Goal: Task Accomplishment & Management: Complete application form

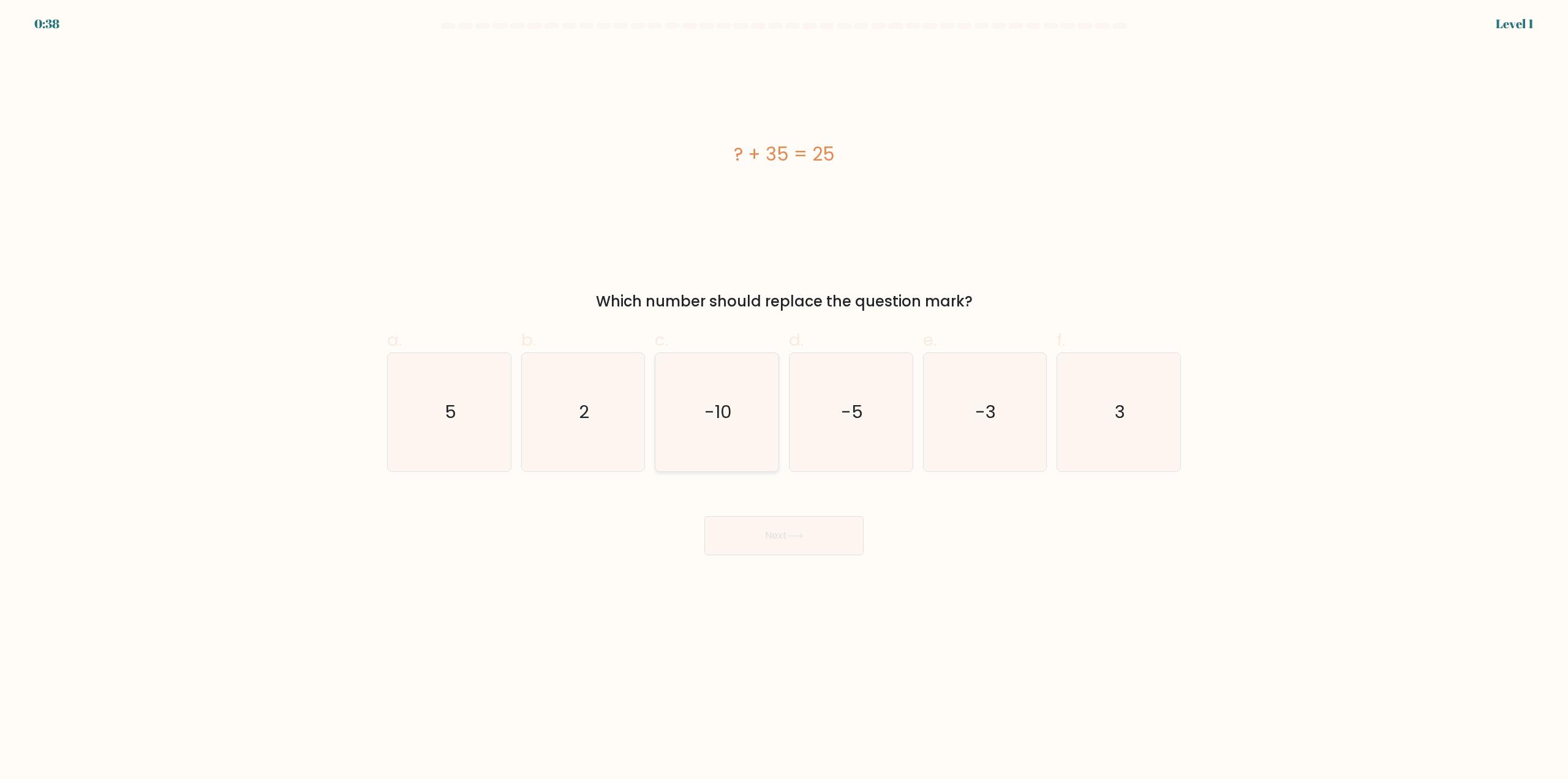
click at [735, 426] on icon "-10" at bounding box center [717, 412] width 118 height 118
click at [784, 398] on input "c. -10" at bounding box center [784, 394] width 1 height 8
radio input "true"
click at [808, 527] on button "Next" at bounding box center [784, 536] width 159 height 39
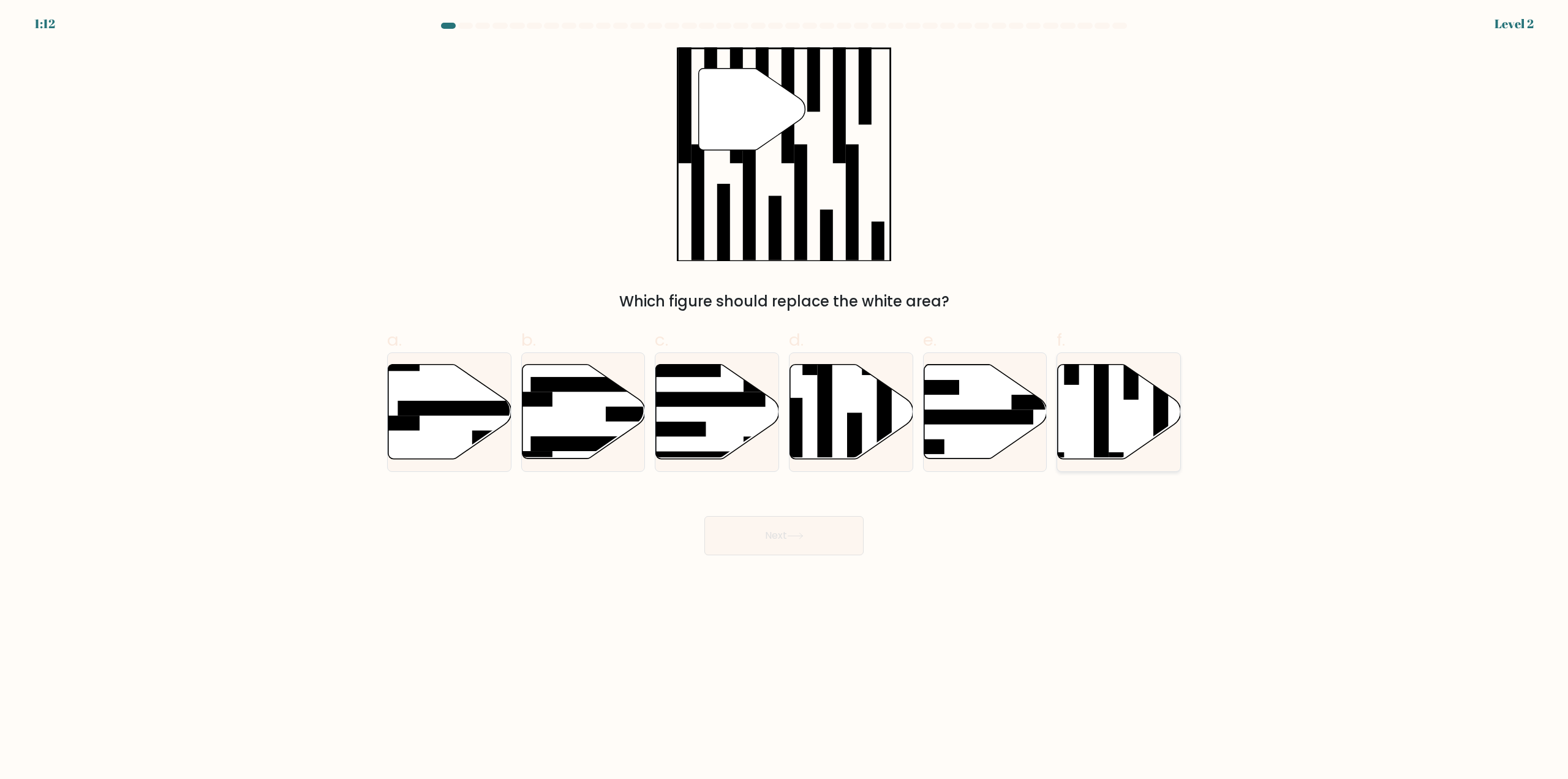
click at [1116, 414] on icon at bounding box center [1119, 412] width 123 height 94
click at [784, 398] on input "f." at bounding box center [784, 394] width 1 height 8
radio input "true"
click at [815, 545] on button "Next" at bounding box center [784, 536] width 159 height 39
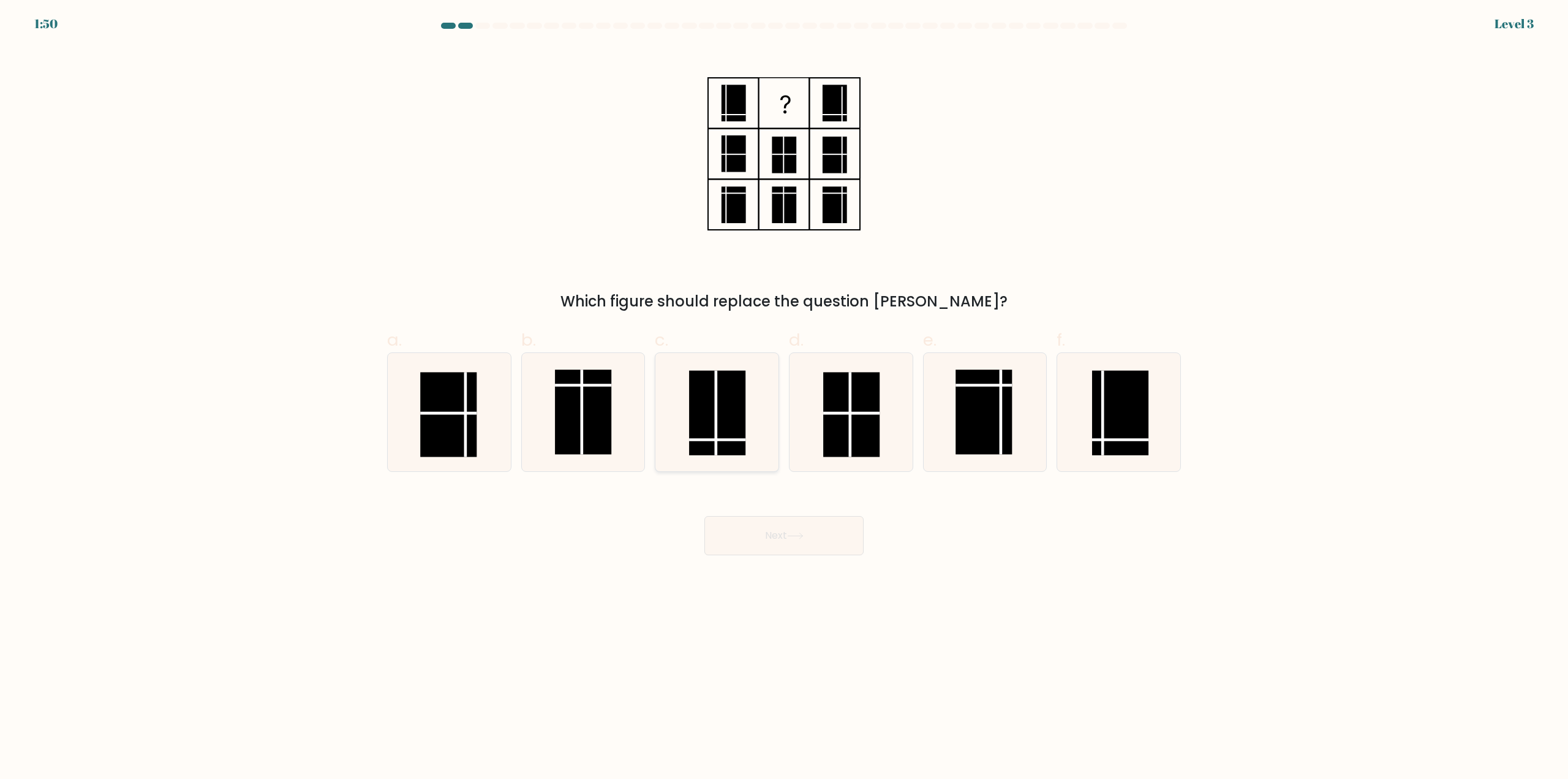
click at [754, 445] on icon at bounding box center [717, 412] width 118 height 118
click at [784, 398] on input "c." at bounding box center [784, 394] width 1 height 8
radio input "true"
click at [795, 536] on icon at bounding box center [795, 536] width 17 height 6
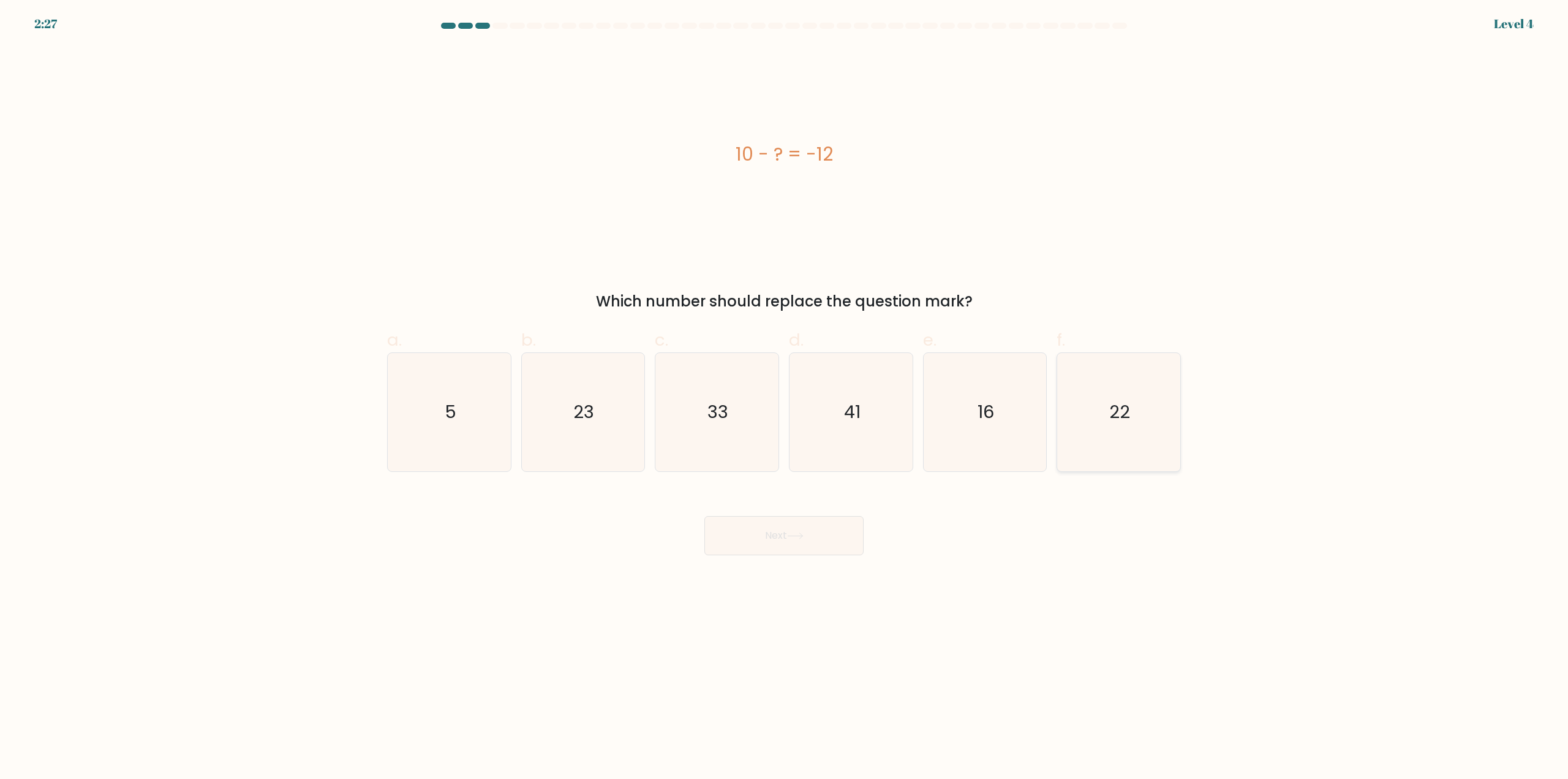
click at [1127, 462] on icon "22" at bounding box center [1118, 412] width 118 height 118
click at [784, 398] on input "f. 22" at bounding box center [784, 394] width 1 height 8
radio input "true"
click at [776, 556] on body "2:27 Level 4 a." at bounding box center [784, 389] width 1568 height 779
click at [783, 538] on button "Next" at bounding box center [784, 536] width 159 height 39
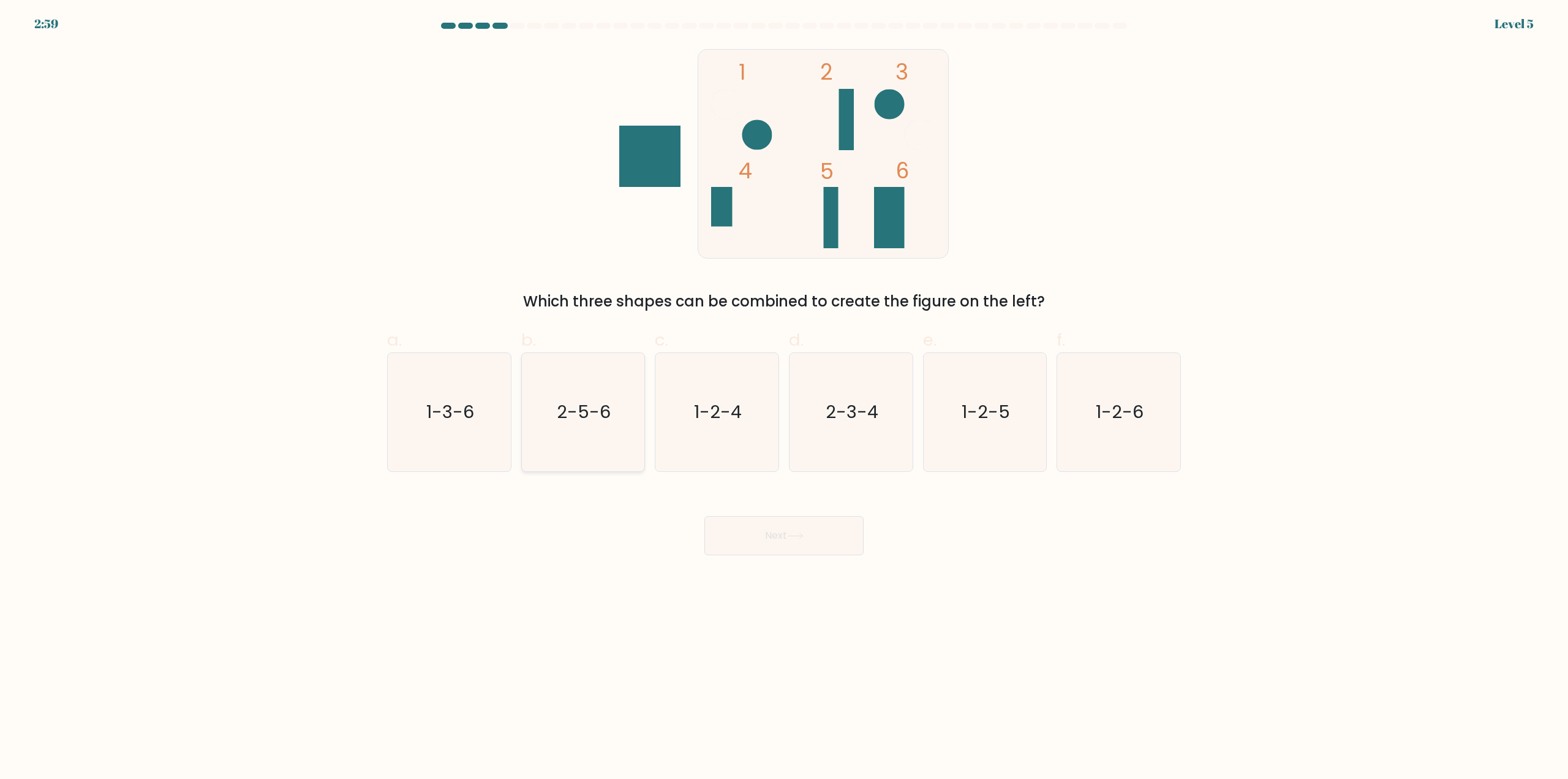
click at [584, 429] on icon "2-5-6" at bounding box center [582, 412] width 118 height 118
click at [784, 398] on input "b. 2-5-6" at bounding box center [784, 394] width 1 height 8
radio input "true"
click at [804, 540] on icon at bounding box center [795, 536] width 17 height 6
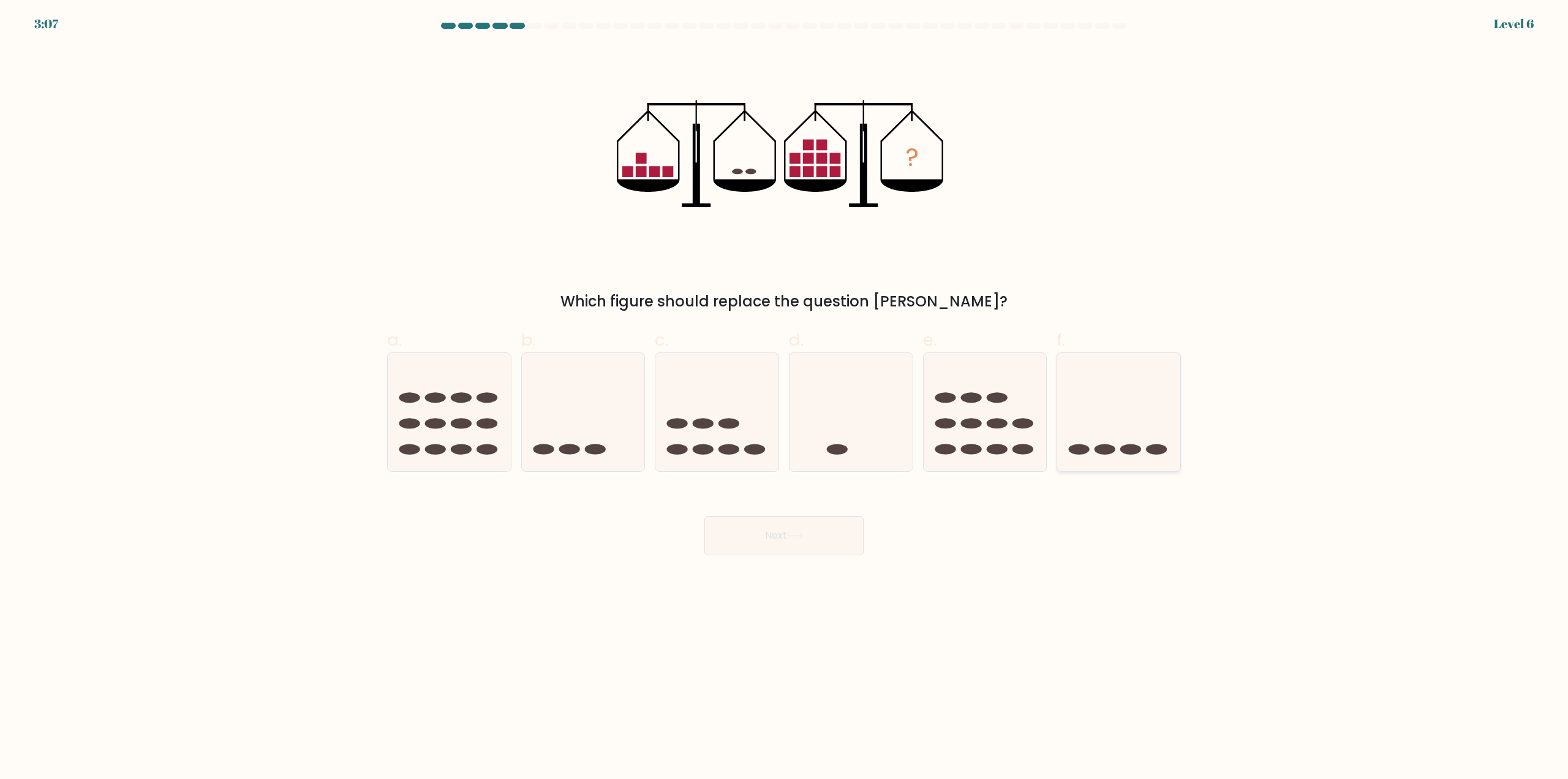
click at [1135, 411] on icon at bounding box center [1118, 412] width 123 height 102
click at [784, 398] on input "f." at bounding box center [784, 394] width 1 height 8
radio input "true"
click at [812, 539] on button "Next" at bounding box center [784, 536] width 159 height 39
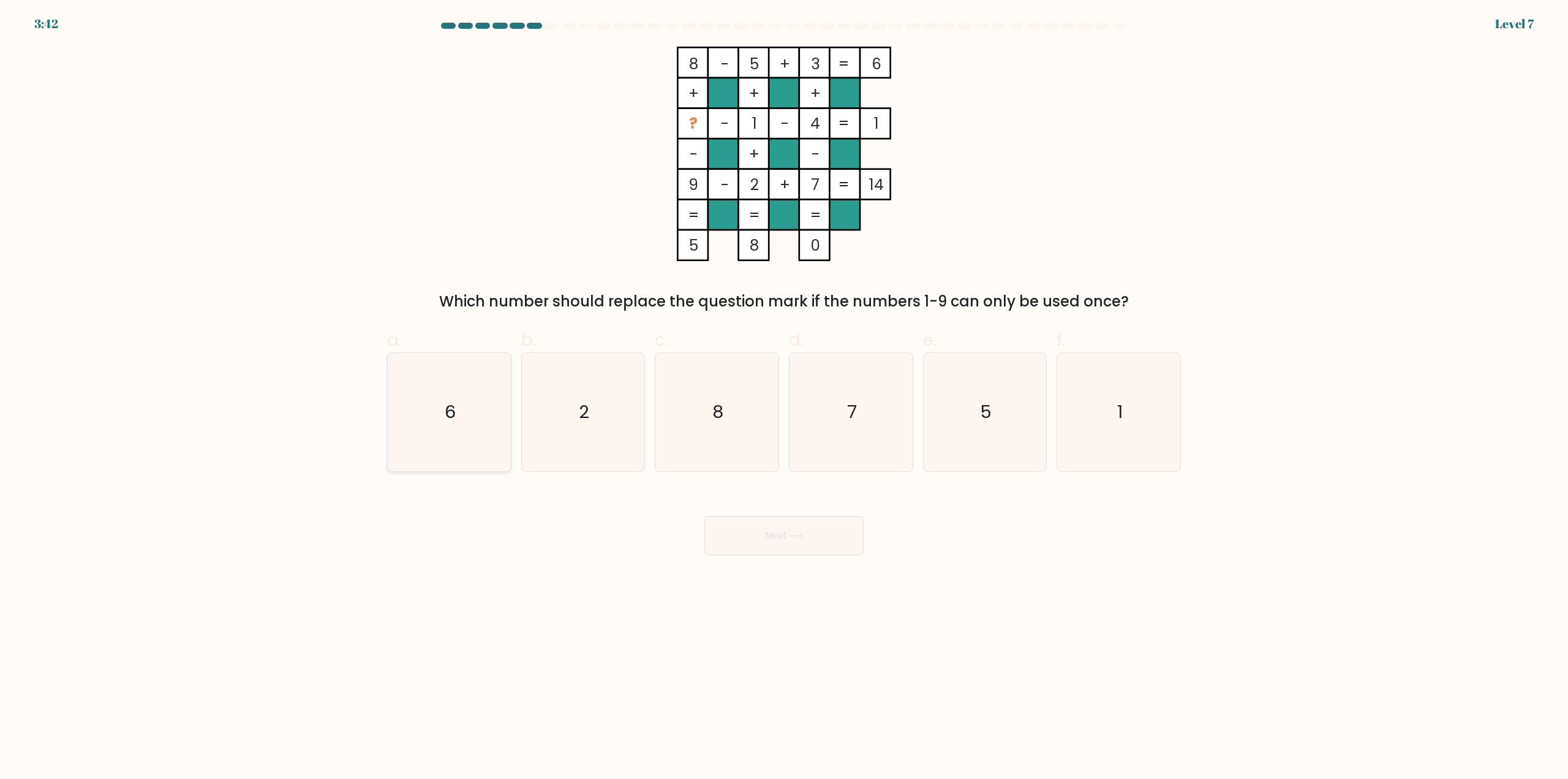
click at [455, 400] on icon "6" at bounding box center [449, 412] width 118 height 118
click at [784, 398] on input "a. 6" at bounding box center [784, 394] width 1 height 8
radio input "true"
click at [759, 542] on button "Next" at bounding box center [784, 536] width 159 height 39
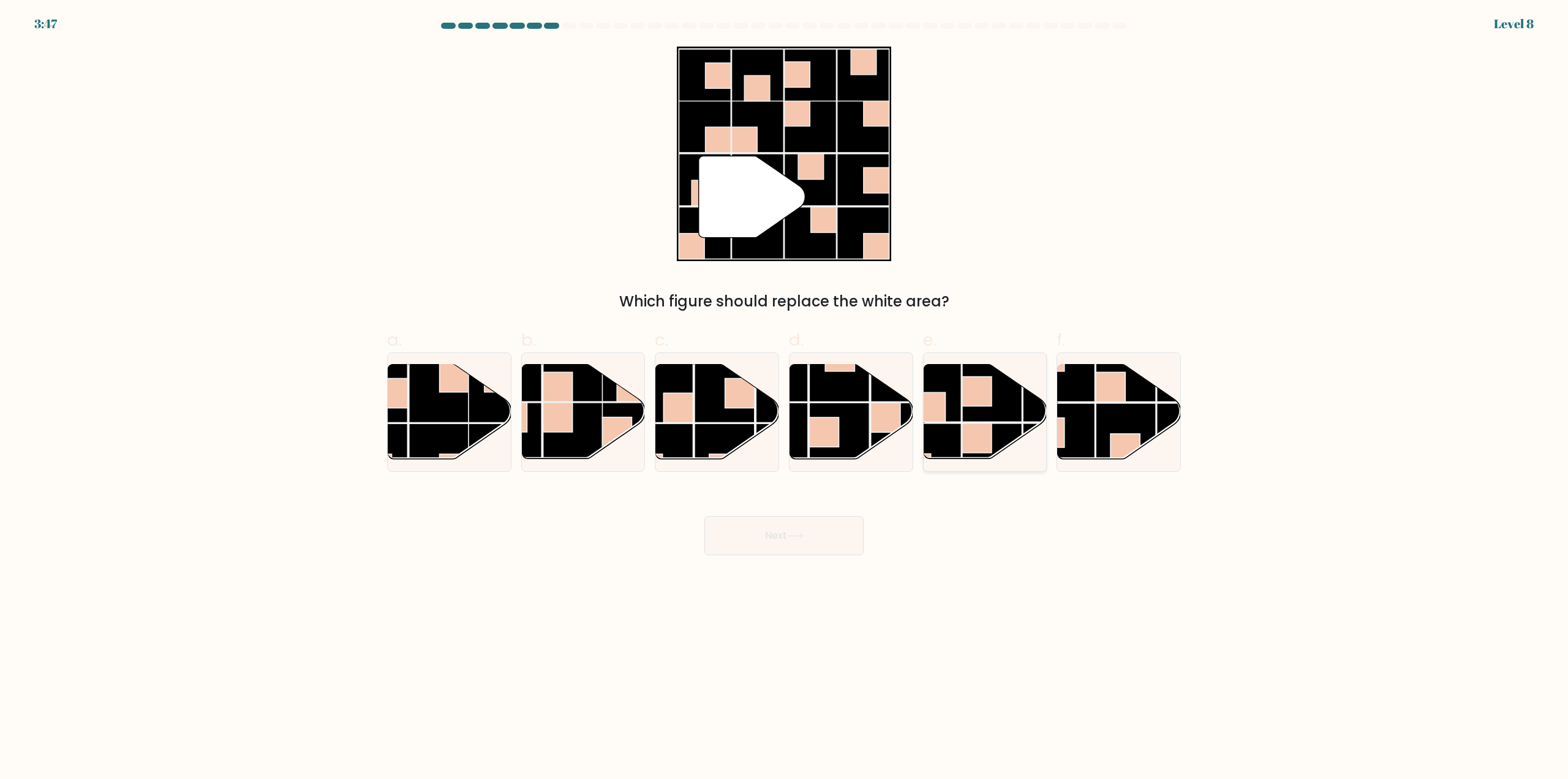
click at [993, 438] on rect at bounding box center [992, 453] width 60 height 60
click at [784, 398] on input "e." at bounding box center [784, 394] width 1 height 8
radio input "true"
click at [828, 525] on button "Next" at bounding box center [784, 536] width 159 height 39
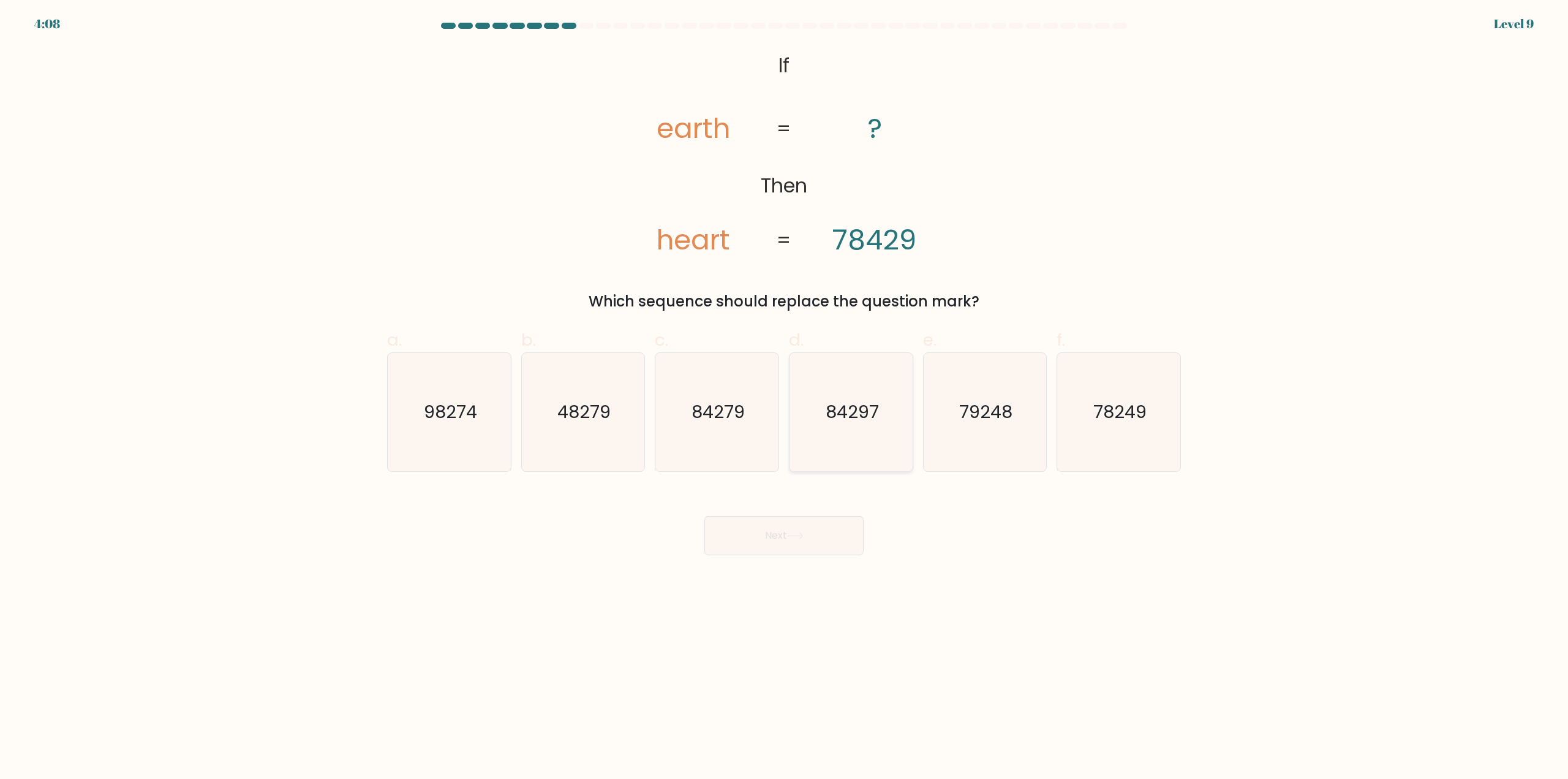
click at [851, 411] on text "84297" at bounding box center [852, 412] width 54 height 25
click at [784, 398] on input "d. 84297" at bounding box center [784, 394] width 1 height 8
radio input "true"
click at [781, 527] on button "Next" at bounding box center [784, 536] width 159 height 39
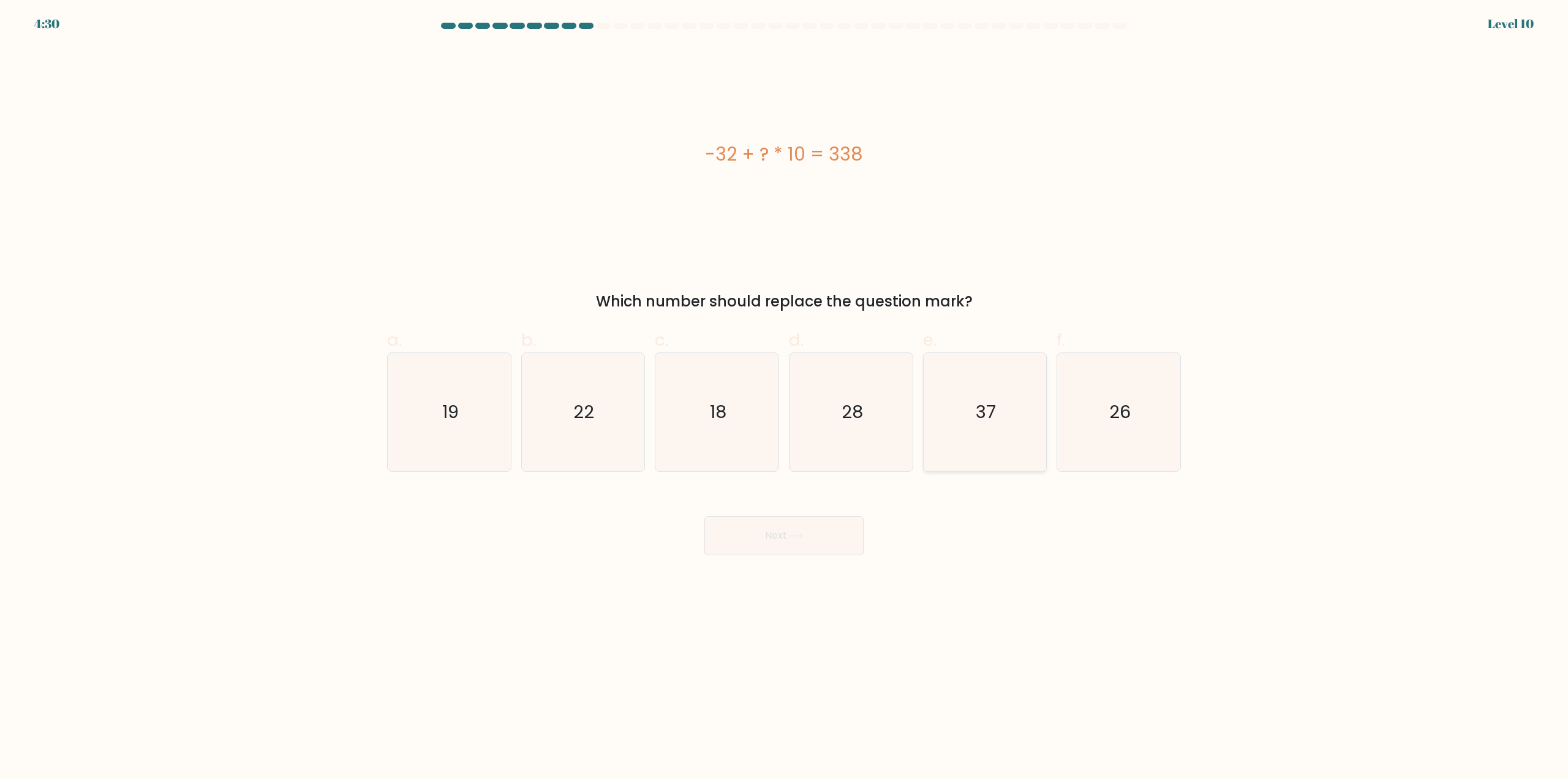
drag, startPoint x: 982, startPoint y: 388, endPoint x: 943, endPoint y: 420, distance: 50.4
click at [982, 388] on icon "37" at bounding box center [984, 412] width 118 height 118
click at [784, 390] on input "e. 37" at bounding box center [784, 394] width 1 height 8
radio input "true"
click at [836, 530] on button "Next" at bounding box center [784, 536] width 159 height 39
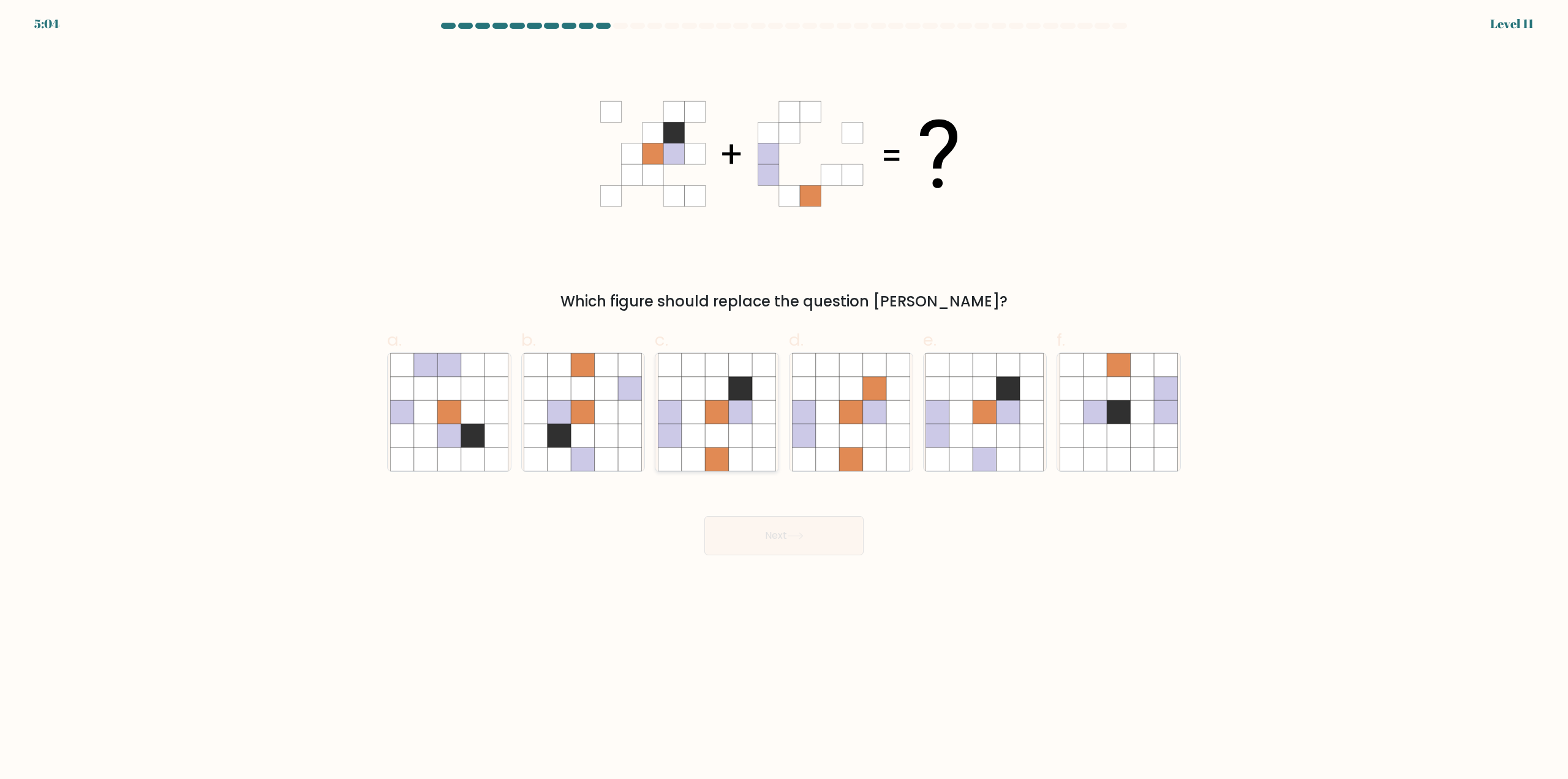
click at [729, 447] on icon at bounding box center [740, 436] width 23 height 23
click at [784, 398] on input "c." at bounding box center [784, 394] width 1 height 8
radio input "true"
click at [756, 546] on button "Next" at bounding box center [784, 536] width 159 height 39
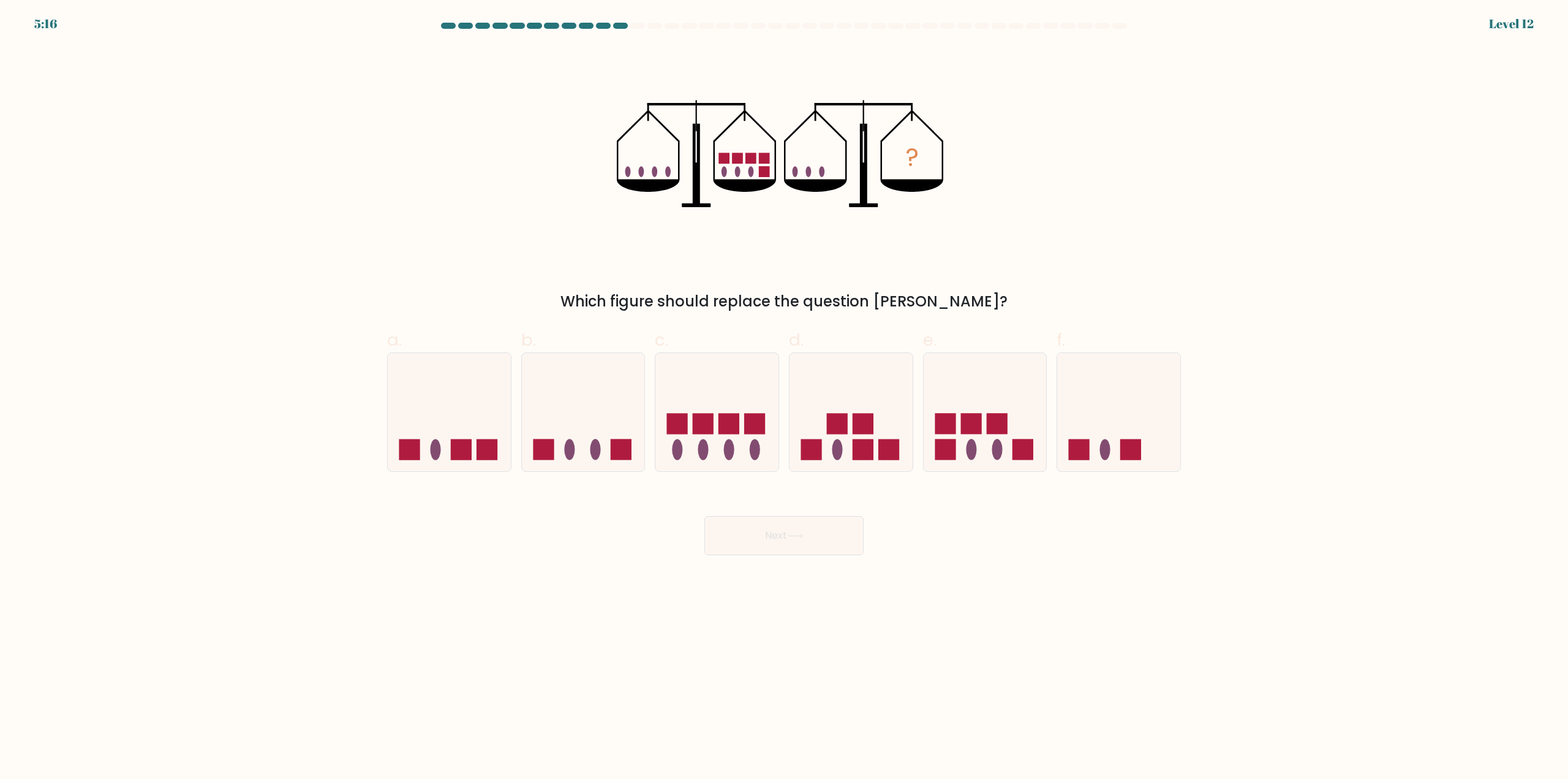
drag, startPoint x: 990, startPoint y: 433, endPoint x: 926, endPoint y: 492, distance: 87.0
click at [990, 434] on icon at bounding box center [985, 412] width 123 height 102
click at [784, 398] on input "e." at bounding box center [784, 394] width 1 height 8
radio input "true"
click at [819, 536] on button "Next" at bounding box center [784, 536] width 159 height 39
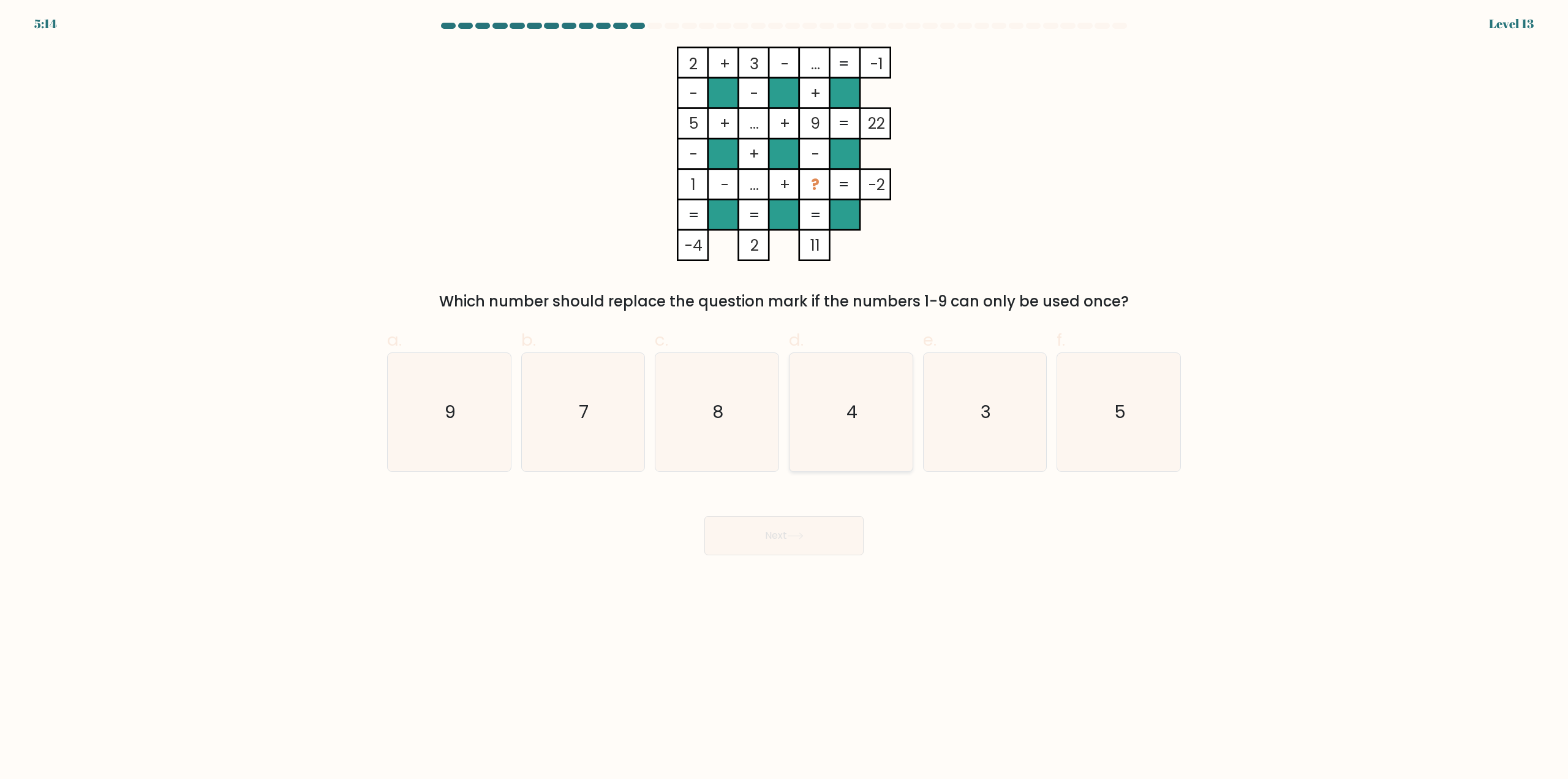
click at [871, 412] on icon "4" at bounding box center [851, 412] width 118 height 118
click at [784, 398] on input "d. 4" at bounding box center [784, 394] width 1 height 8
radio input "true"
click at [773, 535] on button "Next" at bounding box center [784, 536] width 159 height 39
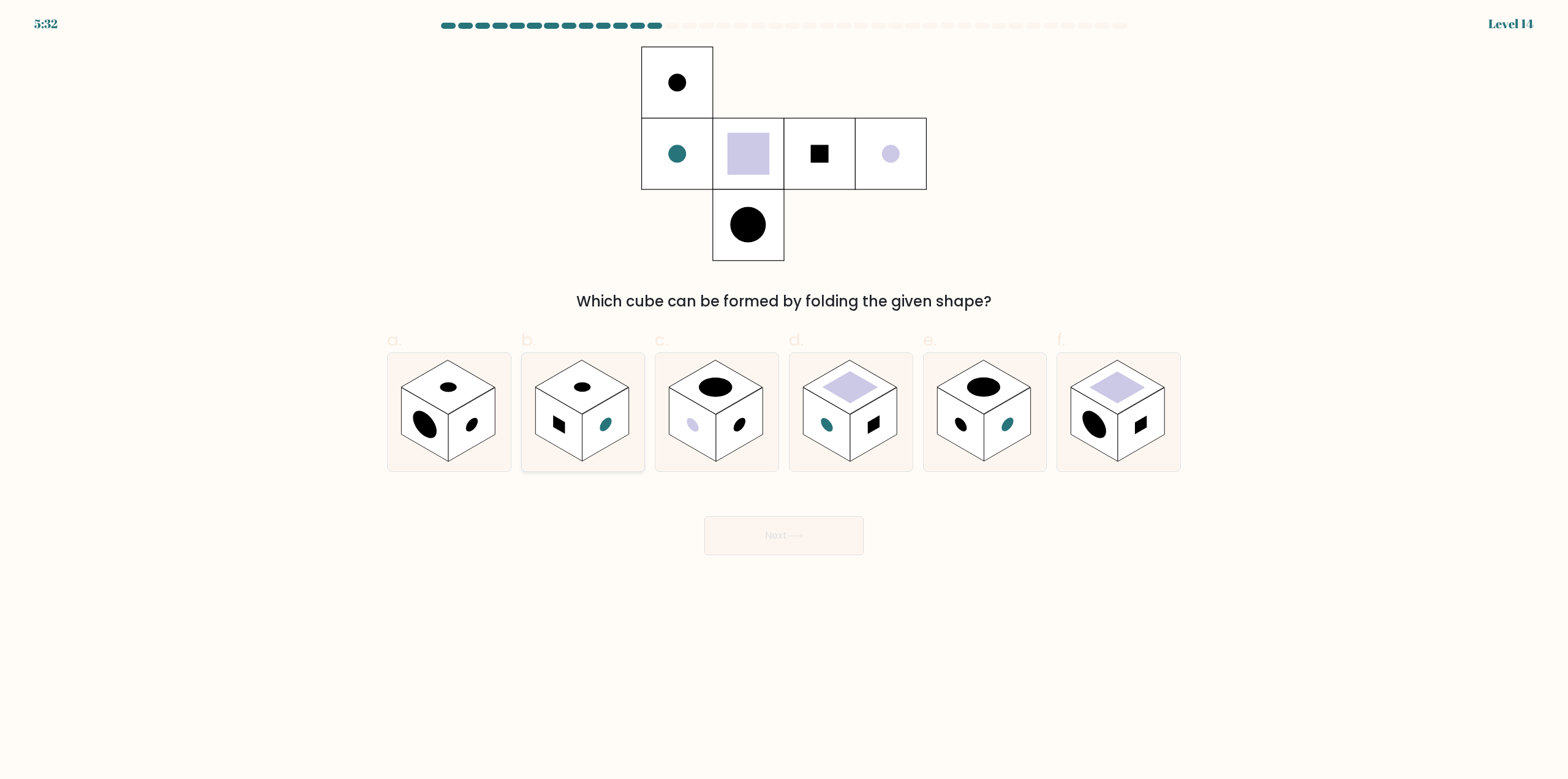
click at [593, 454] on rect at bounding box center [605, 425] width 46 height 74
click at [784, 398] on input "b." at bounding box center [784, 394] width 1 height 8
radio input "true"
click at [1142, 456] on icon at bounding box center [1118, 412] width 123 height 118
click at [784, 398] on input "f." at bounding box center [784, 394] width 1 height 8
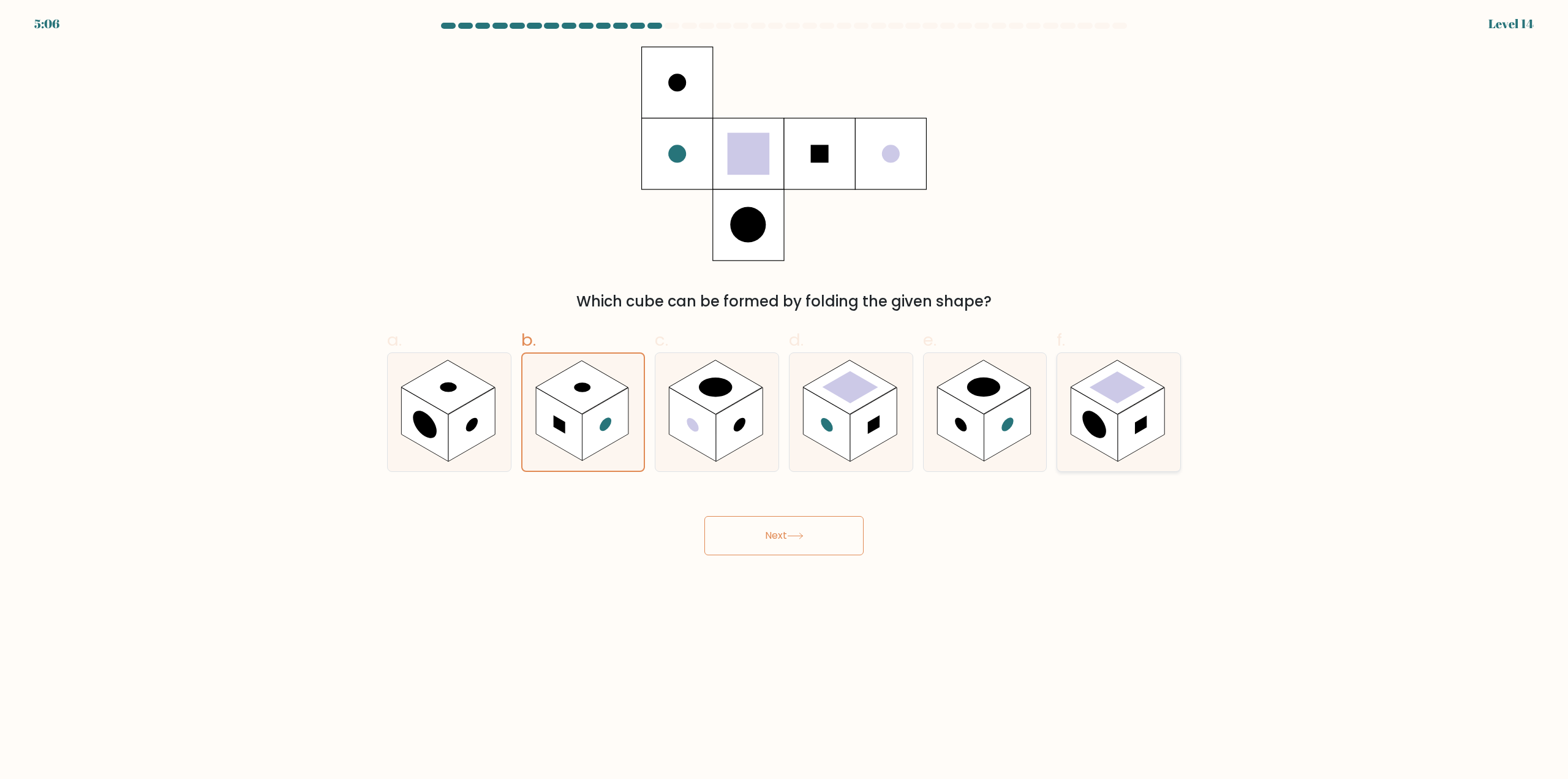
radio input "true"
click at [832, 546] on button "Next" at bounding box center [784, 536] width 159 height 39
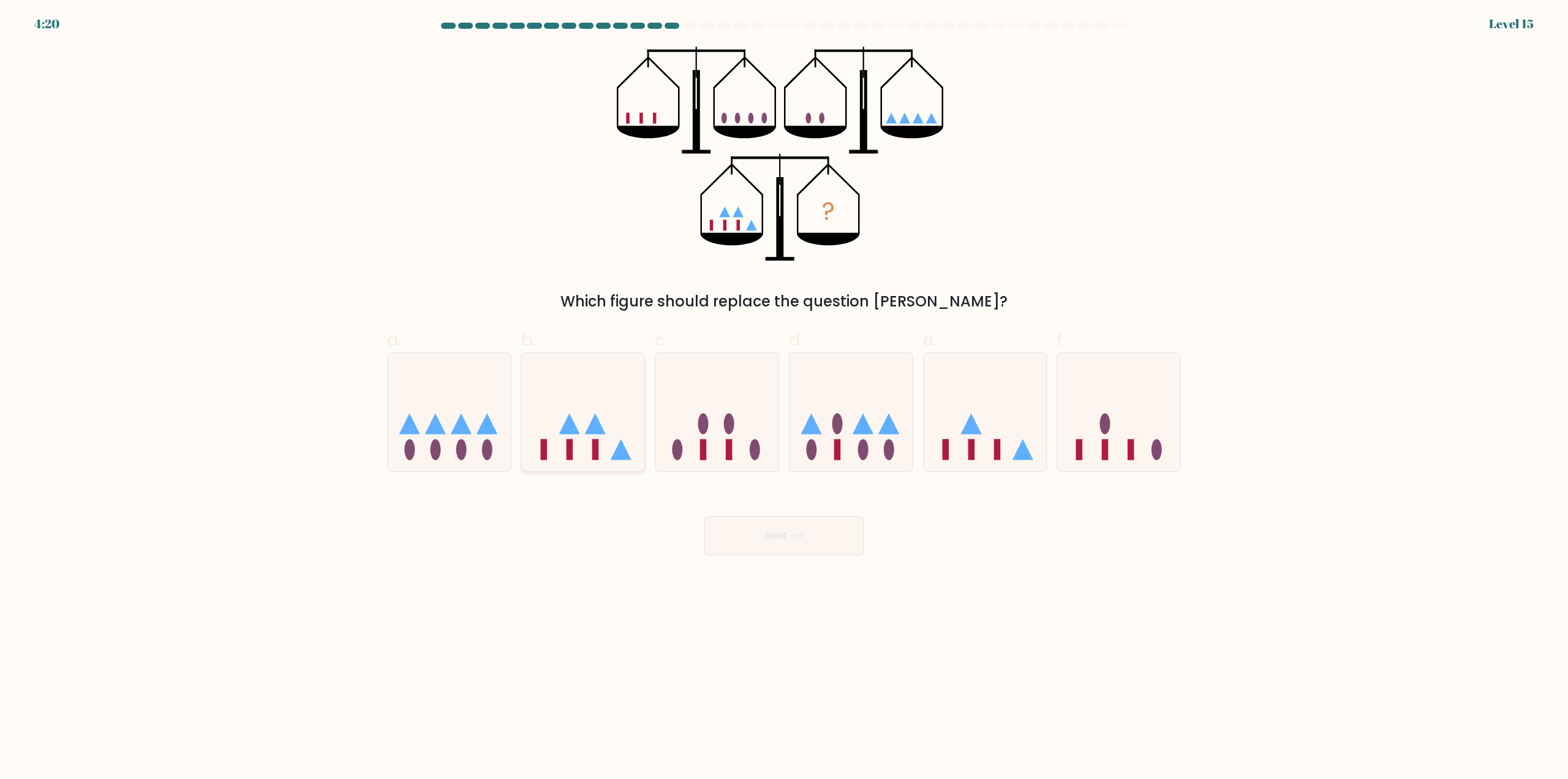
click at [605, 459] on icon at bounding box center [583, 412] width 123 height 102
click at [784, 398] on input "b." at bounding box center [784, 394] width 1 height 8
radio input "true"
click at [777, 528] on button "Next" at bounding box center [784, 536] width 159 height 39
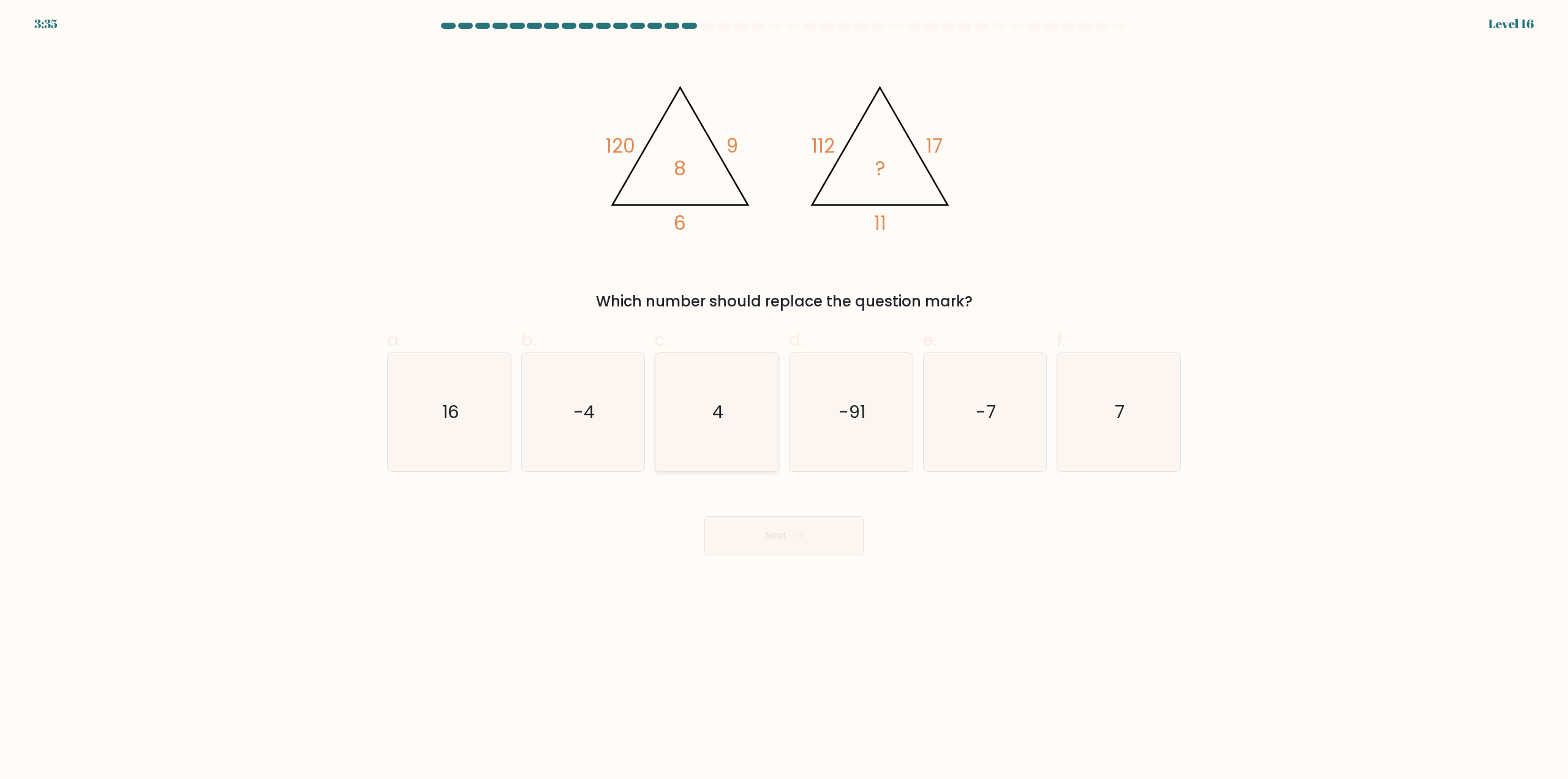
drag, startPoint x: 690, startPoint y: 428, endPoint x: 702, endPoint y: 447, distance: 22.5
click at [699, 441] on icon "4" at bounding box center [717, 412] width 118 height 118
click at [784, 398] on input "c. 4" at bounding box center [784, 394] width 1 height 8
radio input "true"
click at [753, 545] on button "Next" at bounding box center [784, 536] width 159 height 39
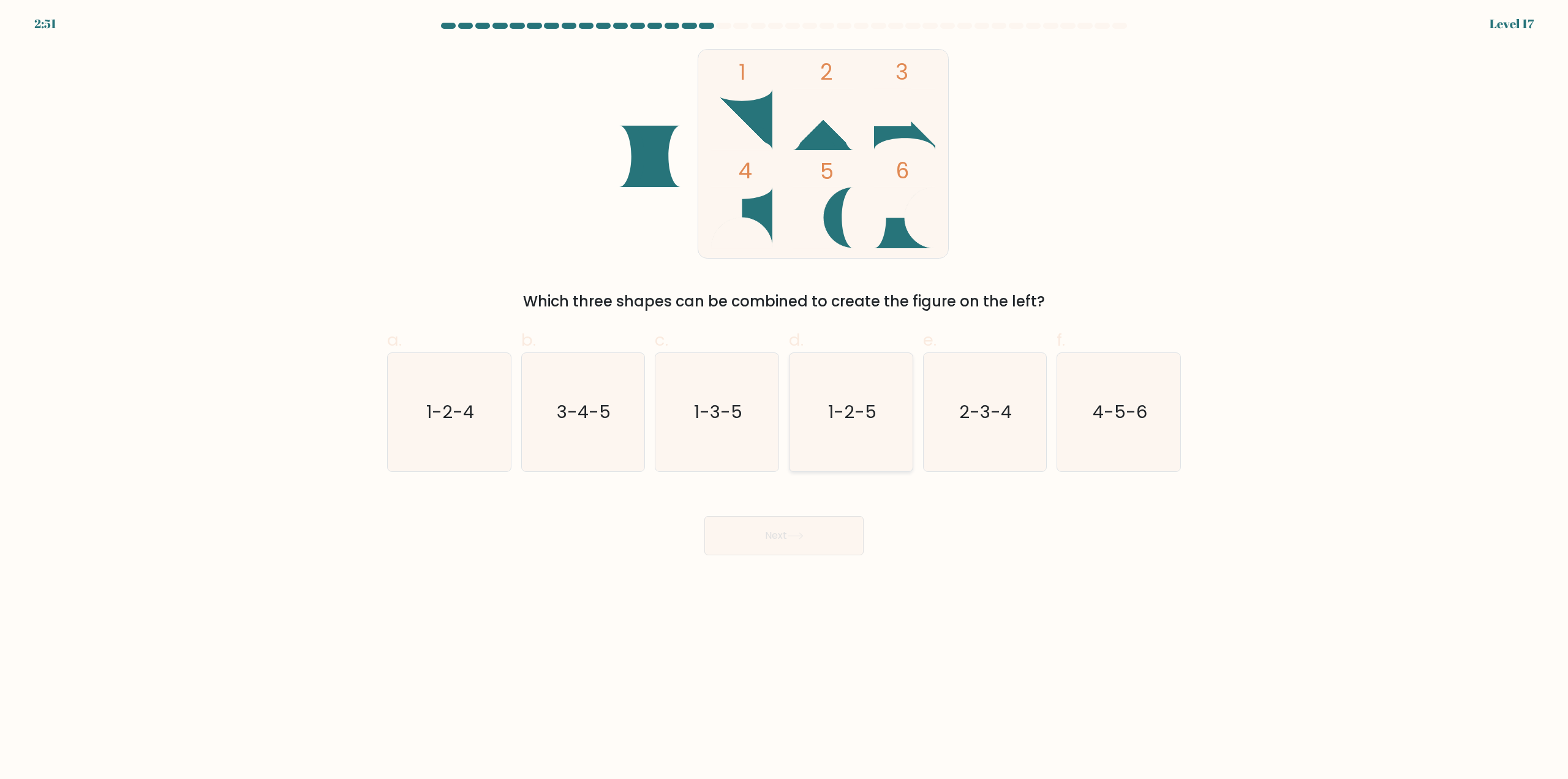
drag, startPoint x: 1108, startPoint y: 414, endPoint x: 867, endPoint y: 465, distance: 246.3
click at [1104, 415] on text "4-5-6" at bounding box center [1120, 412] width 55 height 25
click at [784, 398] on input "f. 4-5-6" at bounding box center [784, 394] width 1 height 8
radio input "true"
click at [743, 542] on button "Next" at bounding box center [784, 536] width 159 height 39
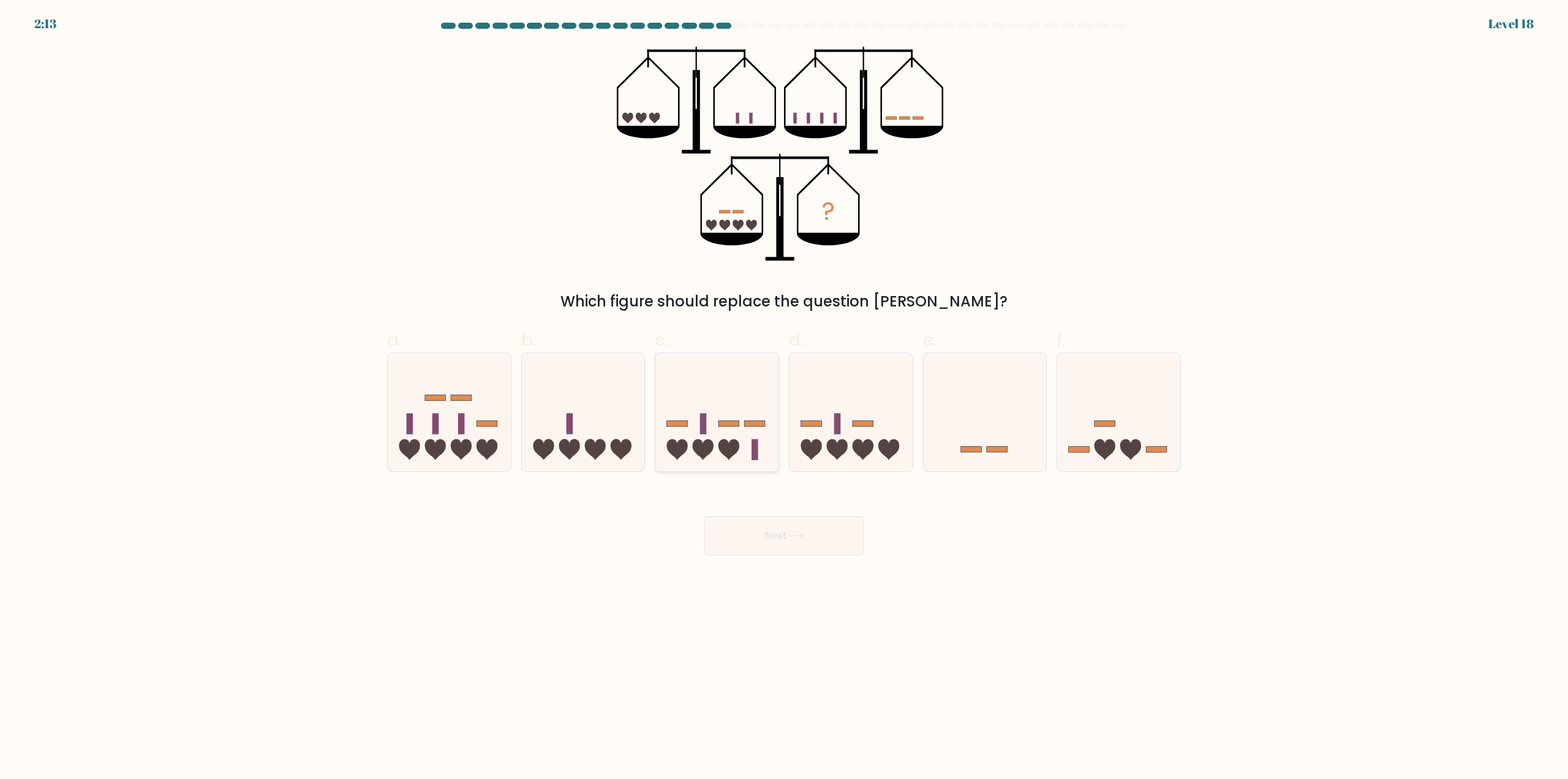
click at [736, 458] on icon at bounding box center [717, 412] width 123 height 102
click at [784, 398] on input "c." at bounding box center [784, 394] width 1 height 8
radio input "true"
click at [757, 536] on button "Next" at bounding box center [784, 536] width 159 height 39
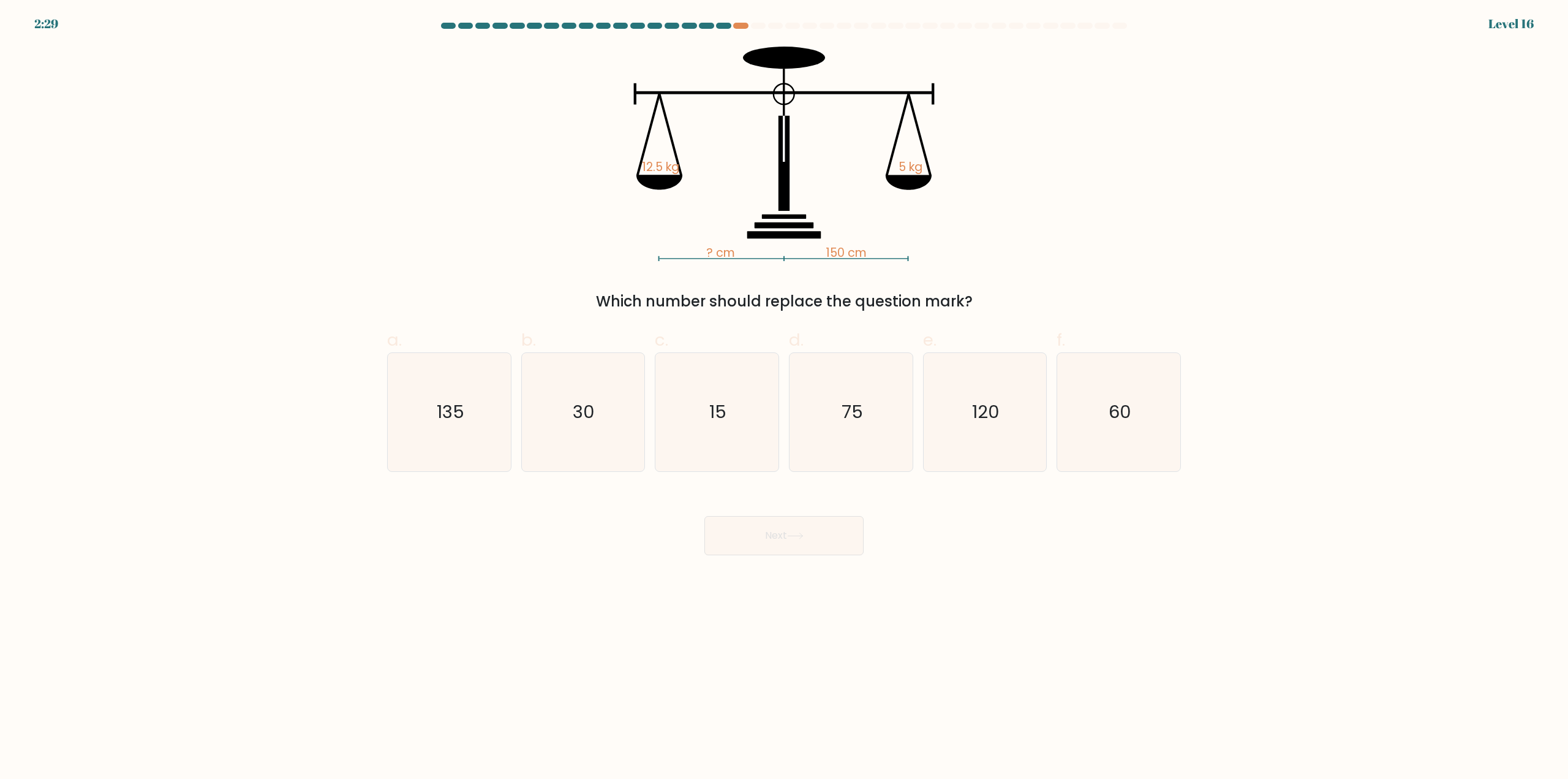
click at [1084, 153] on div "? cm 150 cm 12.5 kg 5 kg Which number should replace the question mark?" at bounding box center [784, 179] width 808 height 266
drag, startPoint x: 1002, startPoint y: 238, endPoint x: 898, endPoint y: 295, distance: 118.6
click at [1001, 238] on div "? cm 150 cm 12.5 kg 5 kg Which number should replace the question mark?" at bounding box center [784, 179] width 808 height 266
click at [613, 455] on icon "30" at bounding box center [582, 412] width 118 height 118
click at [784, 398] on input "b. 30" at bounding box center [784, 394] width 1 height 8
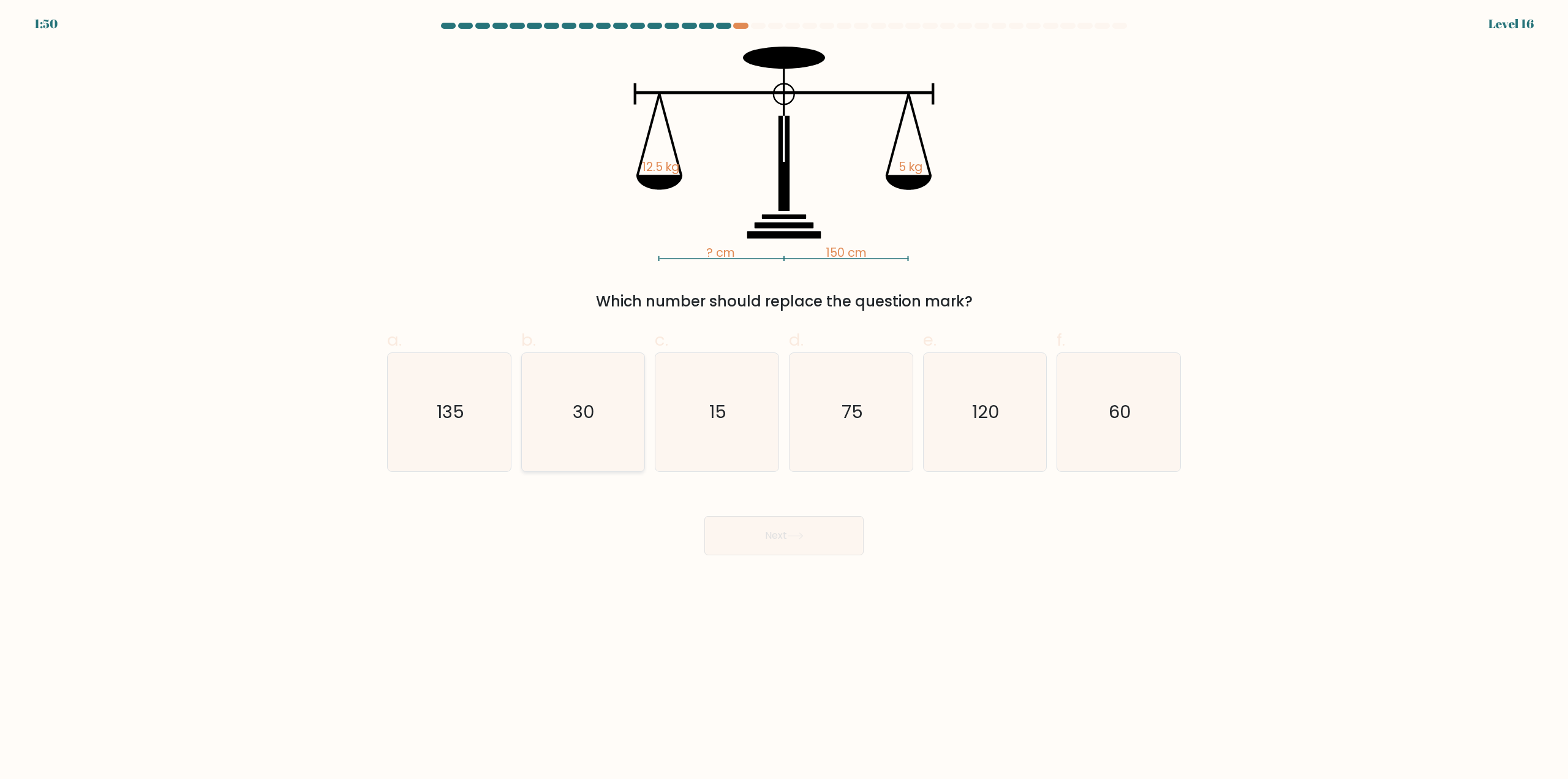
radio input "true"
click at [771, 542] on button "Next" at bounding box center [784, 536] width 159 height 39
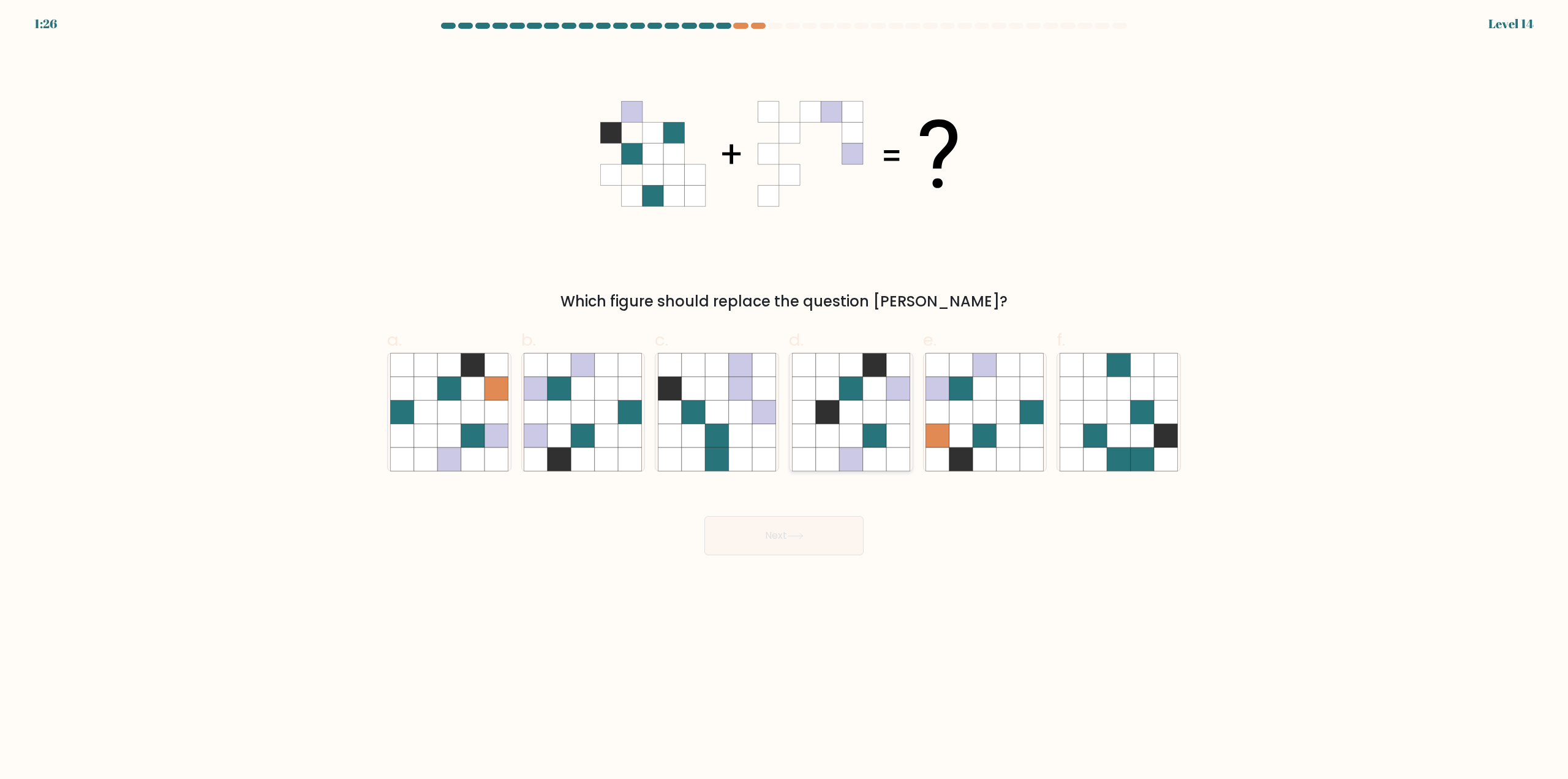
click at [864, 443] on icon at bounding box center [875, 436] width 23 height 23
click at [784, 398] on input "d." at bounding box center [784, 394] width 1 height 8
radio input "true"
click at [784, 543] on button "Next" at bounding box center [784, 536] width 159 height 39
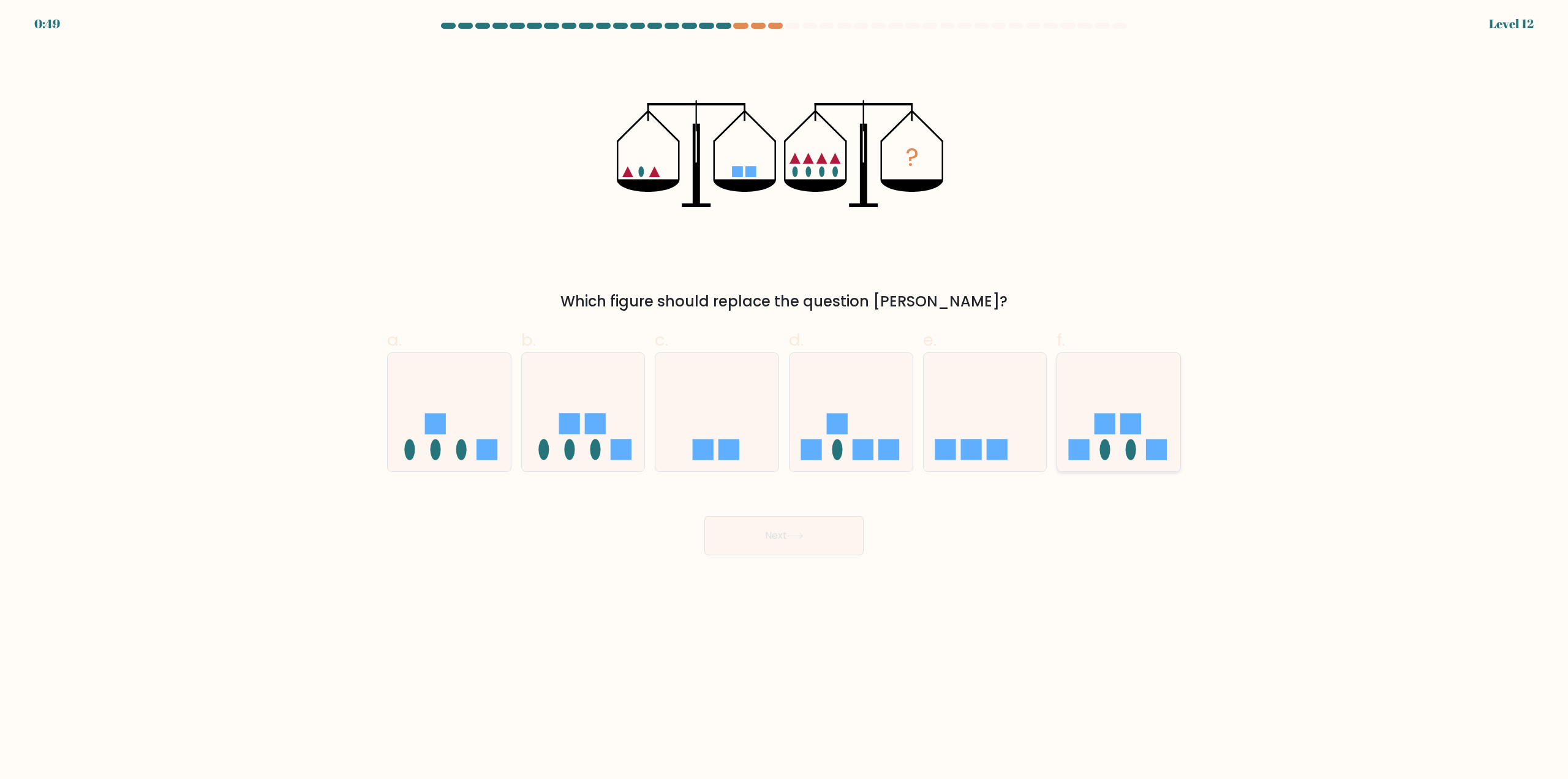
click at [1112, 437] on icon at bounding box center [1118, 412] width 123 height 102
click at [784, 398] on input "f." at bounding box center [784, 394] width 1 height 8
radio input "true"
click at [808, 529] on button "Next" at bounding box center [784, 536] width 159 height 39
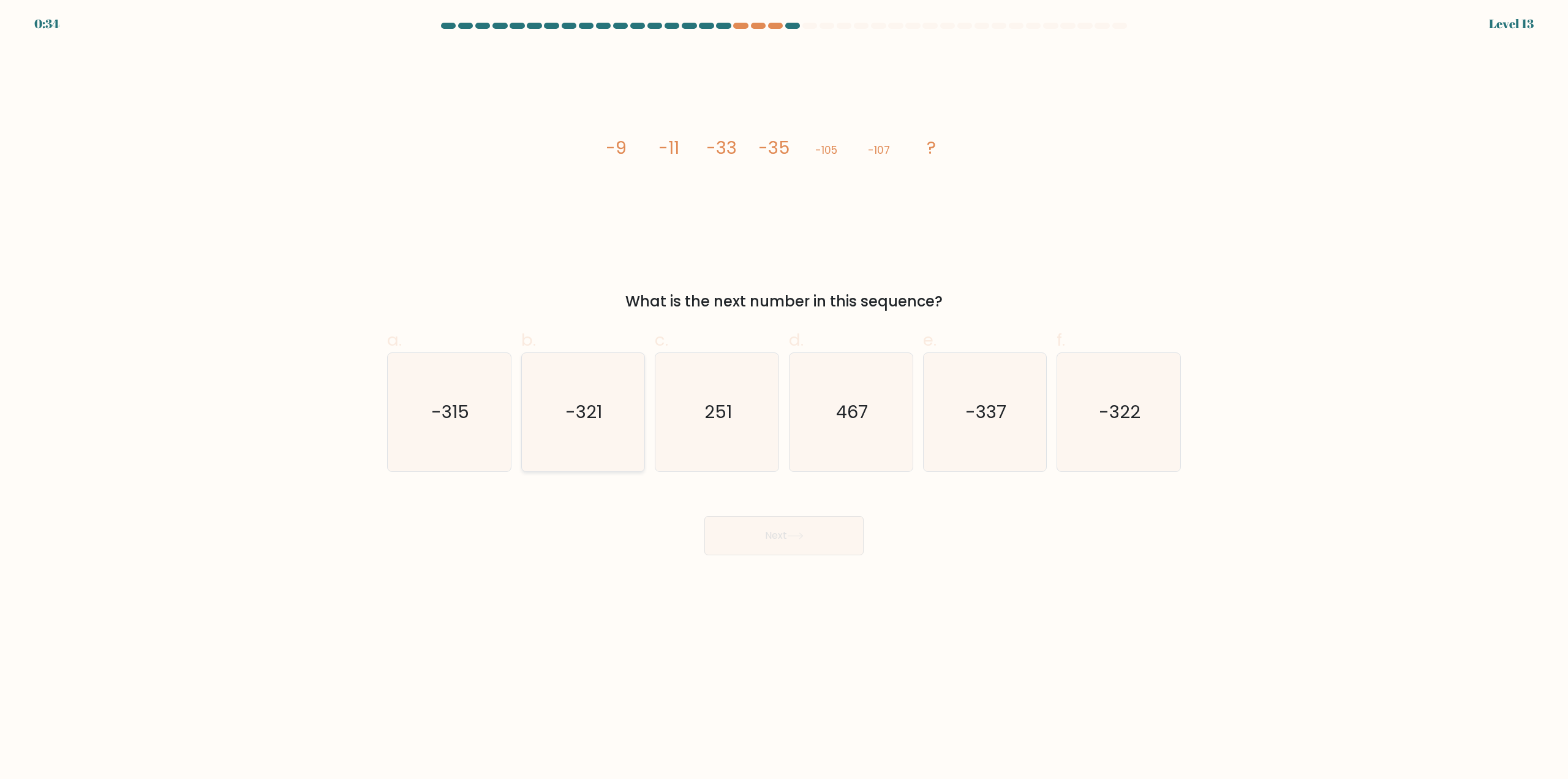
click at [625, 442] on icon "-321" at bounding box center [582, 412] width 118 height 118
click at [784, 398] on input "b. -321" at bounding box center [784, 394] width 1 height 8
radio input "true"
click at [766, 534] on button "Next" at bounding box center [784, 536] width 159 height 39
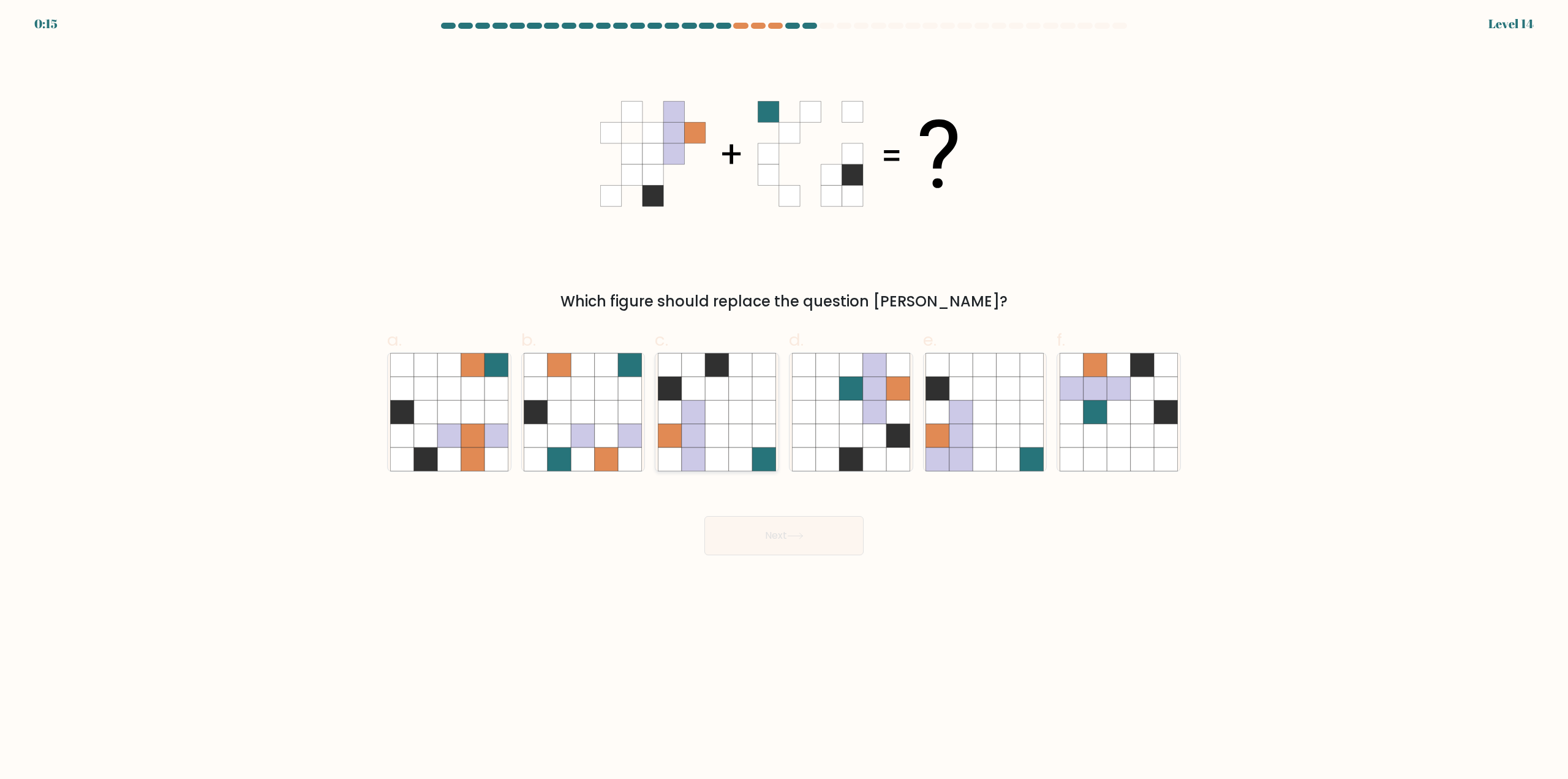
click at [731, 454] on icon at bounding box center [740, 459] width 23 height 23
click at [784, 398] on input "c." at bounding box center [784, 394] width 1 height 8
radio input "true"
click at [751, 529] on button "Next" at bounding box center [784, 536] width 159 height 39
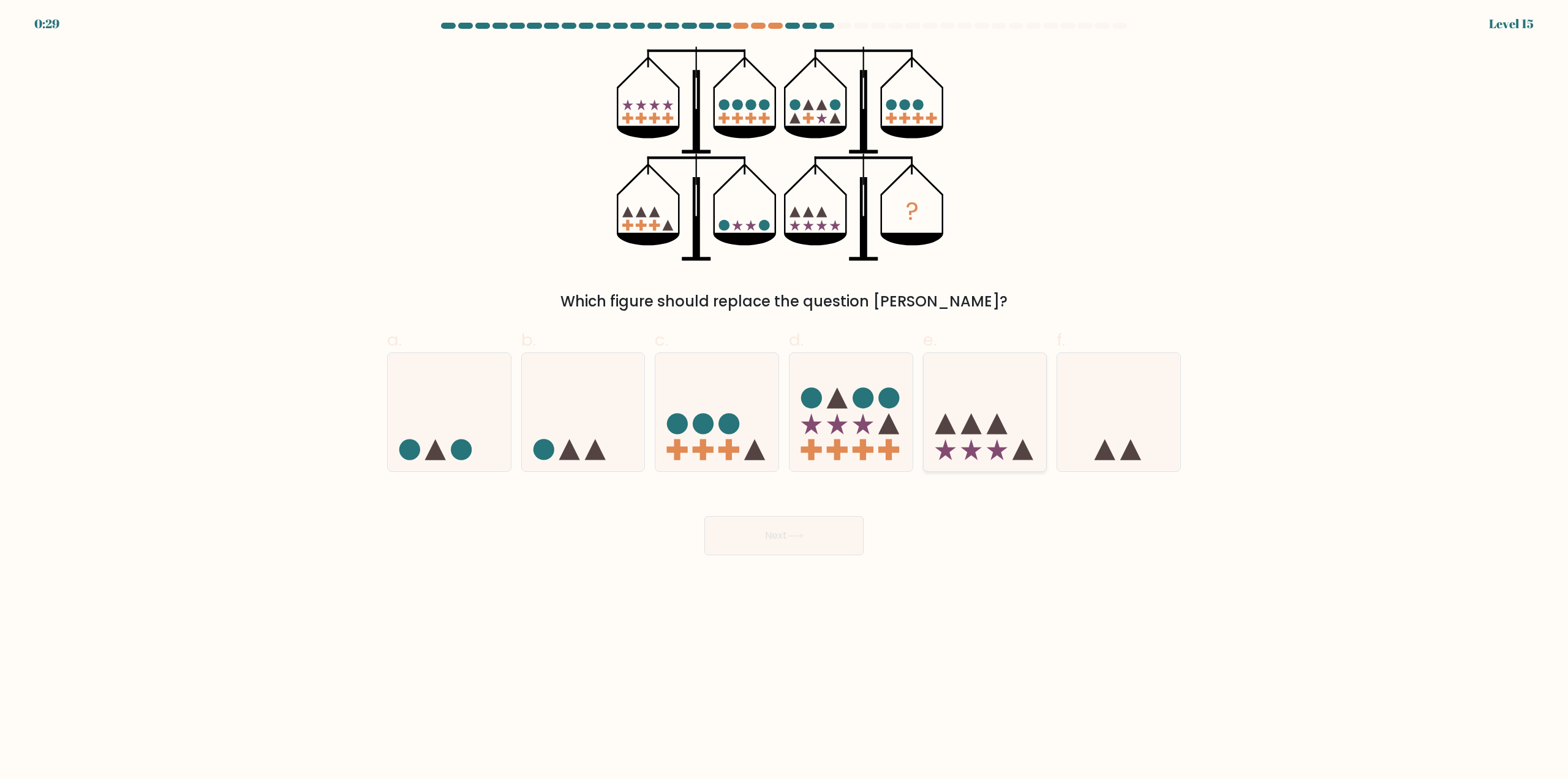
click at [989, 423] on icon at bounding box center [985, 412] width 123 height 102
click at [784, 398] on input "e." at bounding box center [784, 394] width 1 height 8
radio input "true"
click at [839, 527] on button "Next" at bounding box center [784, 536] width 159 height 39
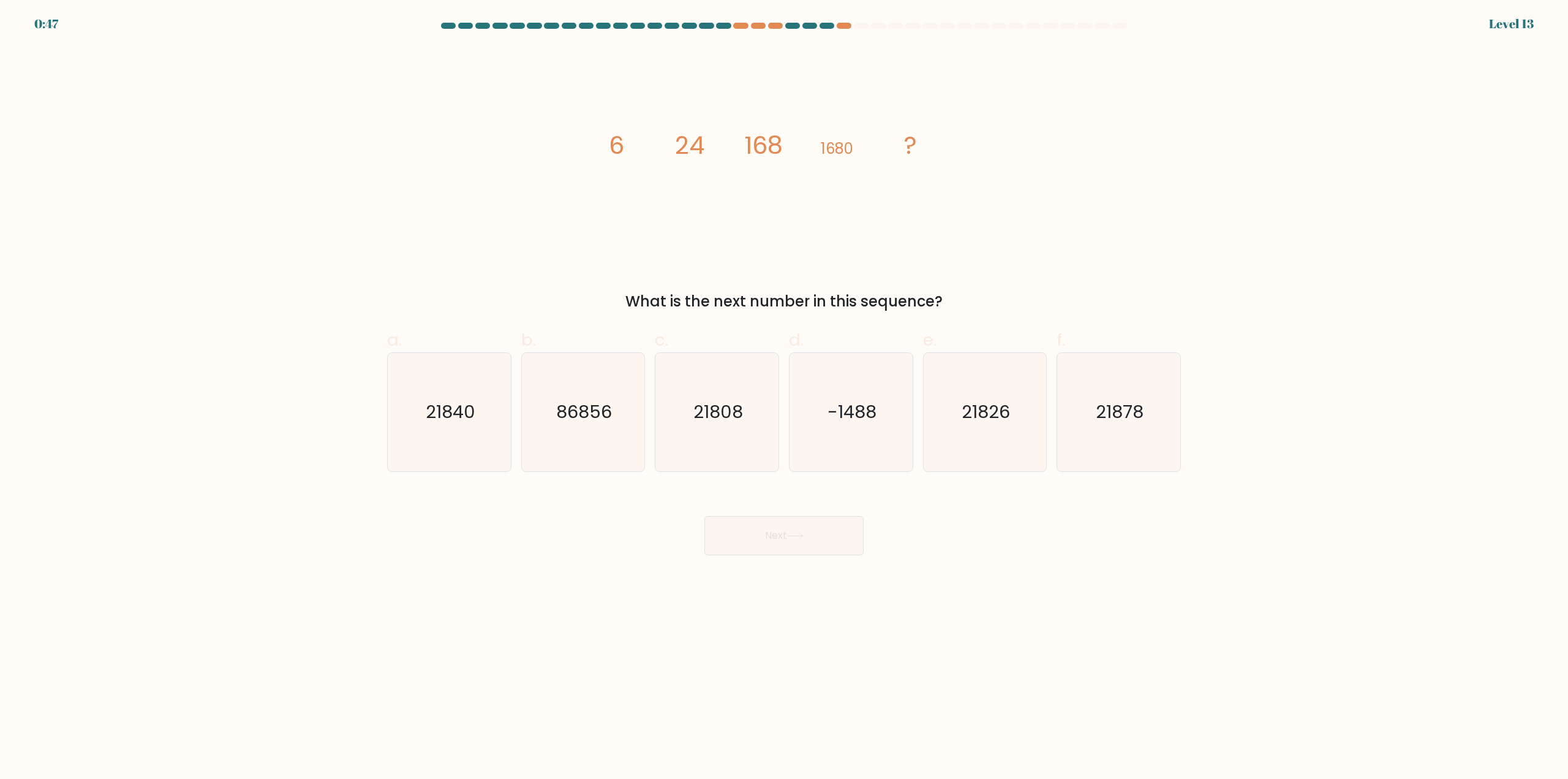
drag, startPoint x: 453, startPoint y: 425, endPoint x: 752, endPoint y: 503, distance: 309.0
click at [458, 425] on icon "21840" at bounding box center [449, 412] width 118 height 118
click at [784, 398] on input "a. 21840" at bounding box center [784, 394] width 1 height 8
radio input "true"
click at [819, 536] on div "Next" at bounding box center [784, 521] width 808 height 68
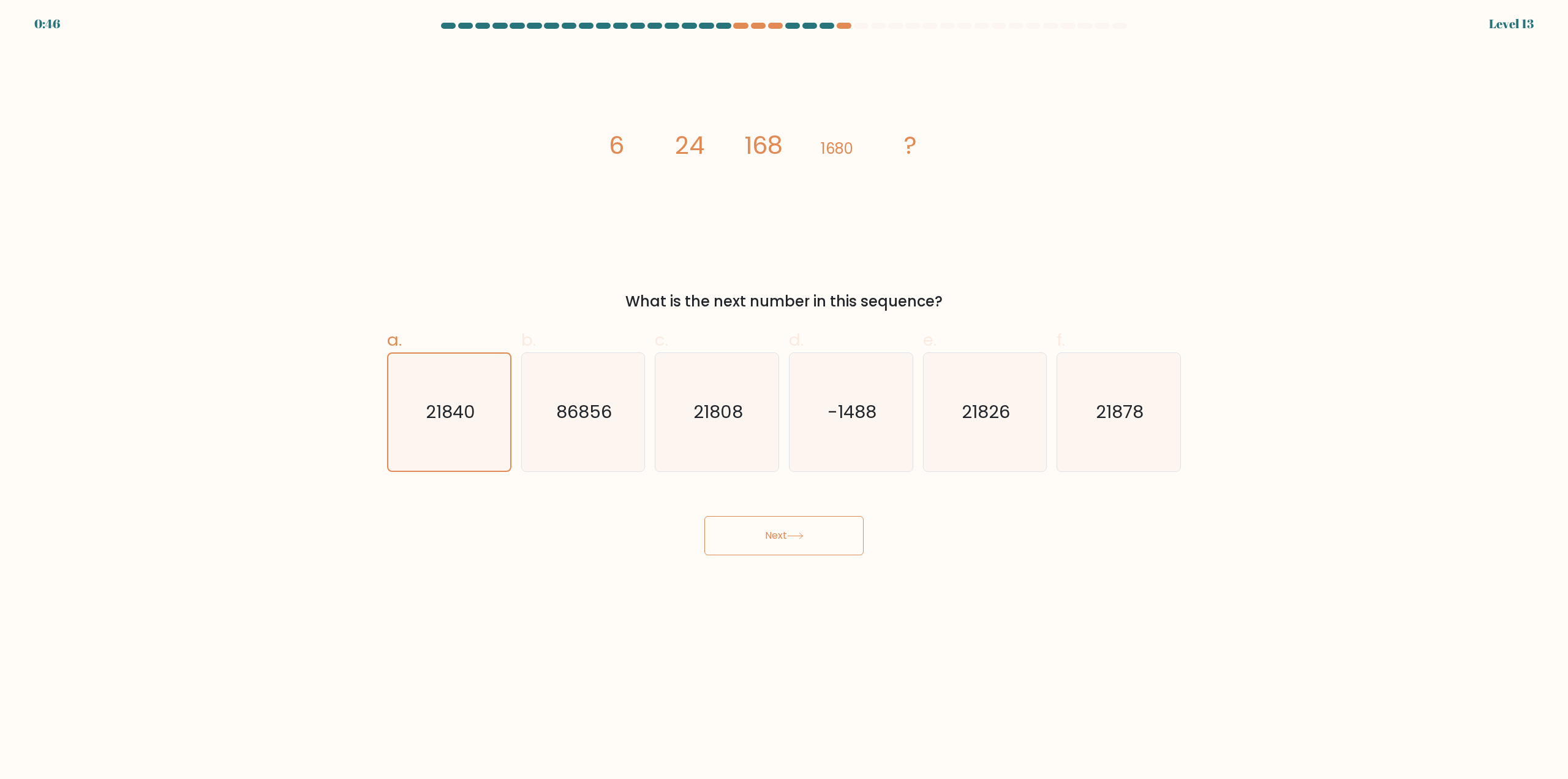
click at [819, 536] on button "Next" at bounding box center [784, 536] width 159 height 39
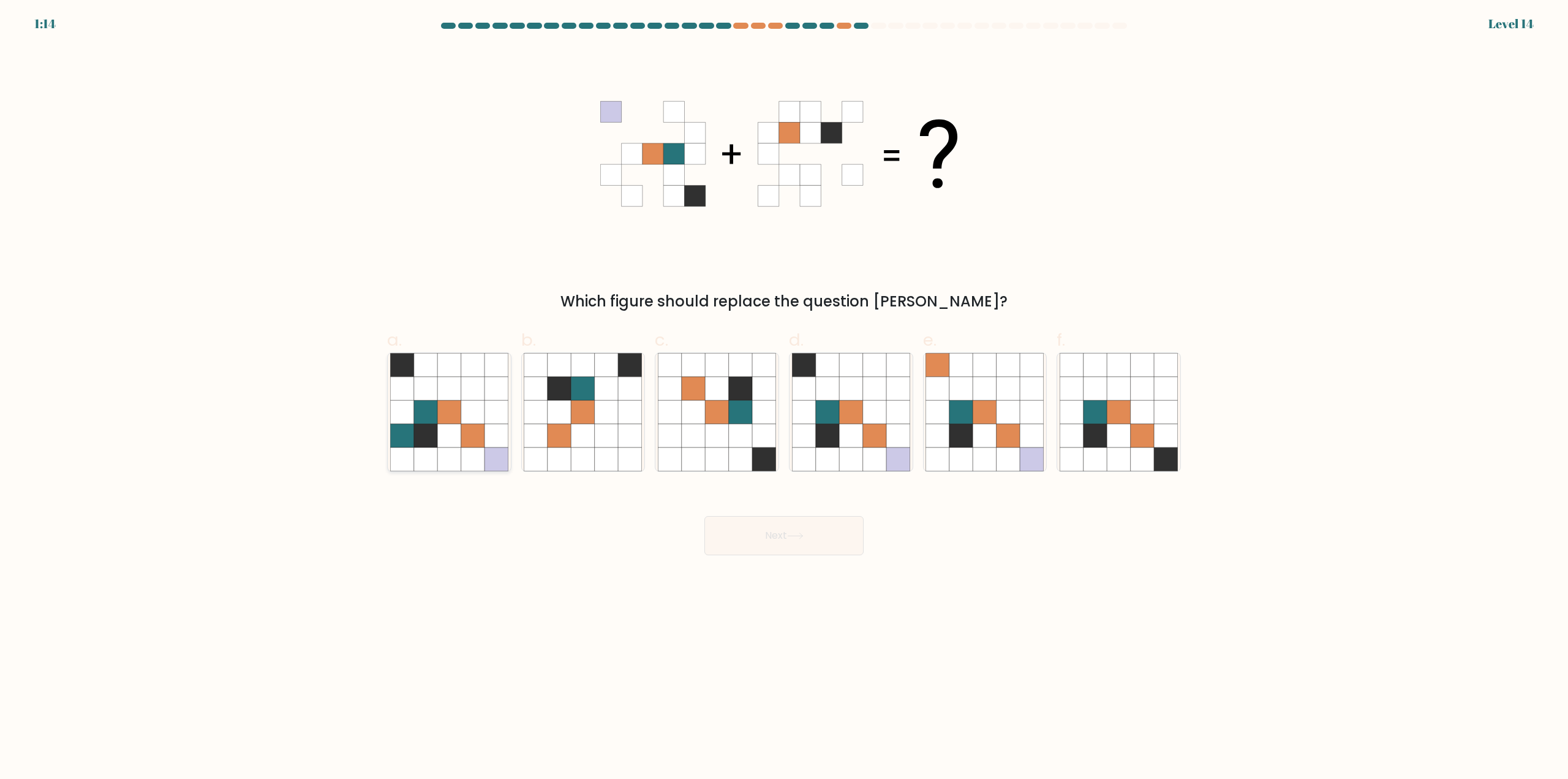
drag, startPoint x: 484, startPoint y: 458, endPoint x: 576, endPoint y: 495, distance: 99.2
click at [484, 458] on icon at bounding box center [496, 459] width 23 height 23
click at [784, 398] on input "a." at bounding box center [784, 394] width 1 height 8
radio input "true"
click at [794, 537] on icon at bounding box center [795, 536] width 17 height 6
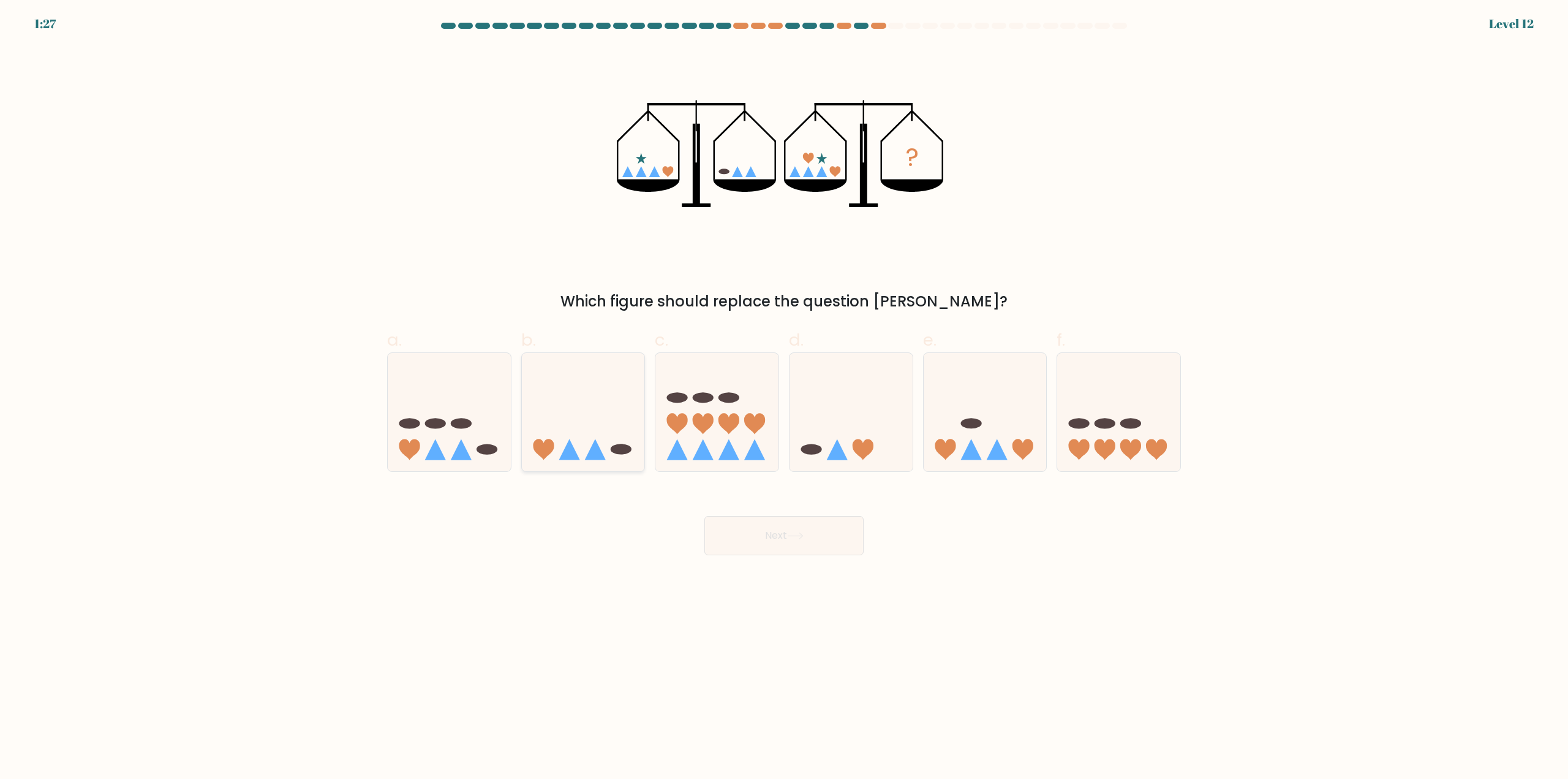
click at [594, 459] on icon at bounding box center [595, 449] width 21 height 21
click at [784, 398] on input "b." at bounding box center [784, 394] width 1 height 8
radio input "true"
click at [759, 534] on button "Next" at bounding box center [784, 536] width 159 height 39
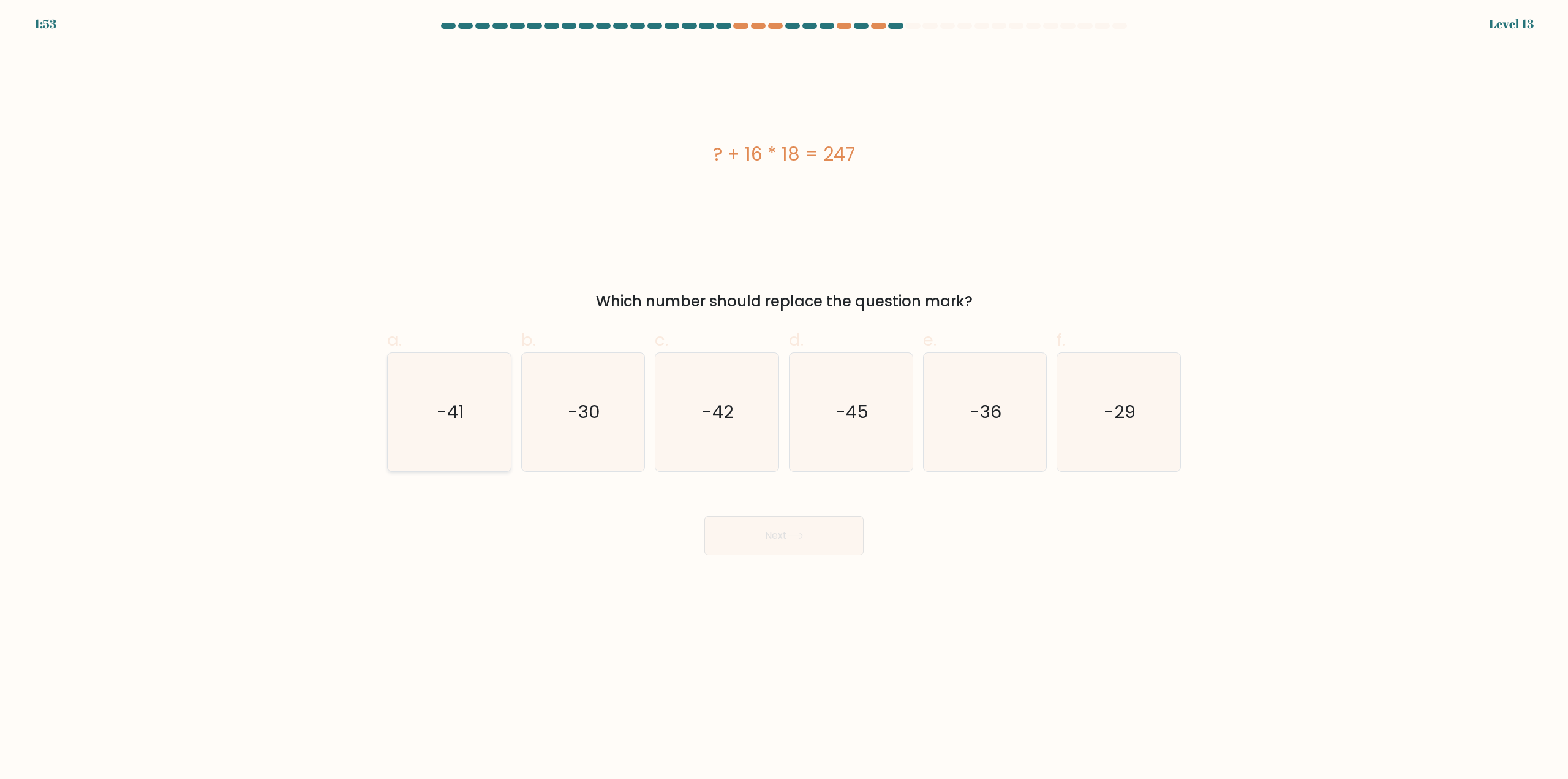
drag, startPoint x: 448, startPoint y: 414, endPoint x: 499, endPoint y: 440, distance: 57.2
click at [448, 414] on text "-41" at bounding box center [450, 412] width 27 height 25
click at [784, 398] on input "a. -41" at bounding box center [784, 394] width 1 height 8
radio input "true"
click at [764, 531] on button "Next" at bounding box center [784, 536] width 159 height 39
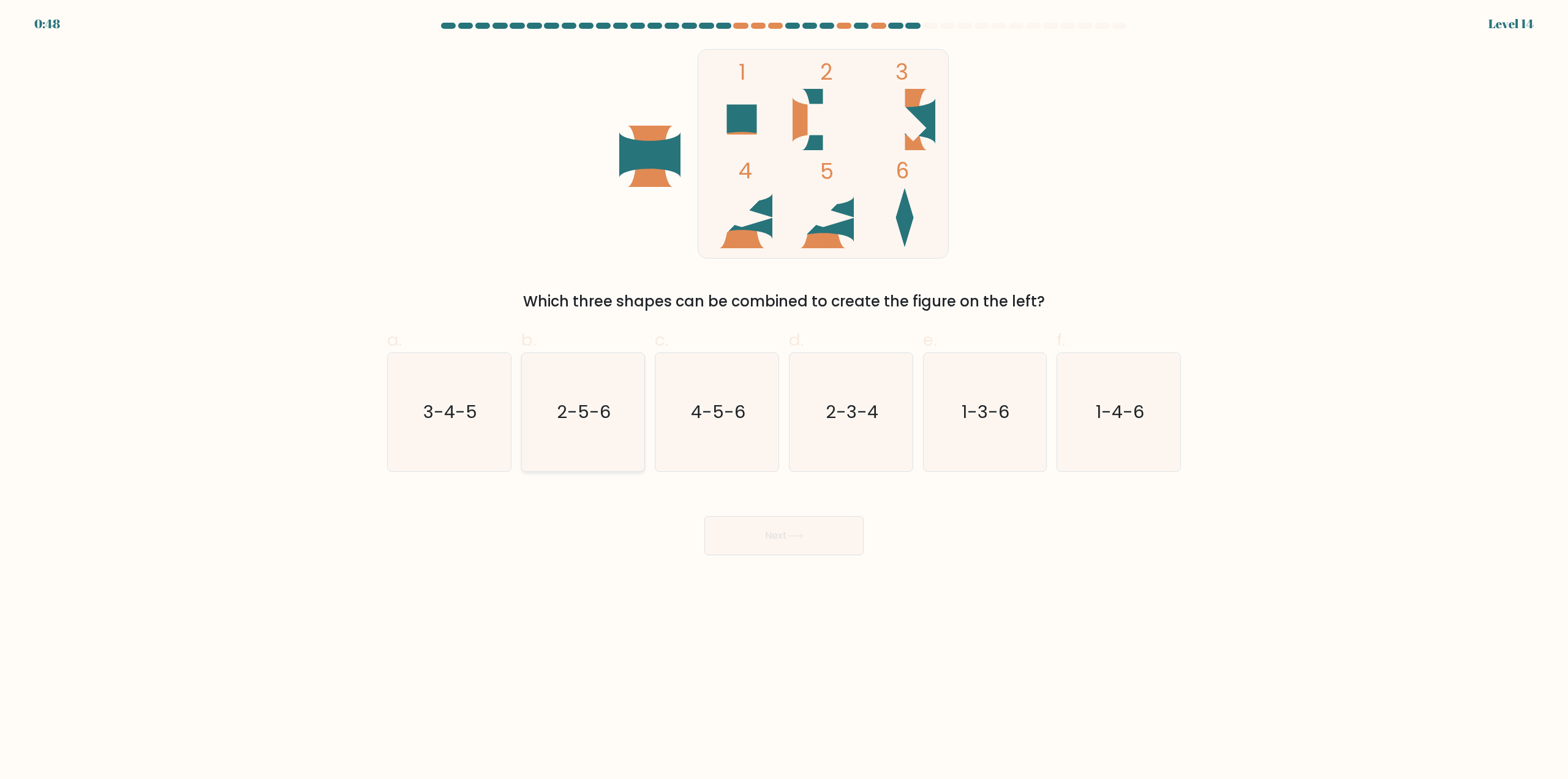
click at [617, 444] on icon "2-5-6" at bounding box center [582, 412] width 118 height 118
click at [784, 398] on input "b. 2-5-6" at bounding box center [784, 394] width 1 height 8
radio input "true"
click at [788, 530] on button "Next" at bounding box center [784, 536] width 159 height 39
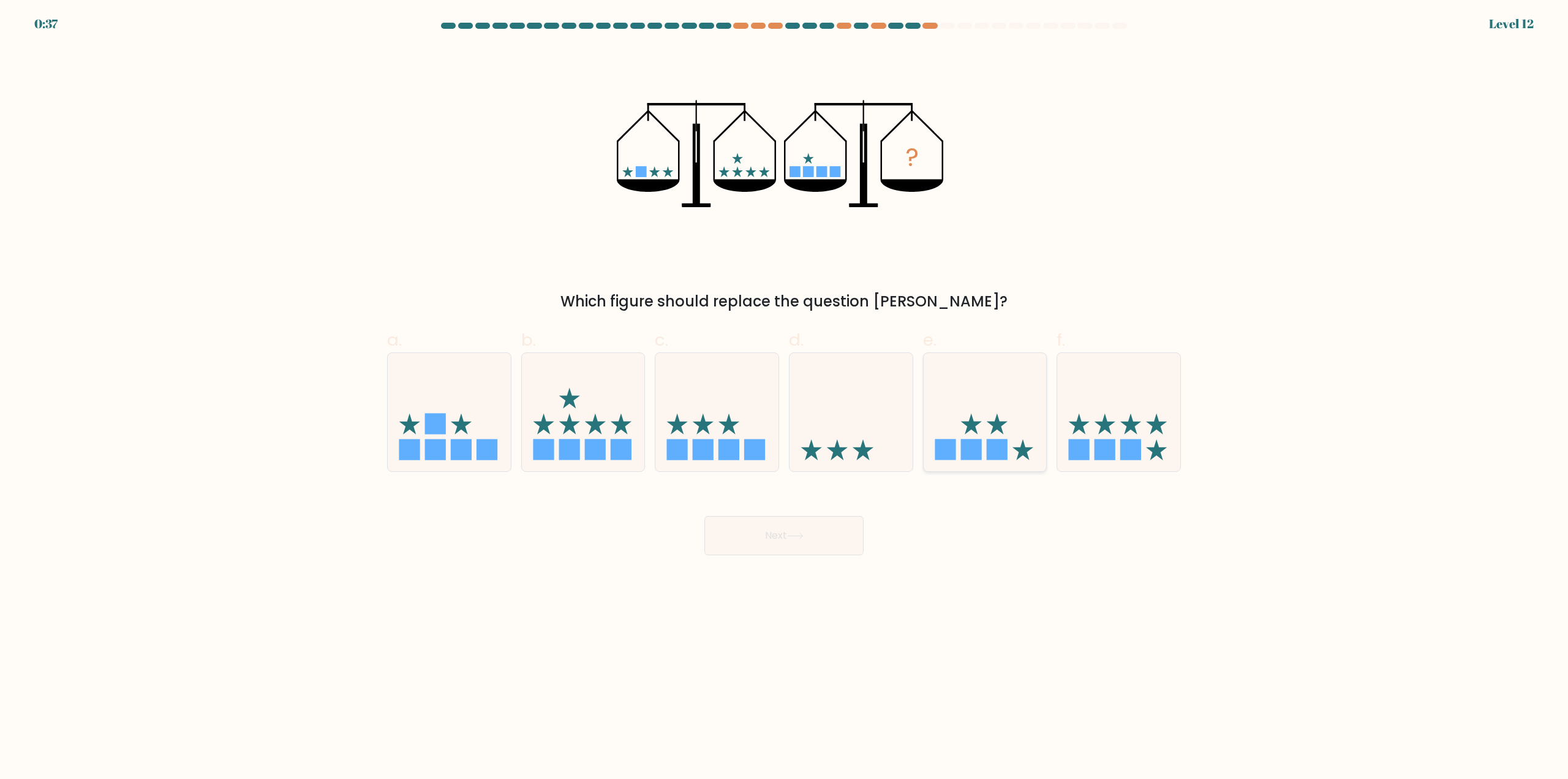
click at [1033, 463] on div at bounding box center [985, 412] width 124 height 119
click at [784, 398] on input "e." at bounding box center [784, 394] width 1 height 8
radio input "true"
click at [815, 541] on button "Next" at bounding box center [784, 536] width 159 height 39
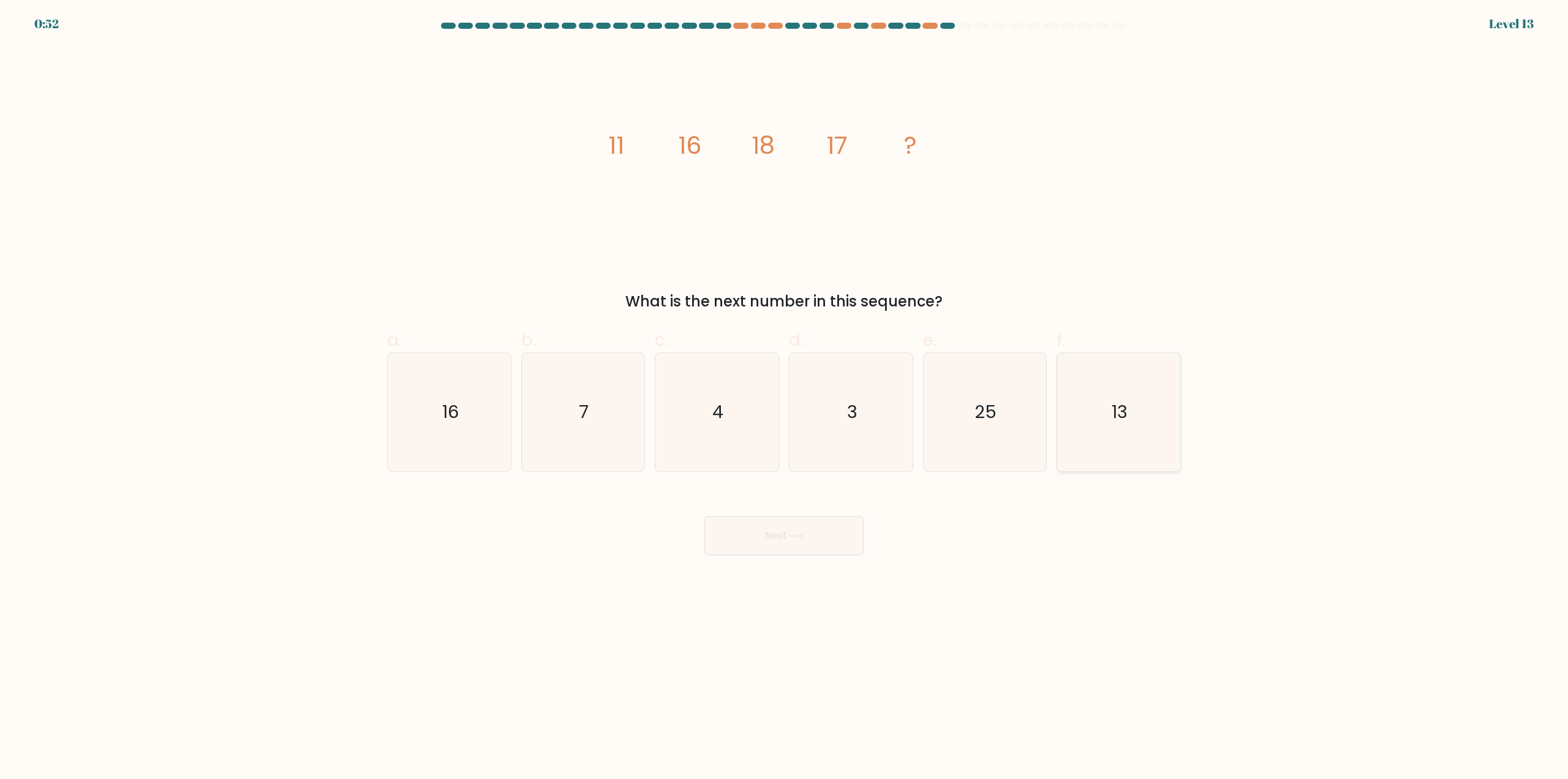
click at [1124, 447] on icon "13" at bounding box center [1118, 412] width 118 height 118
click at [784, 398] on input "f. 13" at bounding box center [784, 394] width 1 height 8
radio input "true"
click at [822, 544] on button "Next" at bounding box center [784, 536] width 159 height 39
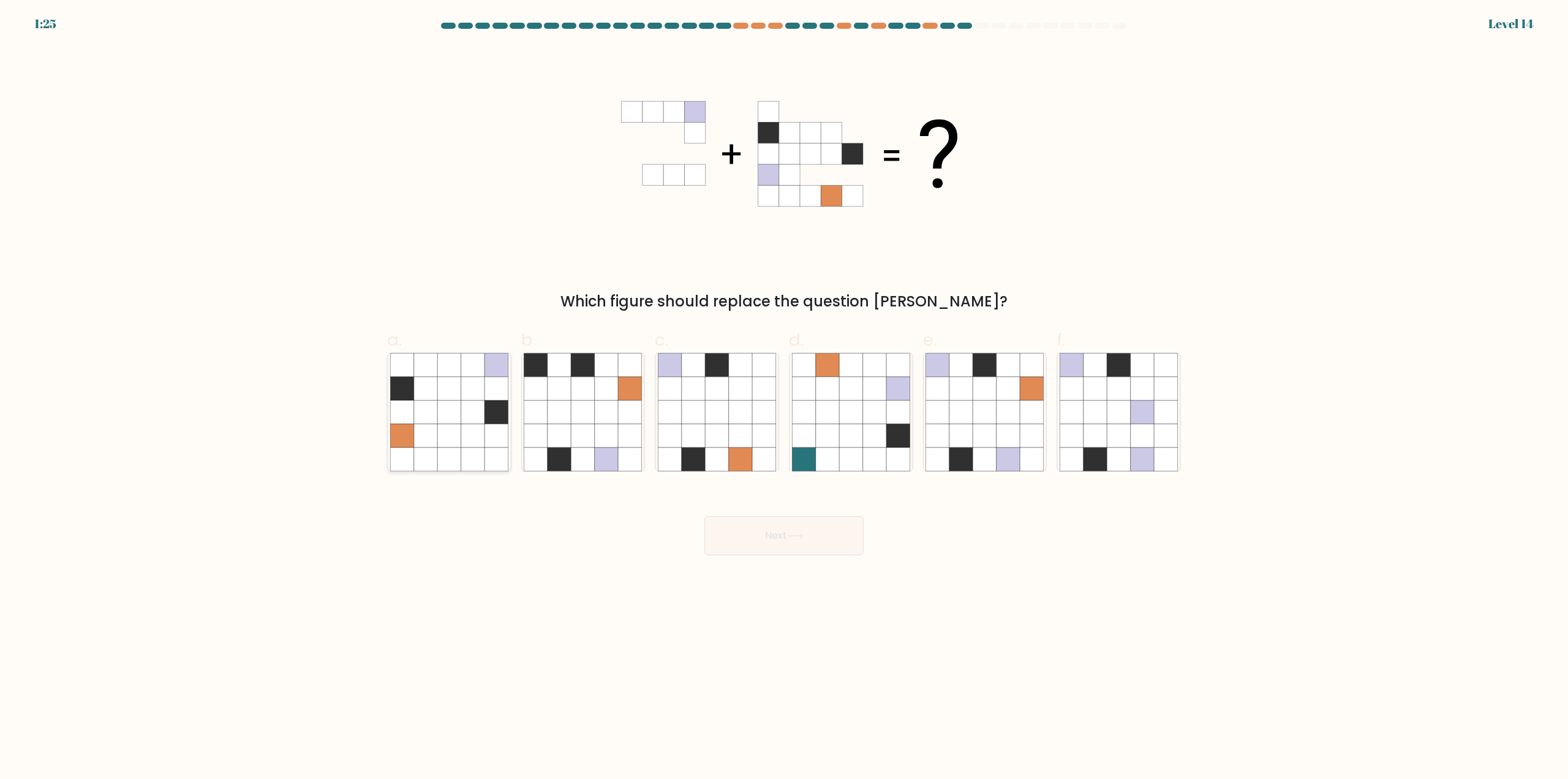
click at [464, 456] on icon at bounding box center [473, 459] width 23 height 23
click at [784, 398] on input "a." at bounding box center [784, 394] width 1 height 8
radio input "true"
click at [982, 439] on icon at bounding box center [985, 436] width 23 height 23
click at [784, 398] on input "e." at bounding box center [784, 394] width 1 height 8
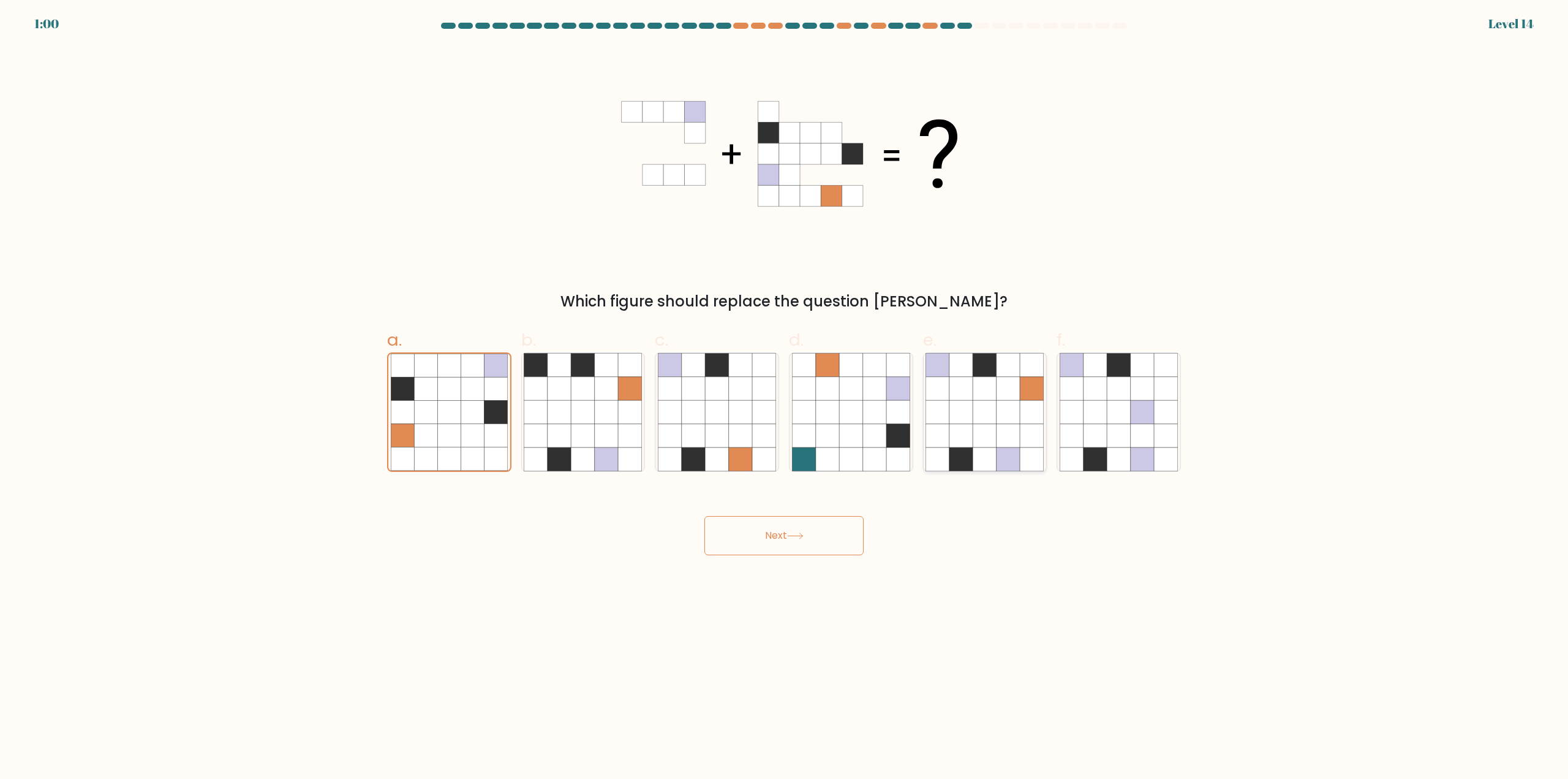
radio input "true"
click at [820, 535] on button "Next" at bounding box center [784, 536] width 159 height 39
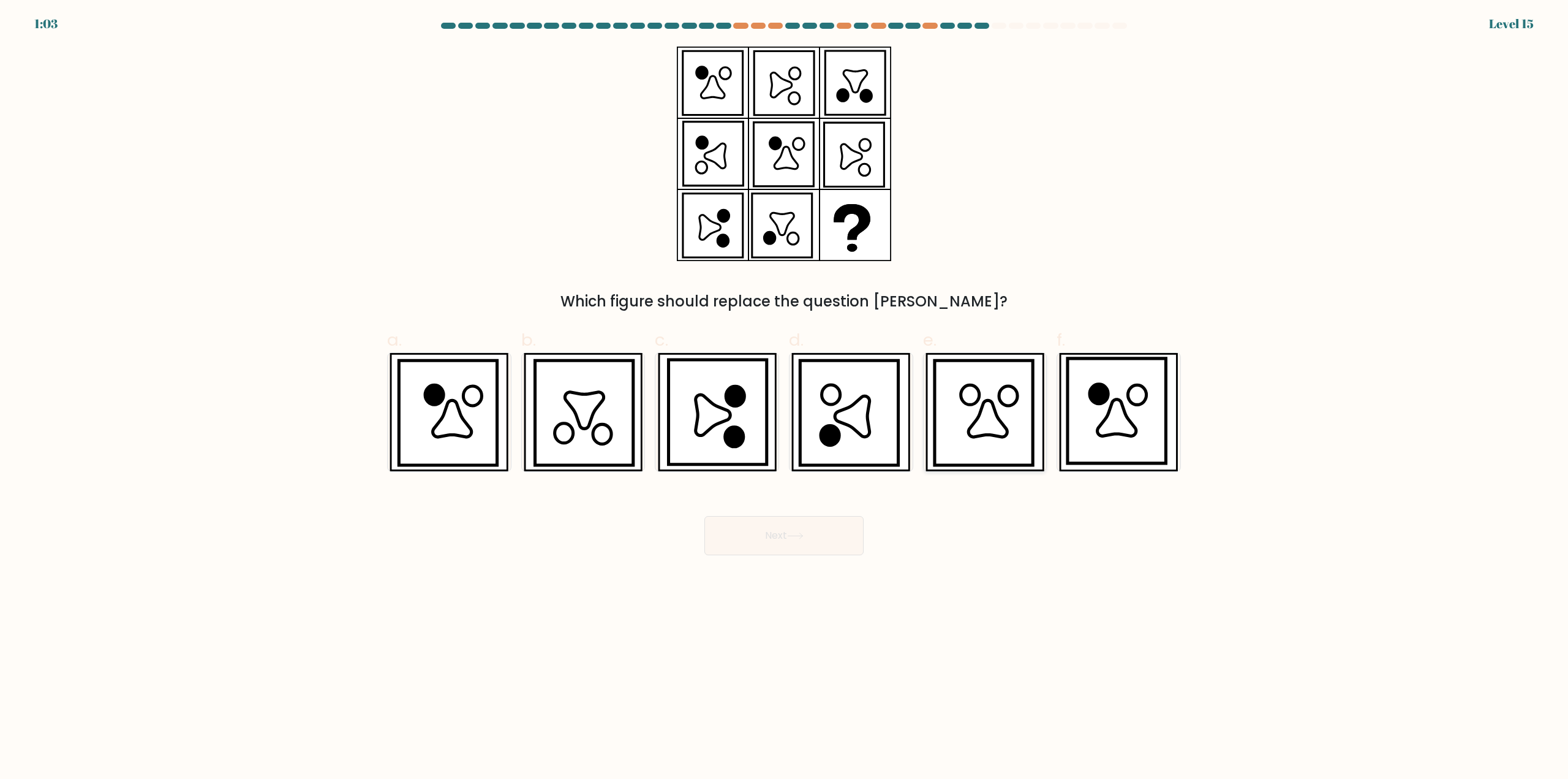
click at [992, 433] on icon at bounding box center [987, 419] width 39 height 37
click at [784, 398] on input "e." at bounding box center [784, 394] width 1 height 8
radio input "true"
click at [835, 538] on button "Next" at bounding box center [784, 536] width 159 height 39
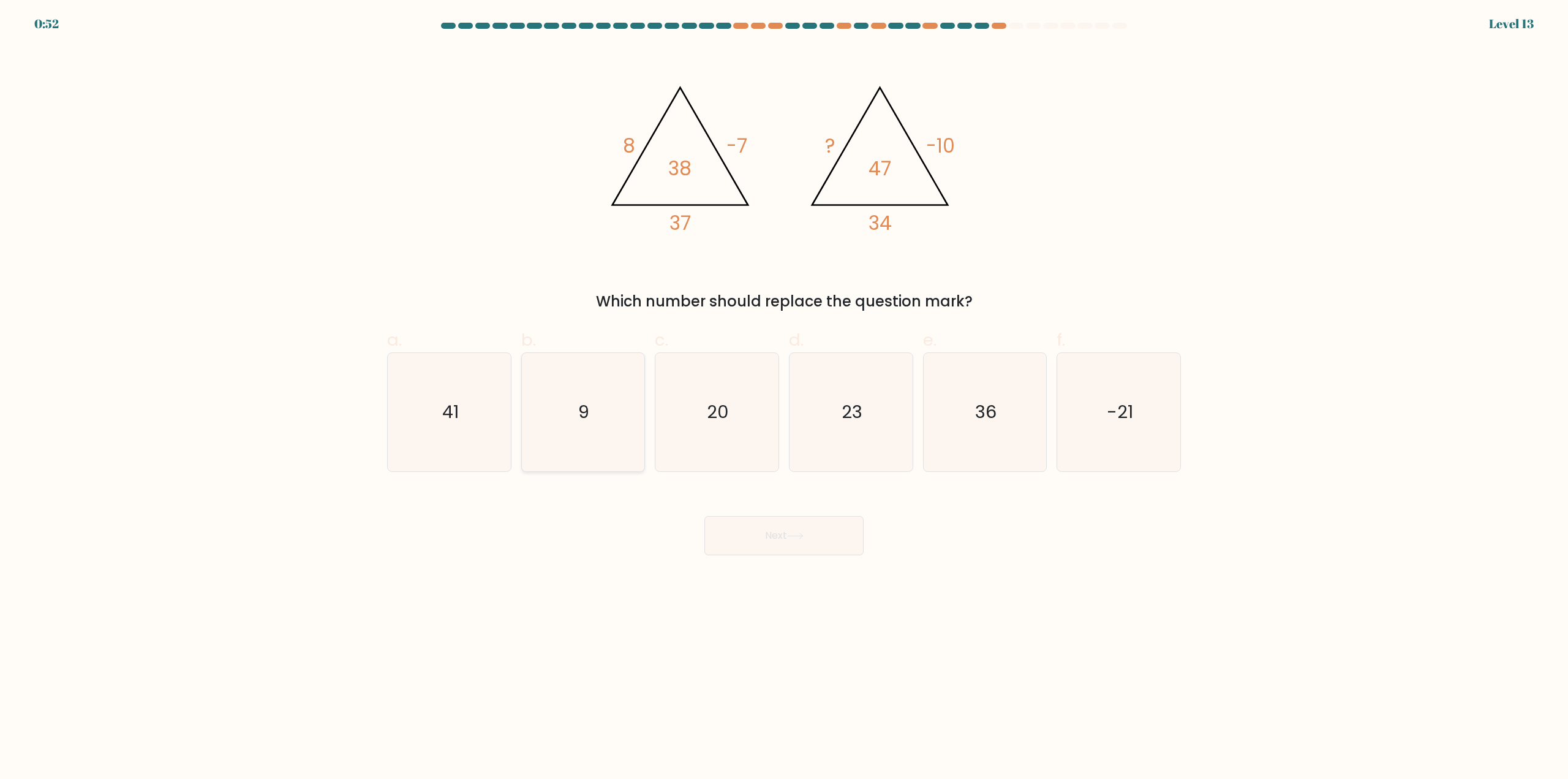
click at [590, 456] on icon "9" at bounding box center [582, 412] width 118 height 118
click at [784, 398] on input "b. 9" at bounding box center [784, 394] width 1 height 8
radio input "true"
click at [762, 549] on button "Next" at bounding box center [784, 536] width 159 height 39
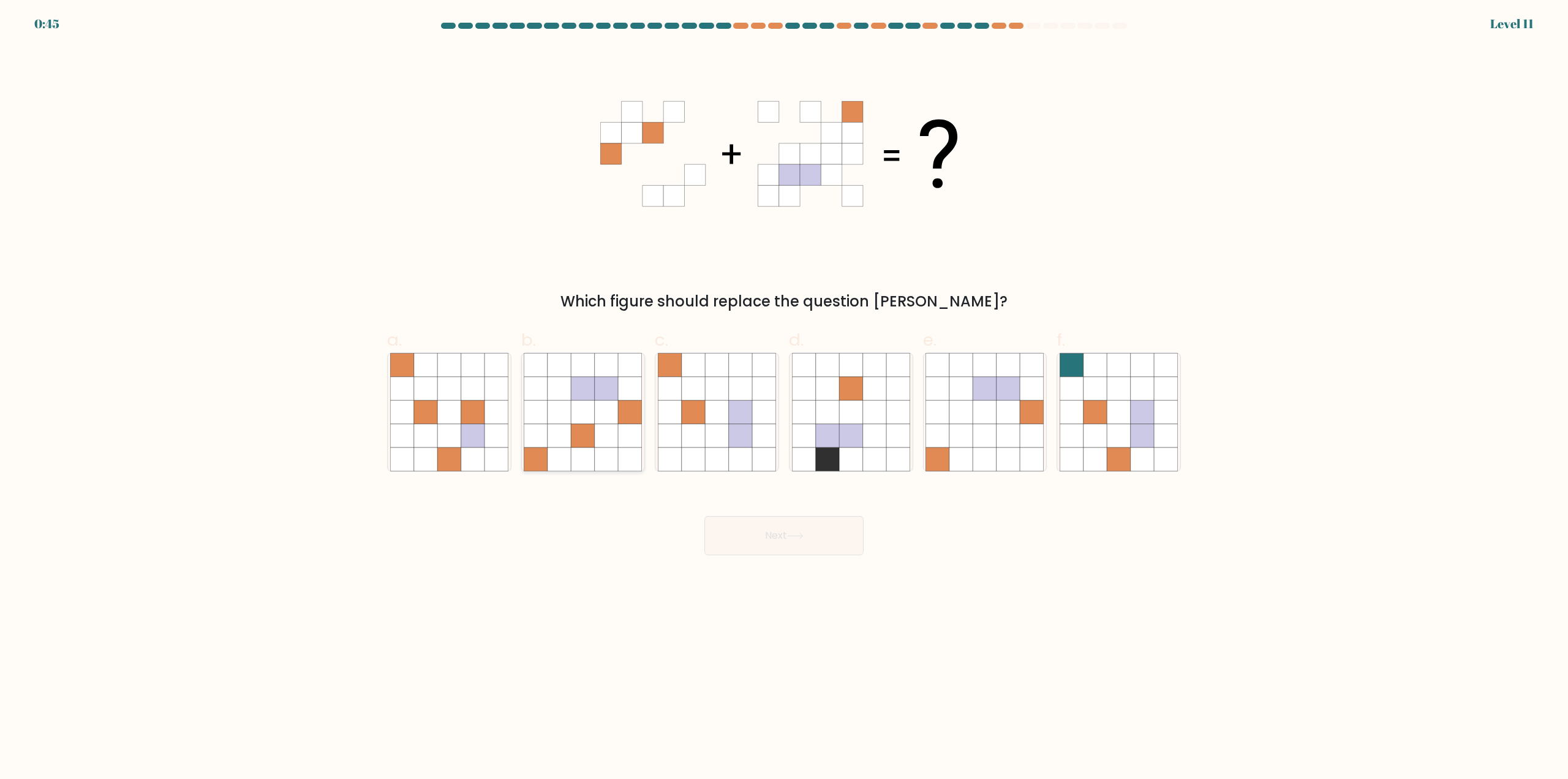
click at [589, 466] on icon at bounding box center [583, 459] width 23 height 23
click at [784, 398] on input "b." at bounding box center [784, 394] width 1 height 8
radio input "true"
click at [751, 524] on button "Next" at bounding box center [784, 536] width 159 height 39
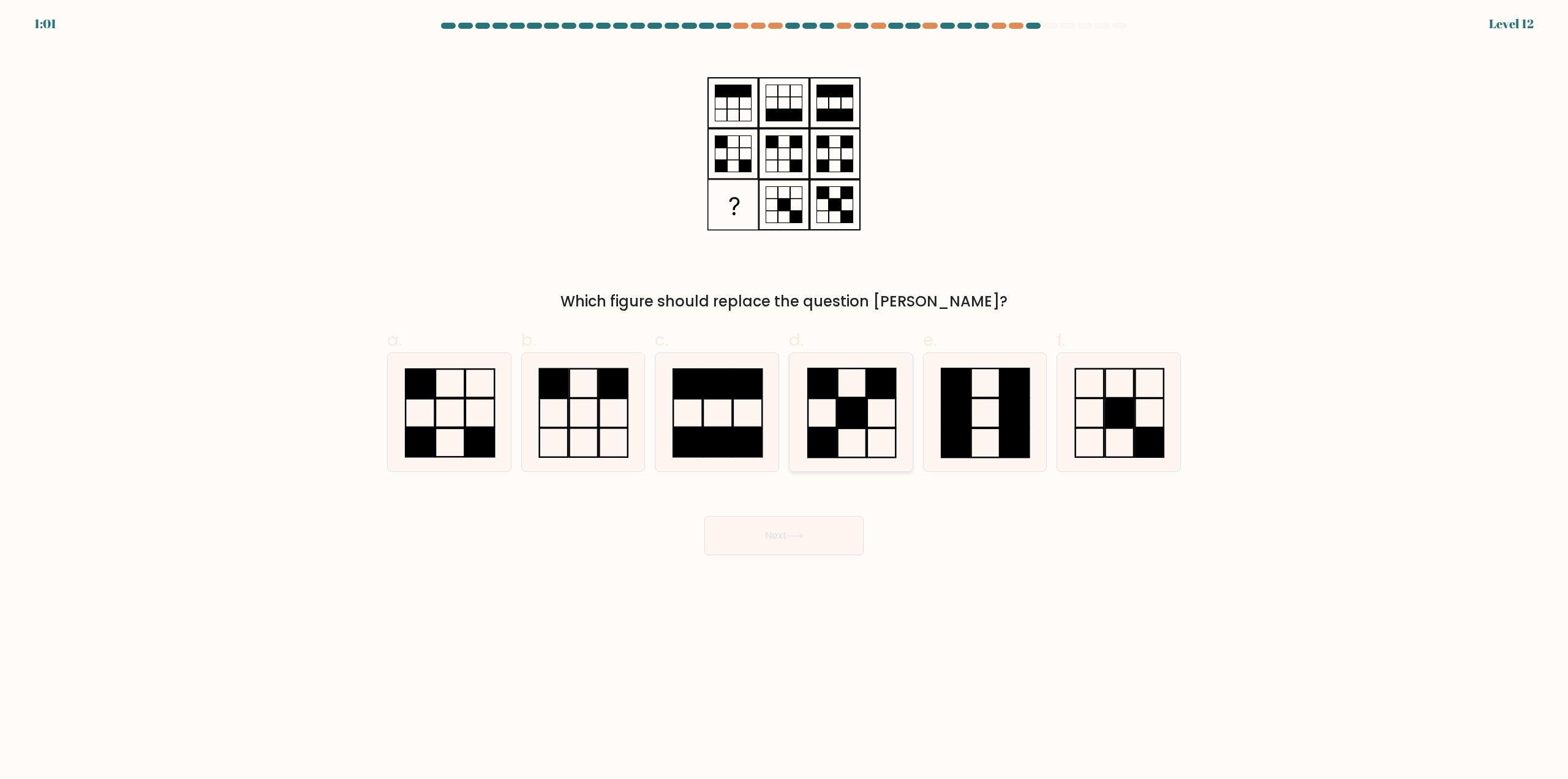
click at [875, 462] on icon at bounding box center [851, 412] width 118 height 118
click at [784, 398] on input "d." at bounding box center [784, 394] width 1 height 8
radio input "true"
click at [797, 542] on button "Next" at bounding box center [784, 536] width 159 height 39
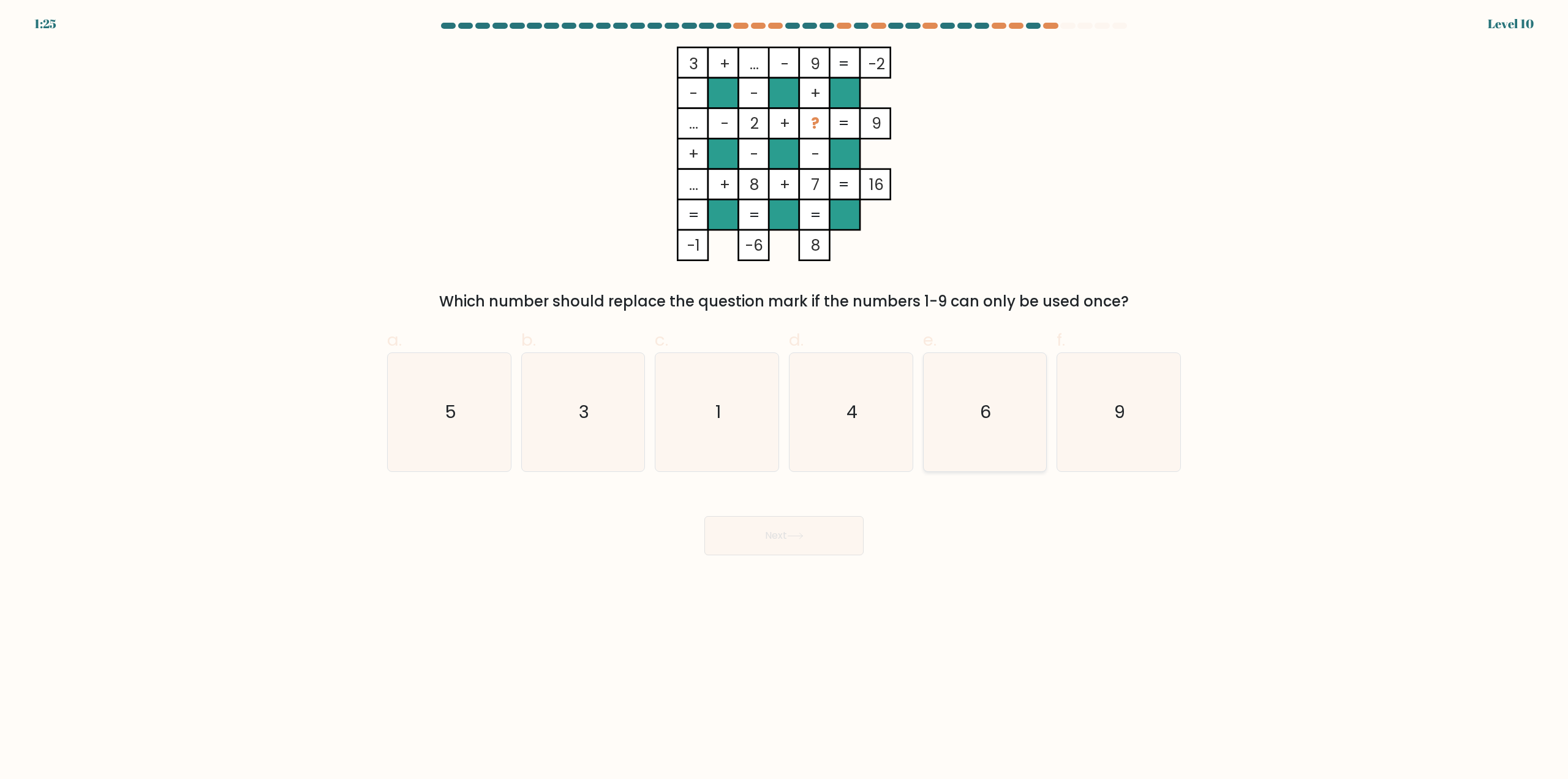
click at [955, 381] on icon "6" at bounding box center [984, 412] width 118 height 118
click at [784, 390] on input "e. 6" at bounding box center [784, 394] width 1 height 8
radio input "true"
click at [818, 545] on button "Next" at bounding box center [784, 536] width 159 height 39
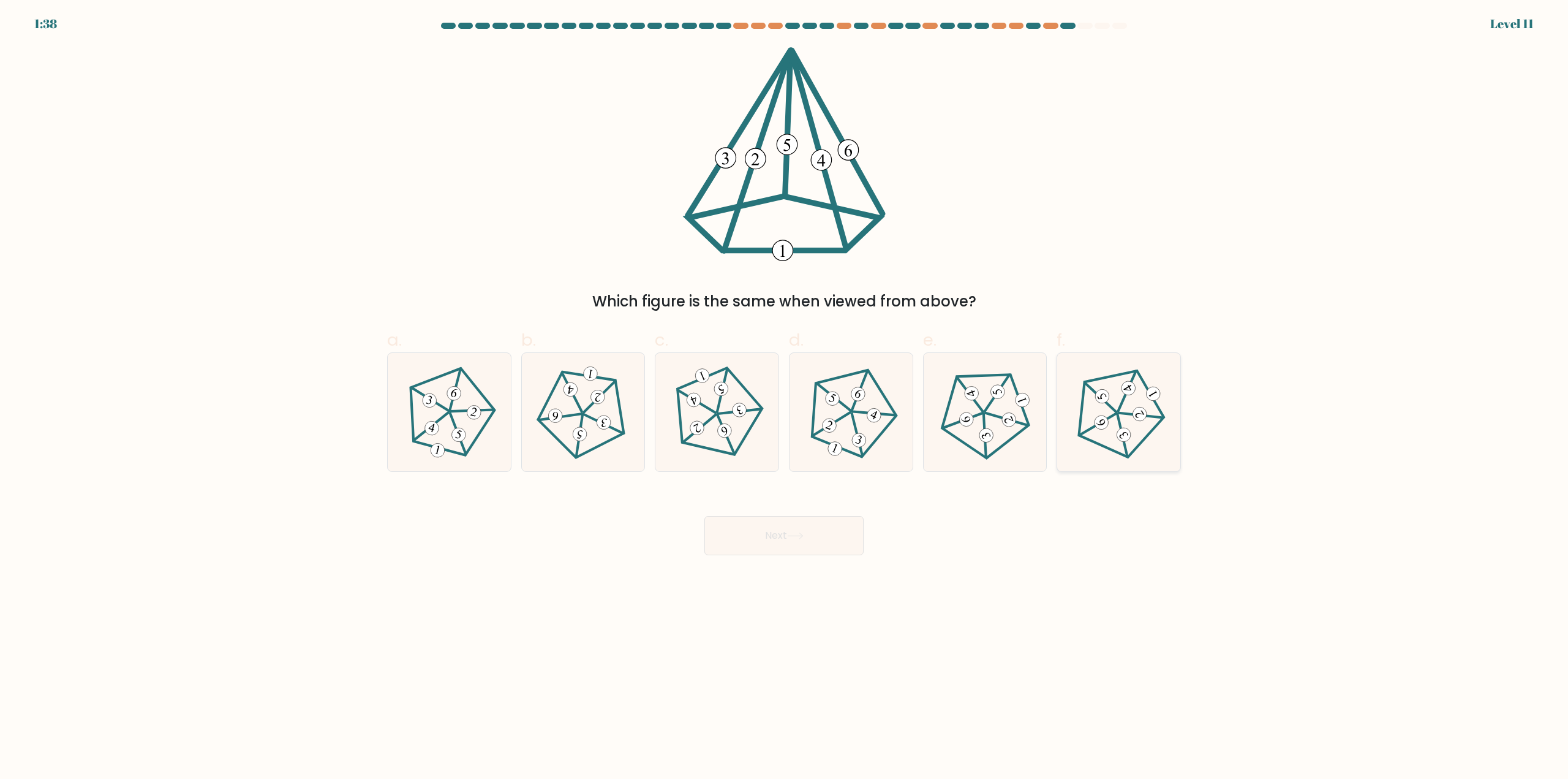
click at [1147, 419] on icon at bounding box center [1118, 412] width 94 height 94
click at [784, 398] on input "f." at bounding box center [784, 394] width 1 height 8
radio input "true"
click at [830, 544] on button "Next" at bounding box center [784, 536] width 159 height 39
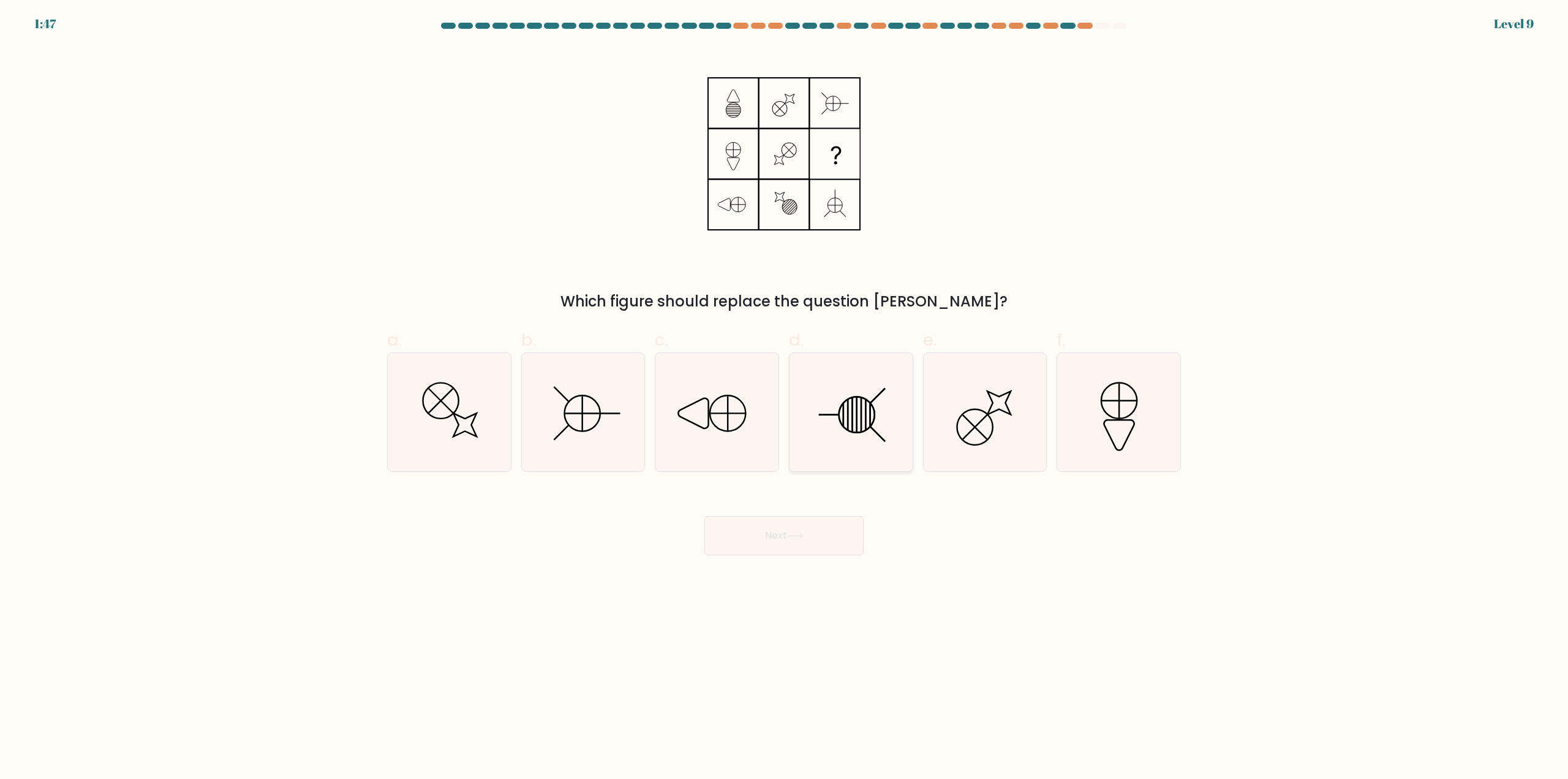
click at [871, 467] on icon at bounding box center [851, 412] width 118 height 118
click at [784, 398] on input "d." at bounding box center [784, 394] width 1 height 8
radio input "true"
click at [839, 542] on button "Next" at bounding box center [784, 536] width 159 height 39
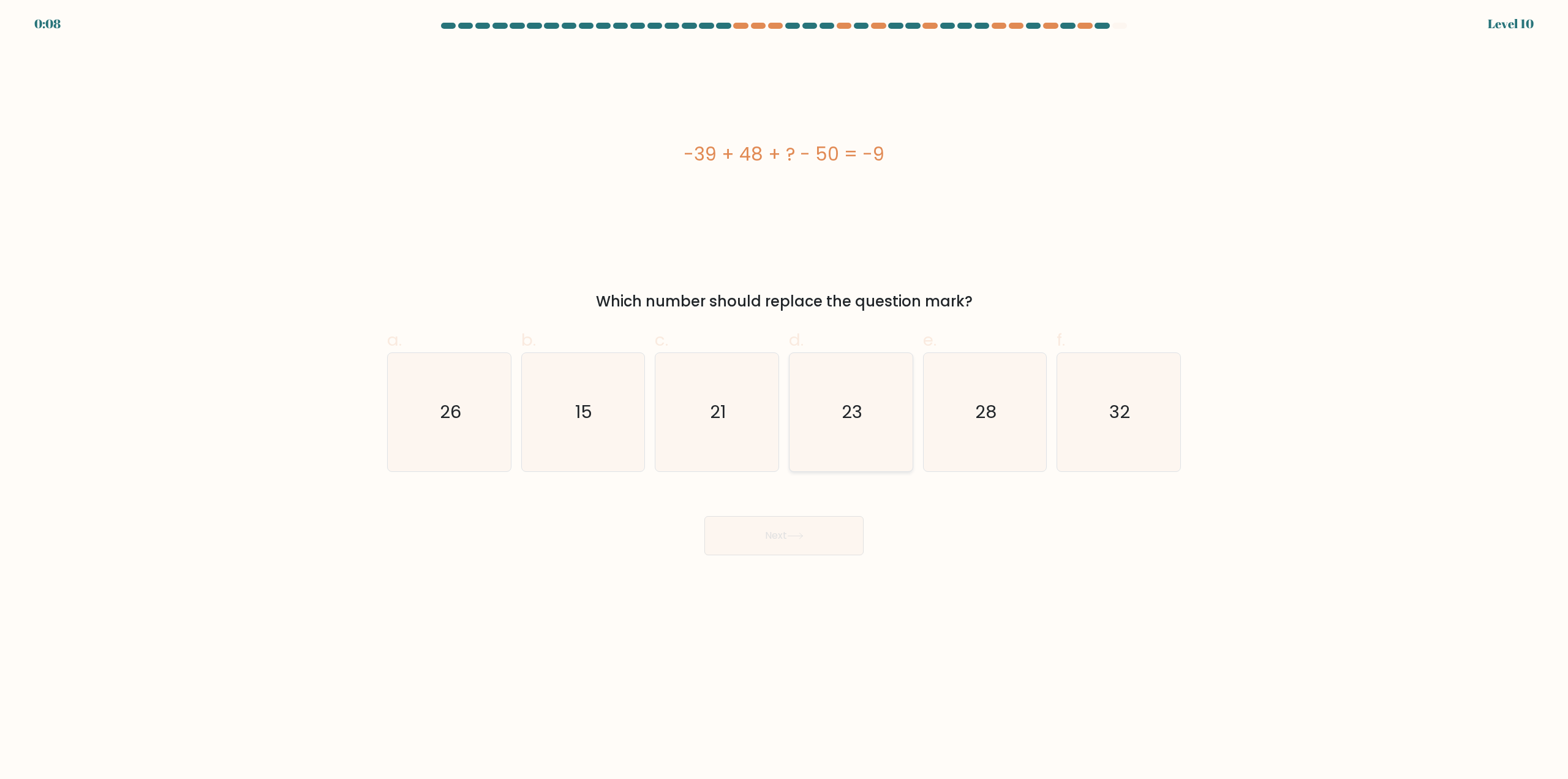
click at [830, 440] on icon "23" at bounding box center [851, 412] width 118 height 118
click at [784, 398] on input "d. 23" at bounding box center [784, 394] width 1 height 8
radio input "true"
click at [800, 547] on button "Next" at bounding box center [784, 536] width 159 height 39
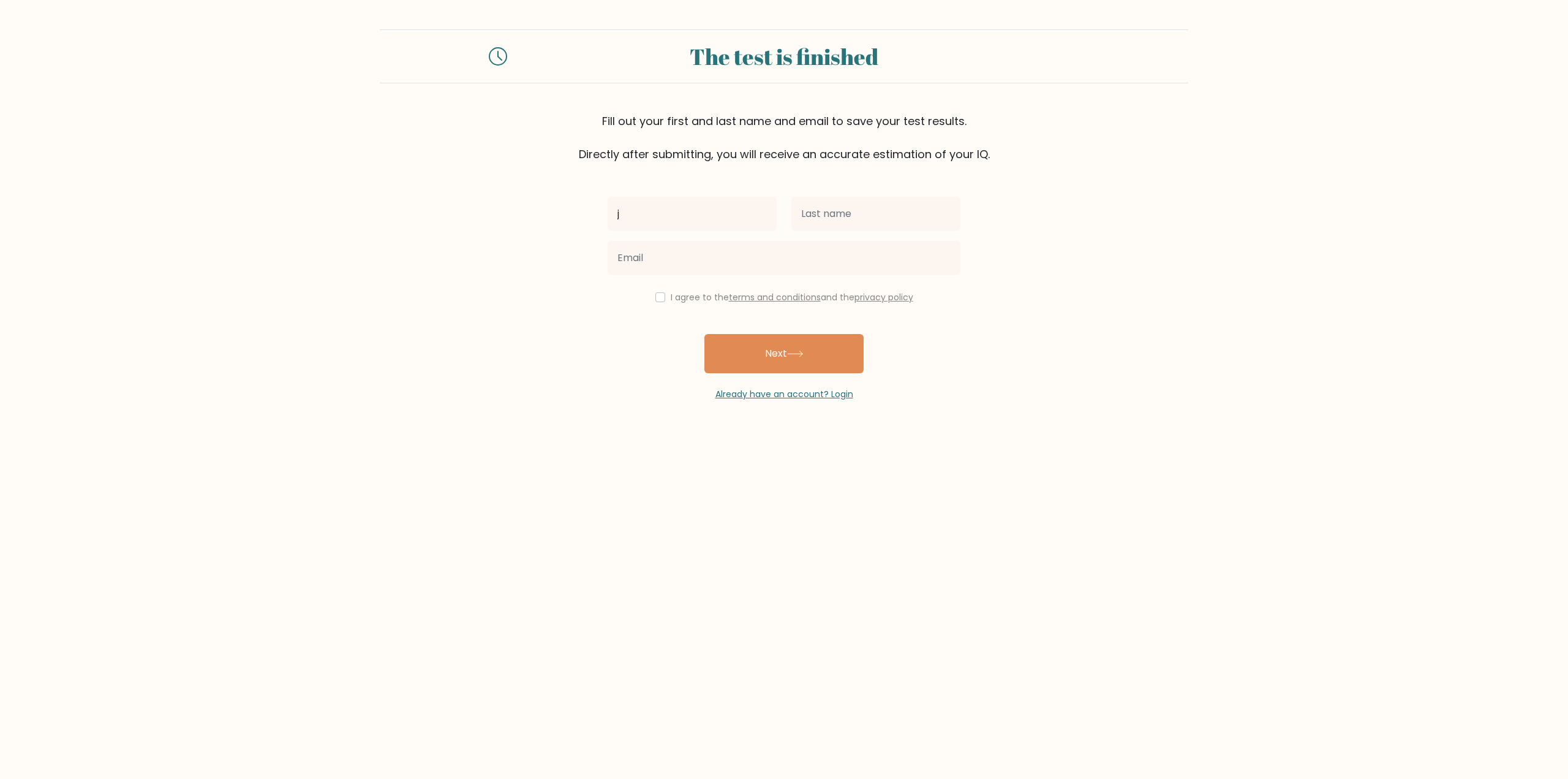
type input "[PERSON_NAME]"
click at [860, 204] on input "text" at bounding box center [876, 214] width 169 height 34
click at [766, 257] on input "email" at bounding box center [784, 258] width 353 height 34
click at [822, 215] on input "text" at bounding box center [876, 214] width 169 height 34
type input "x"
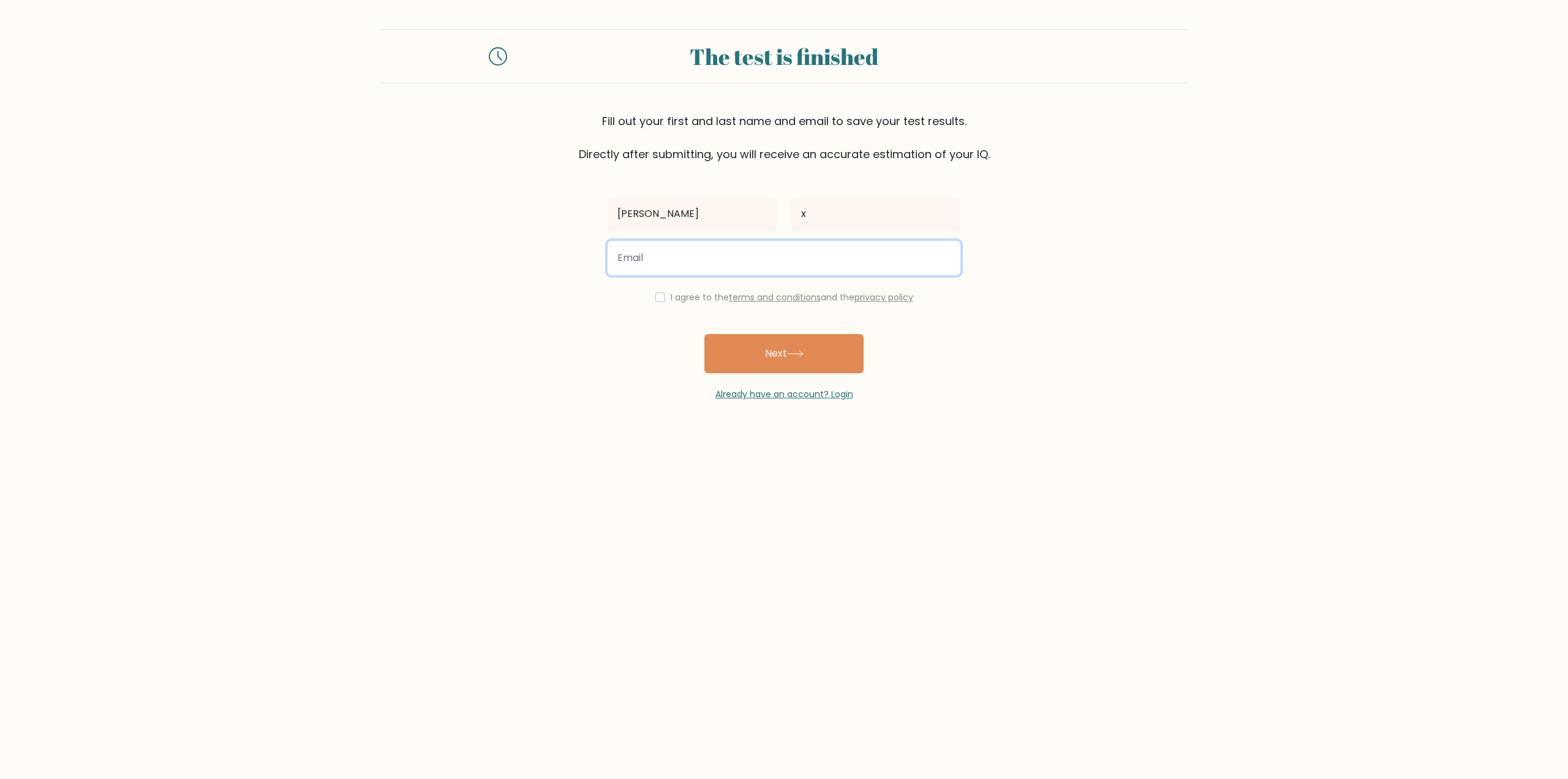
click at [731, 257] on input "email" at bounding box center [784, 258] width 353 height 34
type input "julia.z6363636@gmail.com"
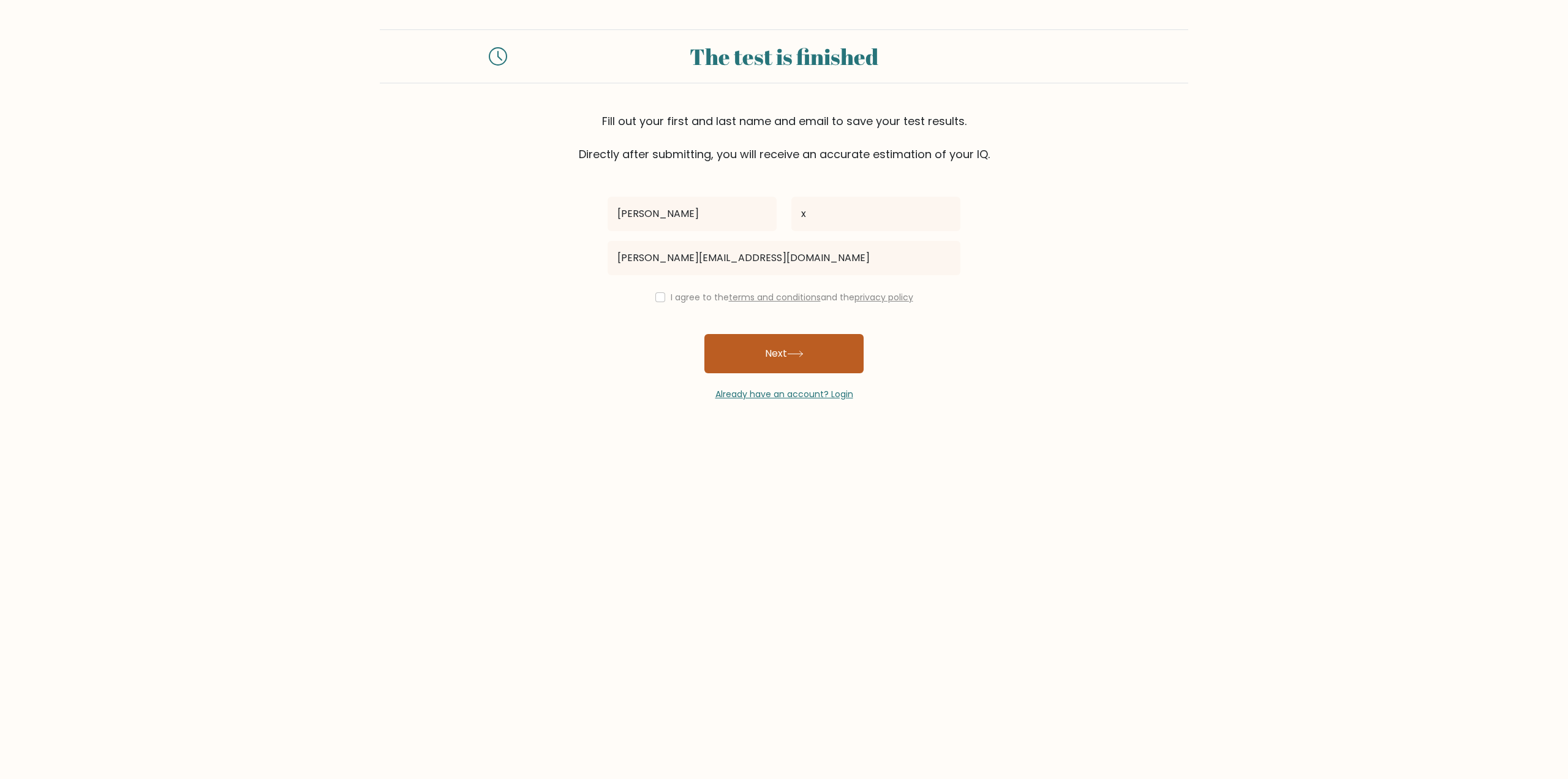
click at [735, 354] on button "Next" at bounding box center [784, 354] width 159 height 39
click at [650, 299] on div "I agree to the terms and conditions and the privacy policy" at bounding box center [784, 297] width 368 height 15
click at [657, 298] on input "checkbox" at bounding box center [660, 297] width 10 height 10
checkbox input "true"
click at [746, 352] on button "Next" at bounding box center [784, 354] width 159 height 39
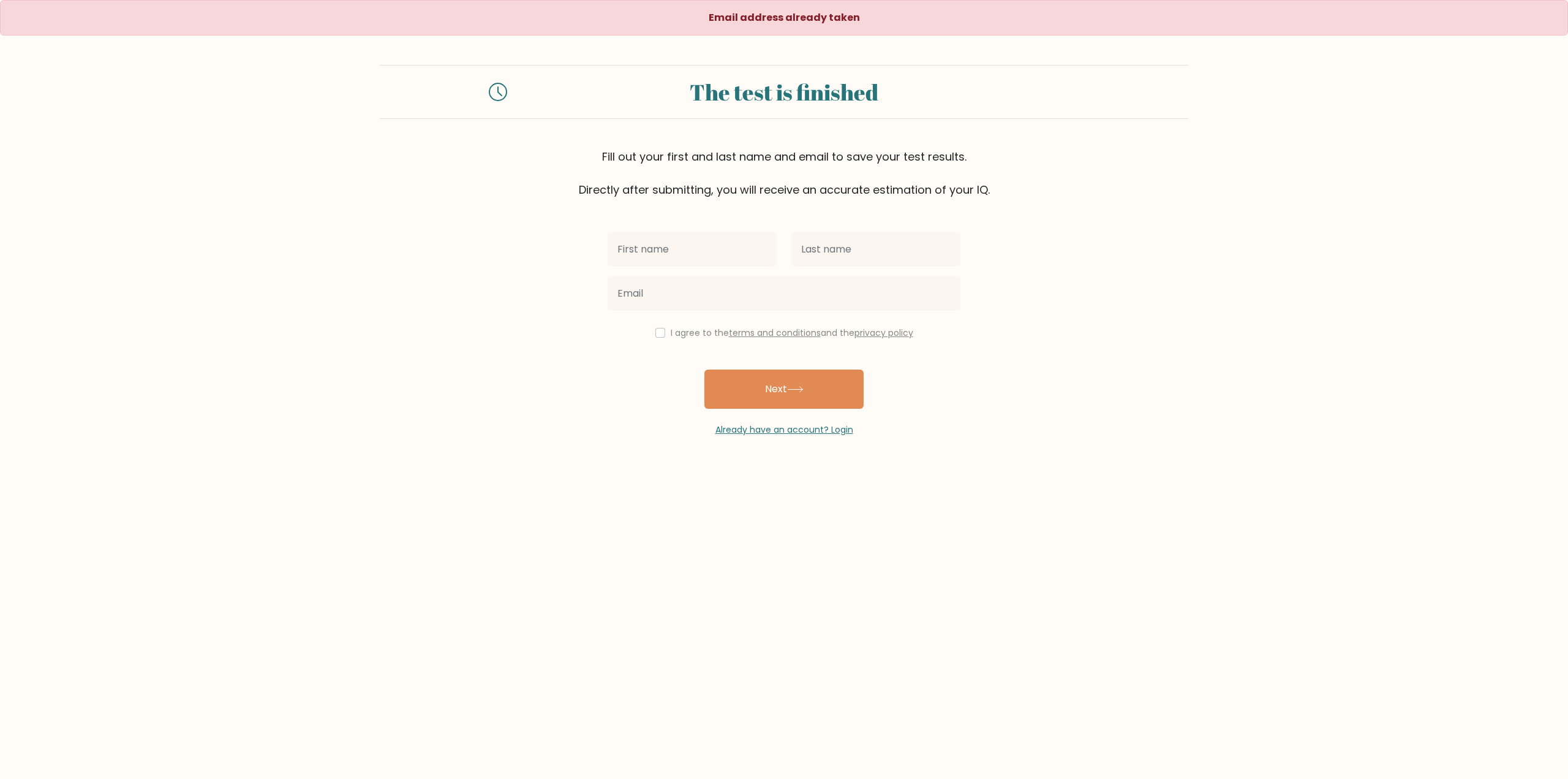
click at [667, 239] on input "text" at bounding box center [692, 249] width 169 height 34
type input "Sigma"
click at [772, 432] on link "Already have an account? Login" at bounding box center [784, 429] width 138 height 12
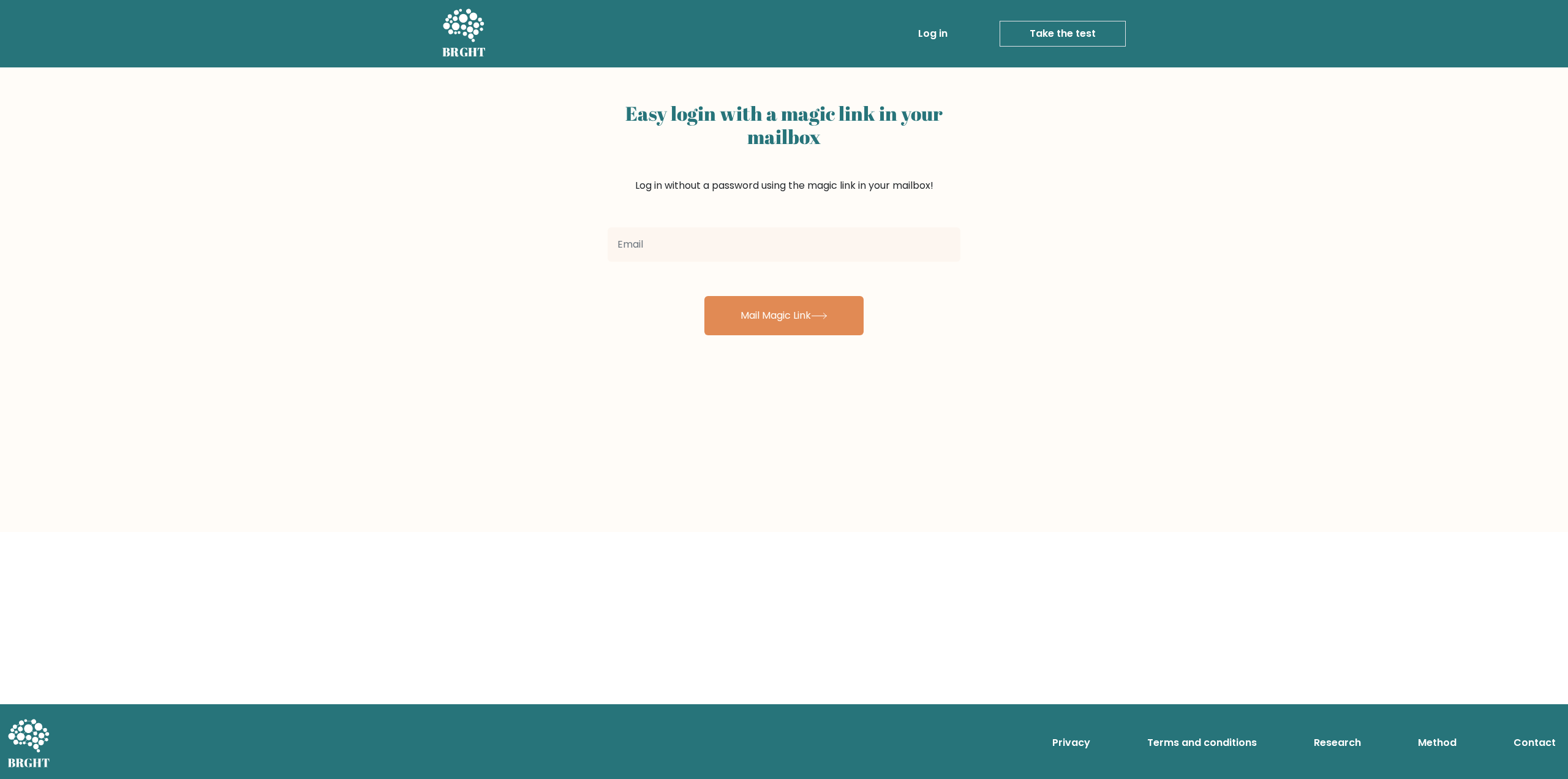
click at [701, 243] on input "email" at bounding box center [784, 244] width 353 height 34
type input "[PERSON_NAME][EMAIL_ADDRESS][DOMAIN_NAME]"
click at [727, 320] on button "Mail Magic Link" at bounding box center [784, 316] width 159 height 39
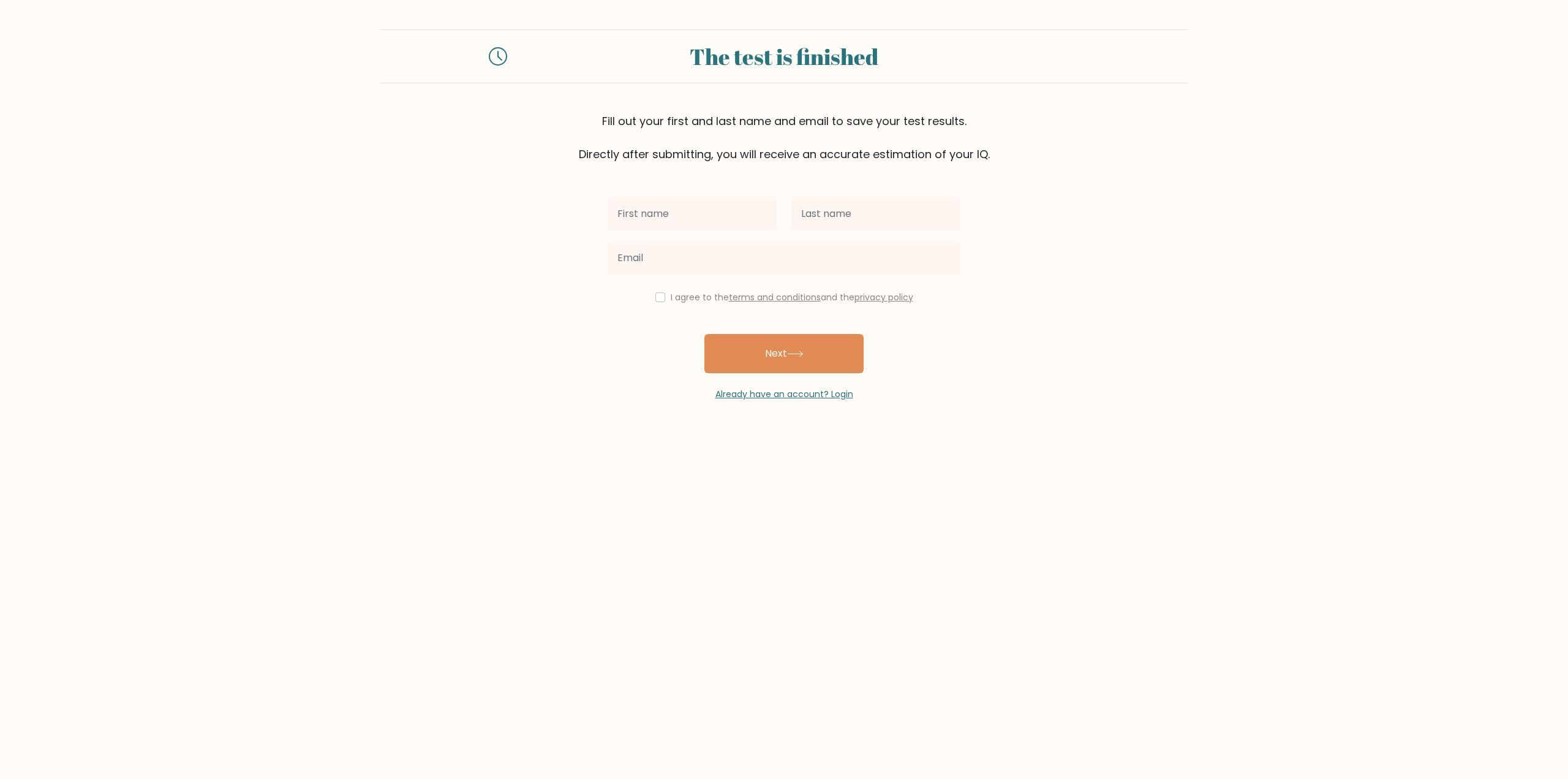
click at [678, 219] on input "text" at bounding box center [692, 214] width 169 height 34
type input "Sigma"
click at [853, 222] on input "text" at bounding box center [876, 214] width 169 height 34
type input "Żuchniewicz"
click at [703, 249] on input "email" at bounding box center [784, 258] width 353 height 34
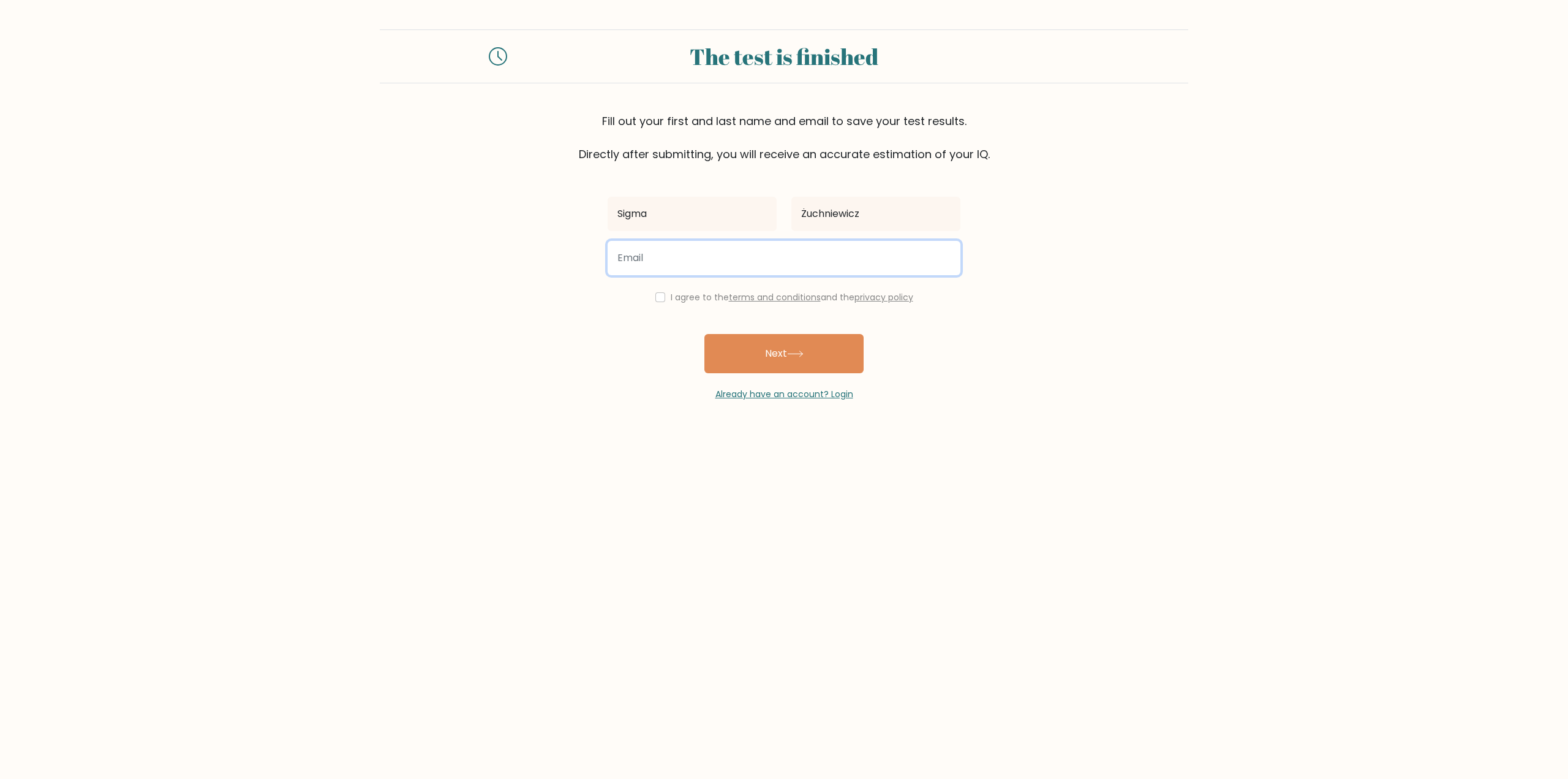
type input "jula.zuchniewcz@gmail.com"
click at [658, 296] on input "checkbox" at bounding box center [660, 297] width 10 height 10
checkbox input "true"
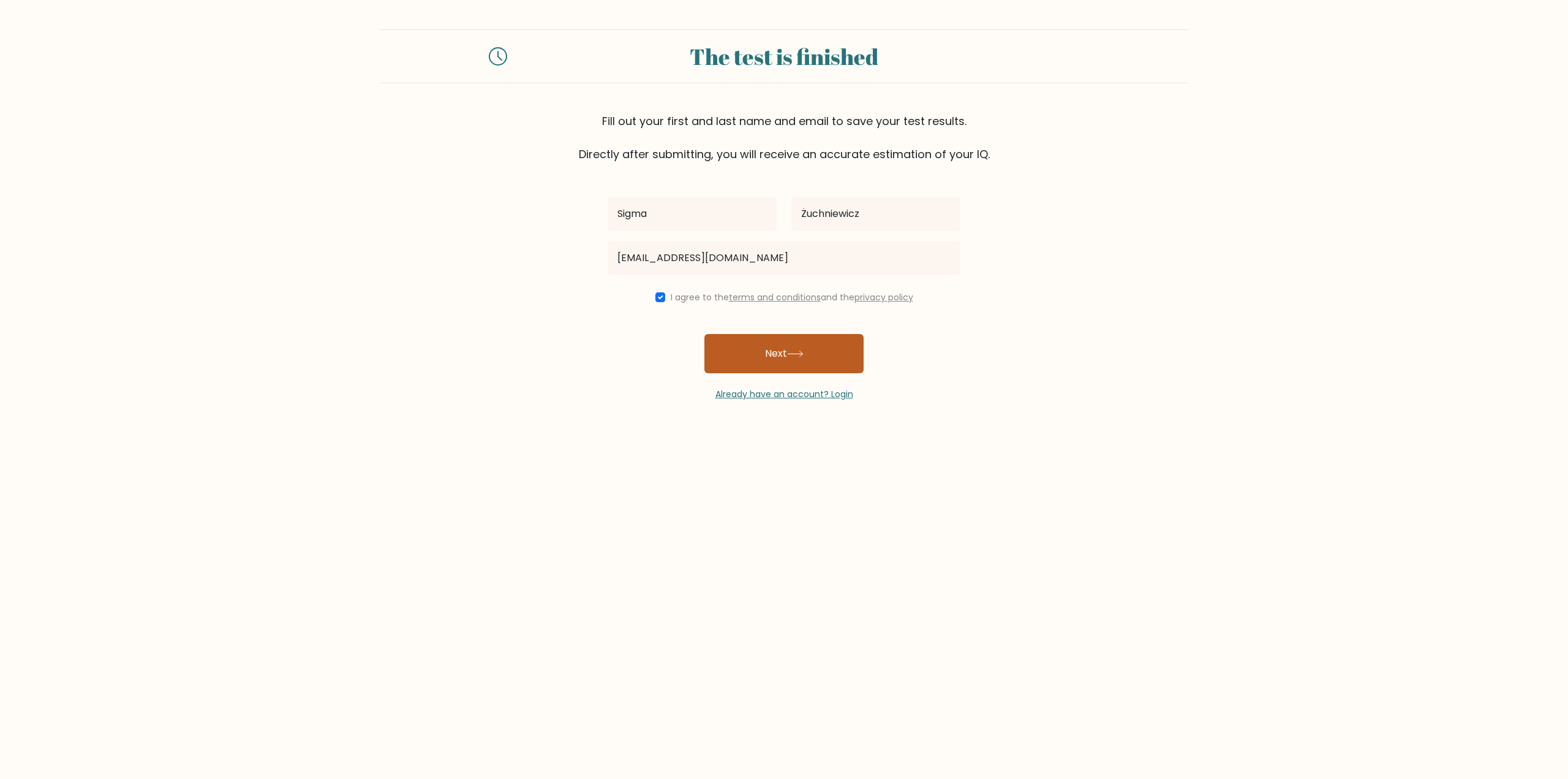
click at [743, 345] on button "Next" at bounding box center [784, 354] width 159 height 39
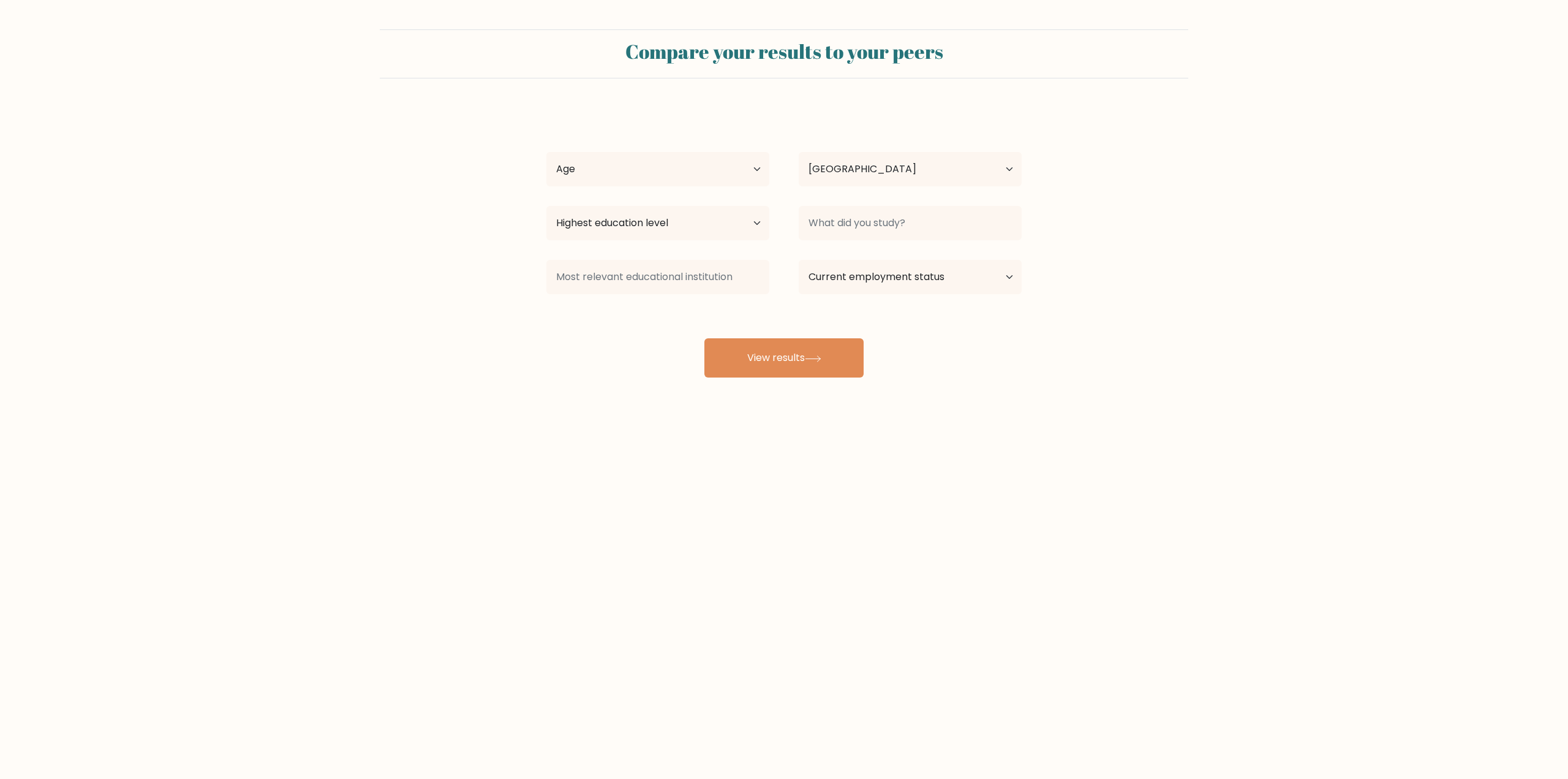
select select "PL"
click at [663, 234] on select "Highest education level No schooling Primary Lower Secondary Upper Secondary Oc…" at bounding box center [658, 223] width 223 height 34
select select "no_schooling"
click at [546, 206] on select "Highest education level No schooling Primary Lower Secondary Upper Secondary Oc…" at bounding box center [658, 223] width 223 height 34
click at [662, 175] on select "Age Under 18 years old 18-24 years old 25-34 years old 35-44 years old 45-54 ye…" at bounding box center [658, 168] width 223 height 34
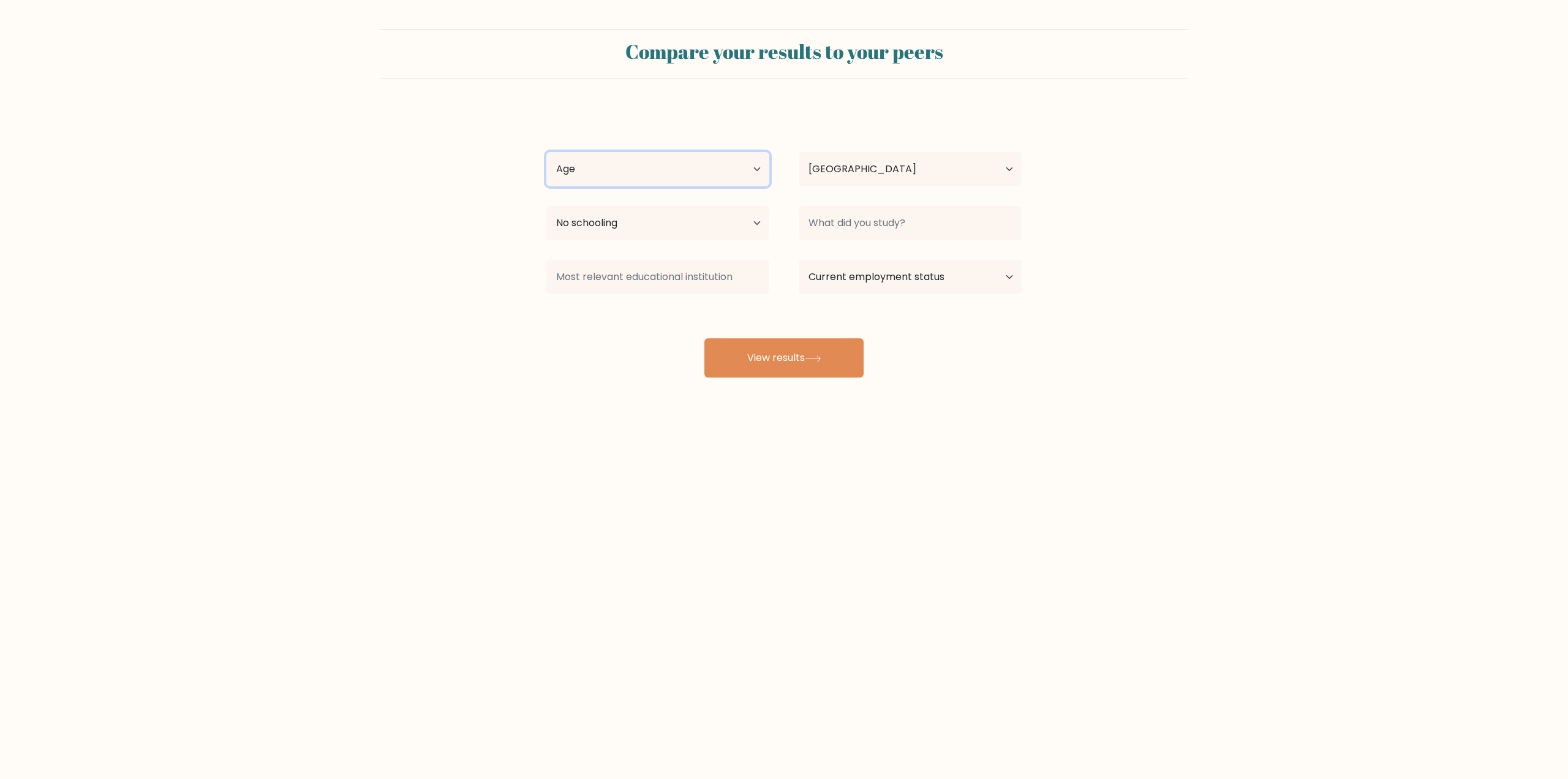
select select "min_18"
click at [546, 152] on select "Age Under 18 years old 18-24 years old 25-34 years old 35-44 years old 45-54 ye…" at bounding box center [658, 168] width 223 height 34
click at [809, 171] on select "Country Afghanistan Albania Algeria American Samoa Andorra Angola Anguilla Anta…" at bounding box center [910, 168] width 223 height 34
click at [1156, 233] on form "Compare your results to your peers Sigma Żuchniewicz Age Under 18 years old 18-…" at bounding box center [784, 203] width 1568 height 348
click at [969, 227] on input at bounding box center [910, 223] width 223 height 34
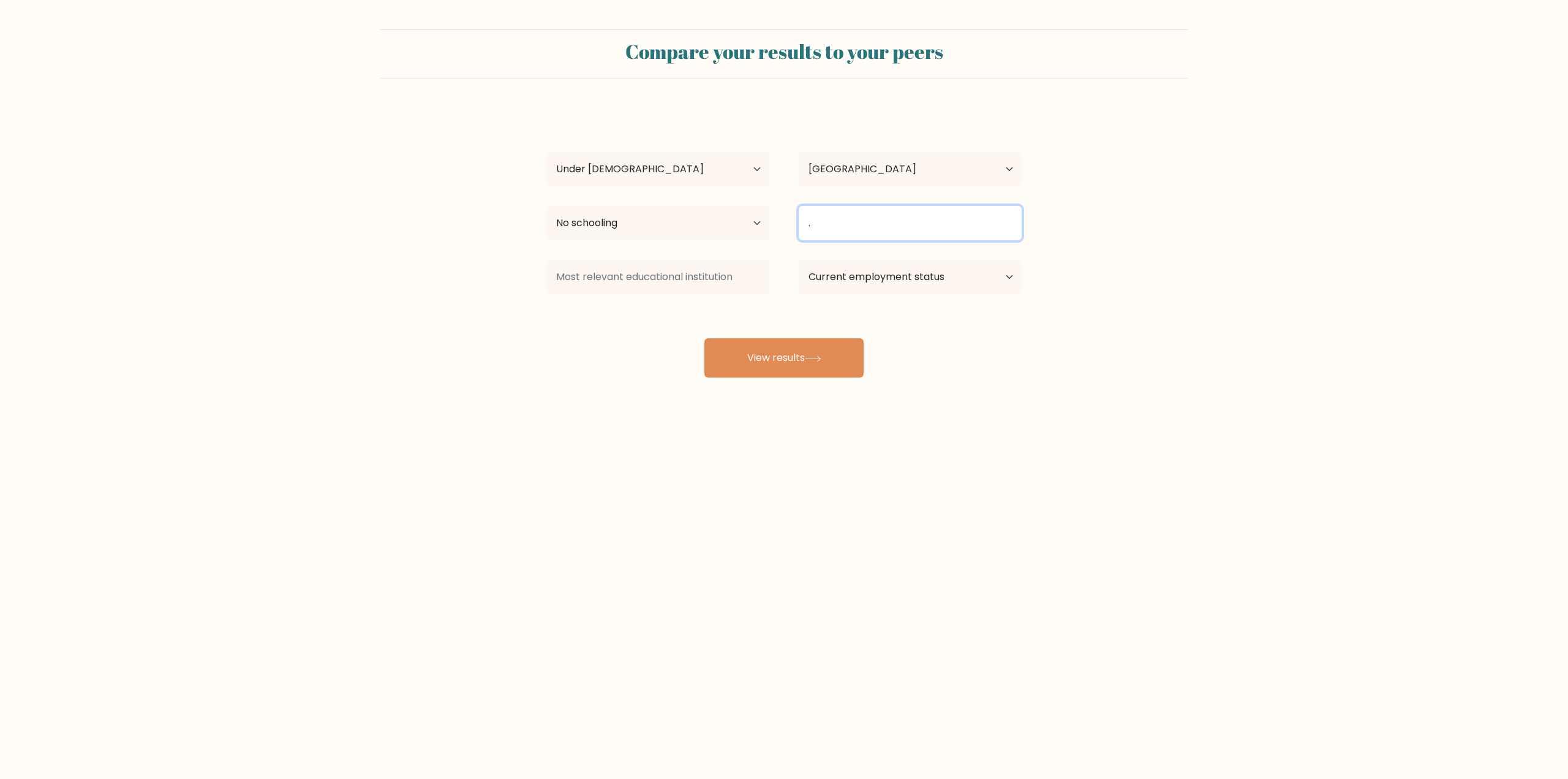
type input "."
click at [706, 281] on input at bounding box center [658, 277] width 223 height 34
type input "."
click at [917, 285] on select "Current employment status Employed Student Retired Other / prefer not to answer" at bounding box center [910, 277] width 223 height 34
select select "other"
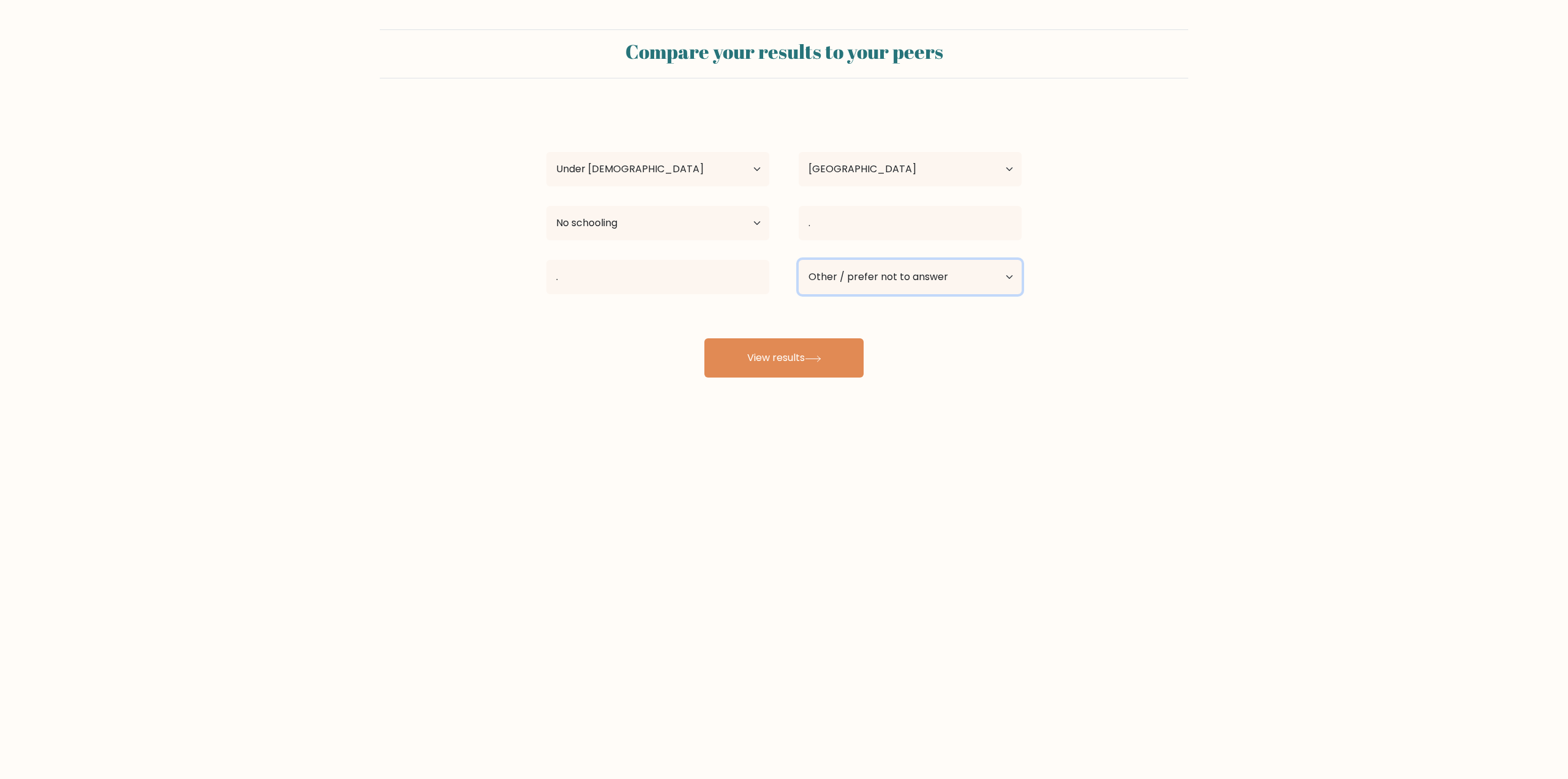
click at [799, 260] on select "Current employment status Employed Student Retired Other / prefer not to answer" at bounding box center [910, 277] width 223 height 34
click at [828, 360] on button "View results" at bounding box center [784, 358] width 159 height 39
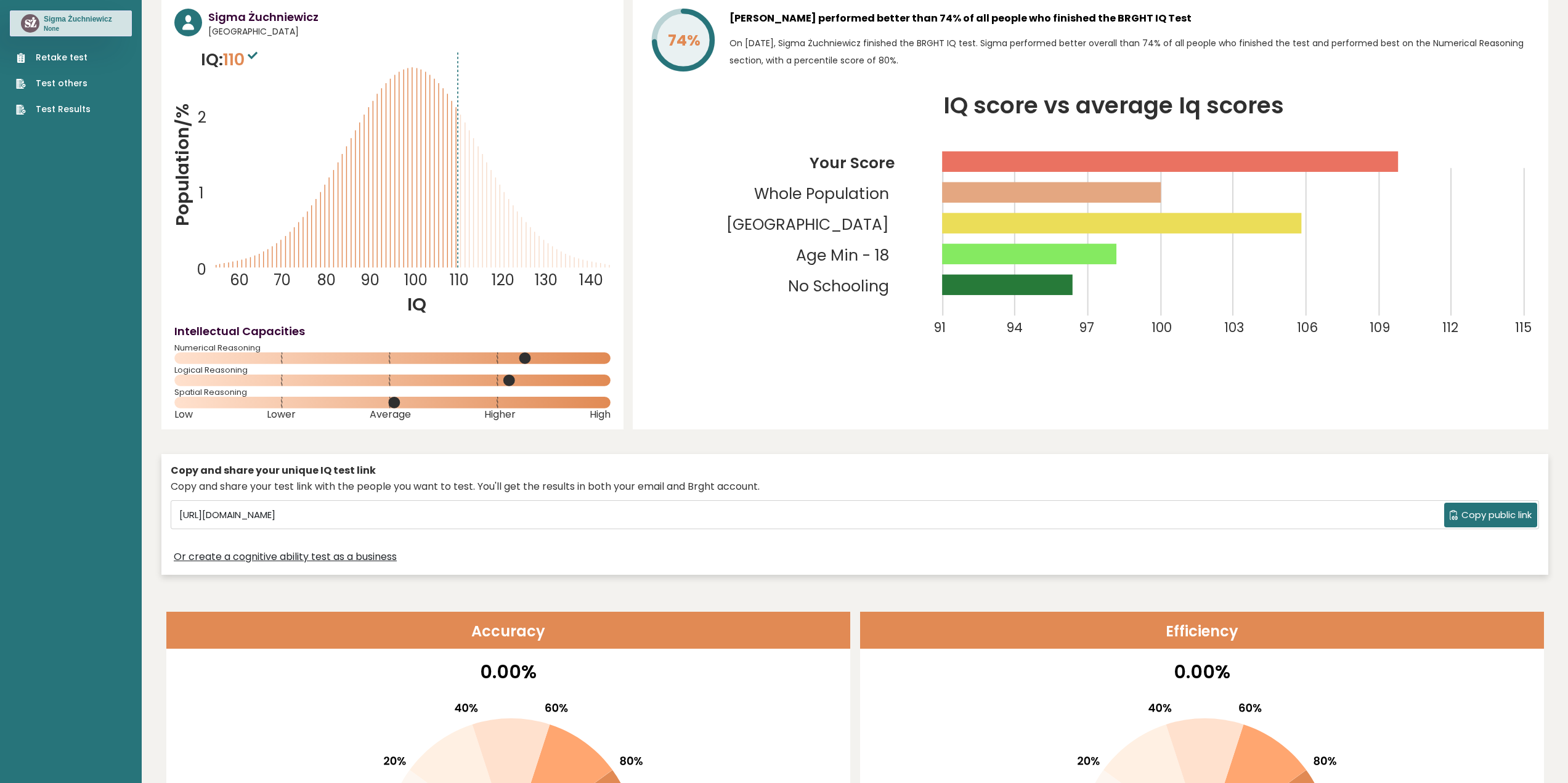
scroll to position [62, 0]
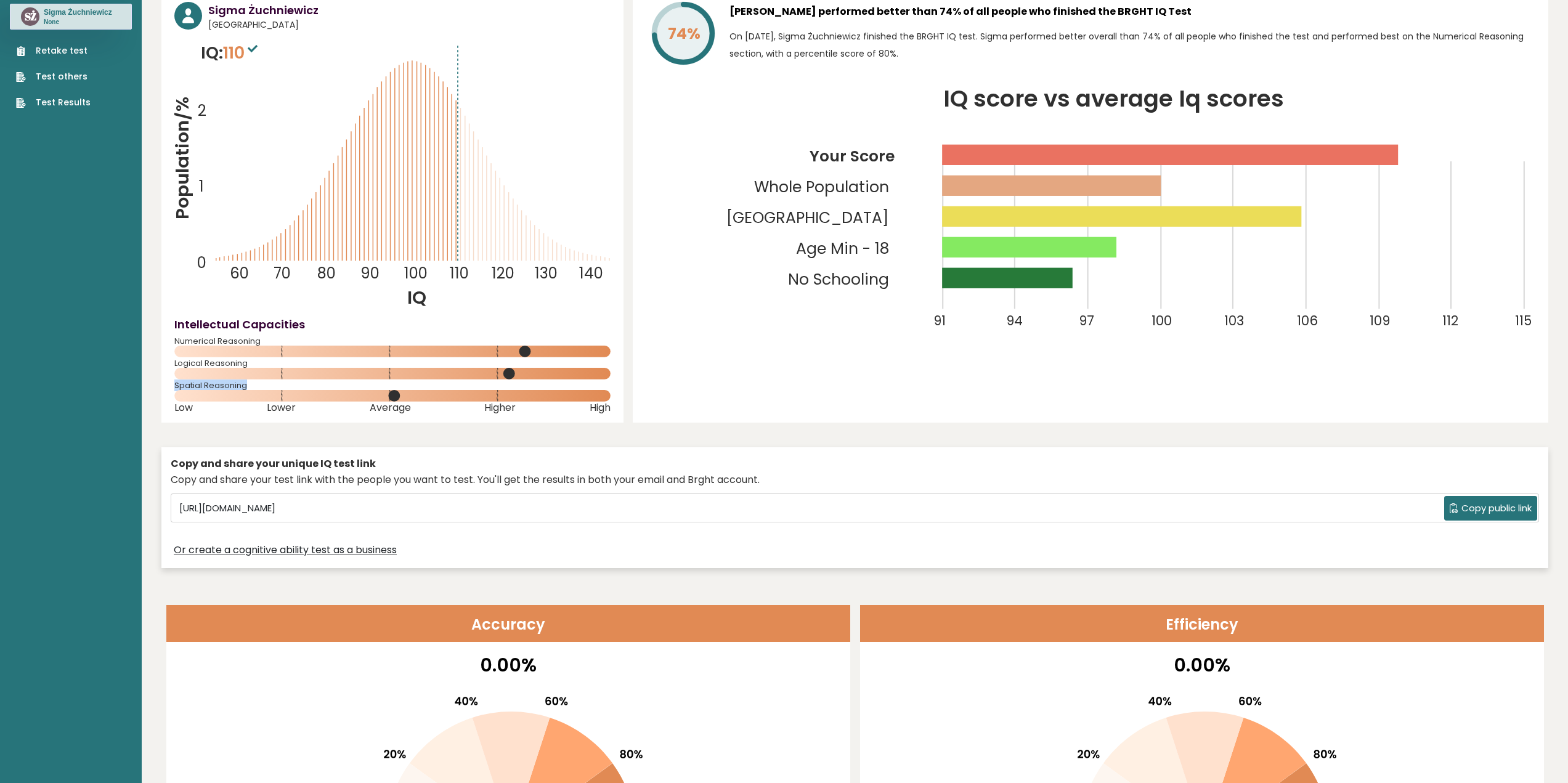
drag, startPoint x: 170, startPoint y: 387, endPoint x: 250, endPoint y: 383, distance: 80.1
click at [250, 383] on div "Sigma Żuchniewicz [GEOGRAPHIC_DATA] IQ: 110 Population/% IQ 0 1 2 60 70 80 90 1…" at bounding box center [392, 206] width 462 height 433
click at [313, 439] on div "Sigma Żuchniewicz [GEOGRAPHIC_DATA] IQ: 110 Population/% IQ 0 1 2 60 70 80 90 1…" at bounding box center [855, 282] width 1387 height 584
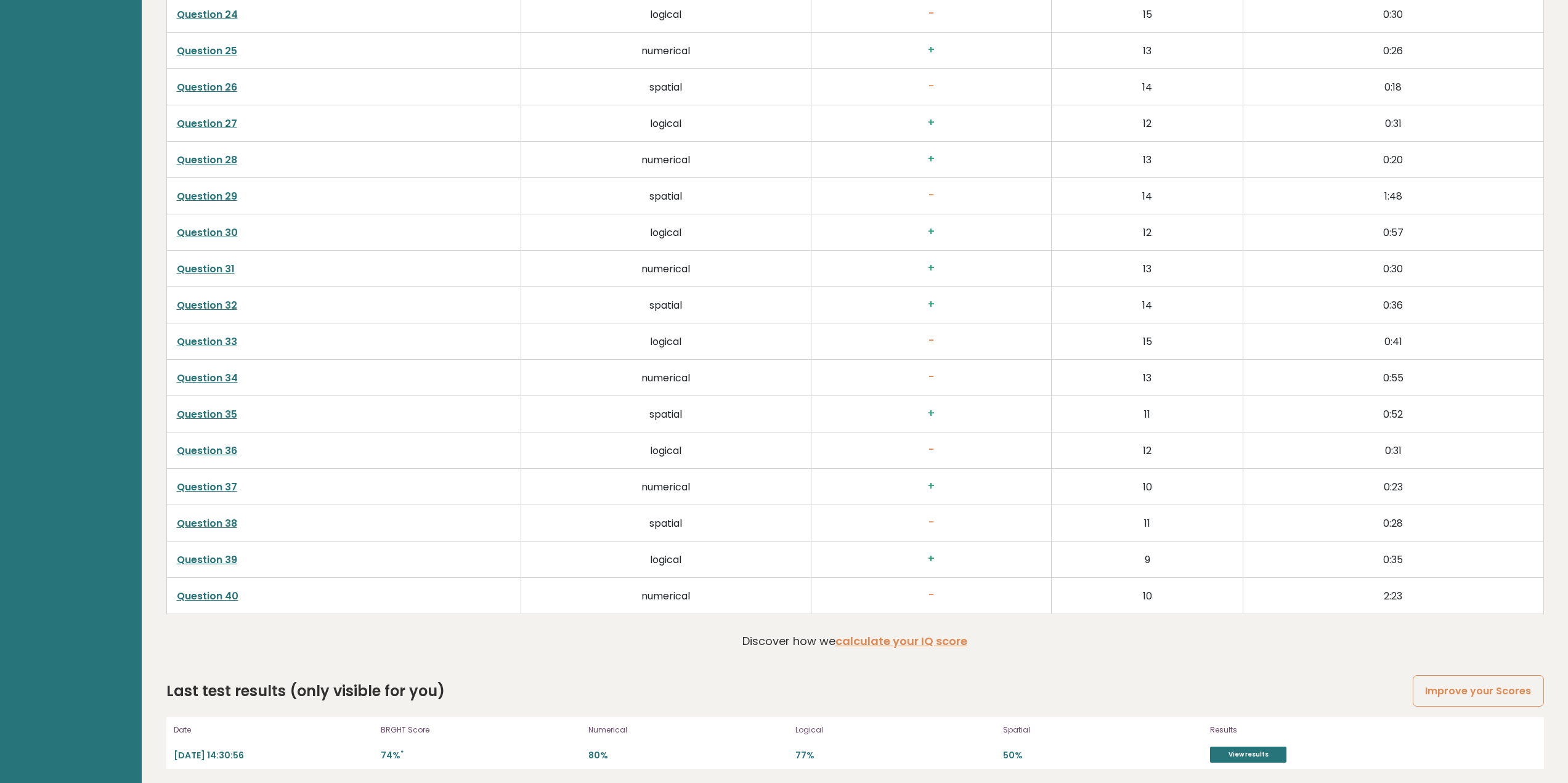
scroll to position [3169, 0]
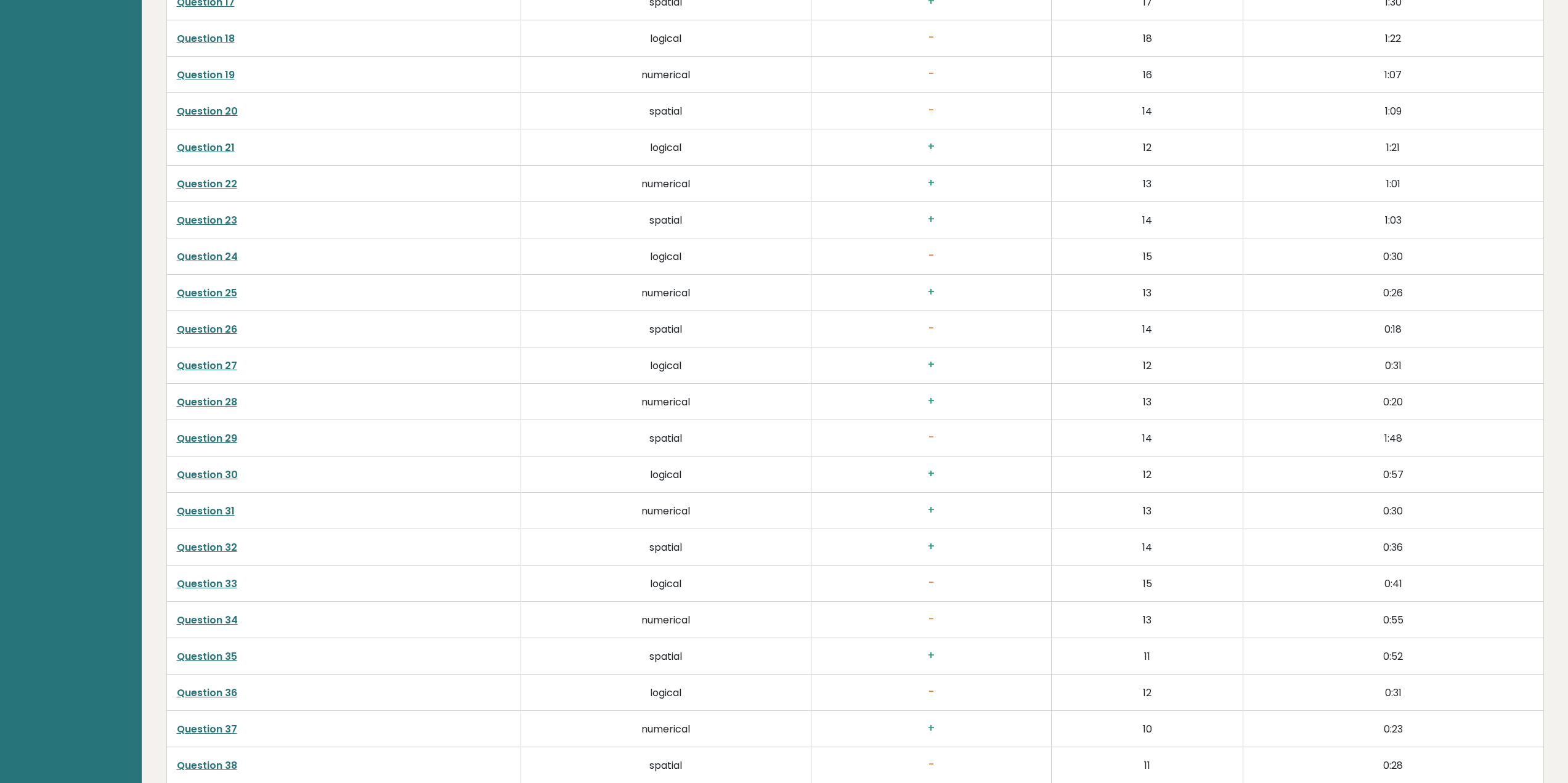
drag, startPoint x: 629, startPoint y: 627, endPoint x: 653, endPoint y: 383, distance: 245.2
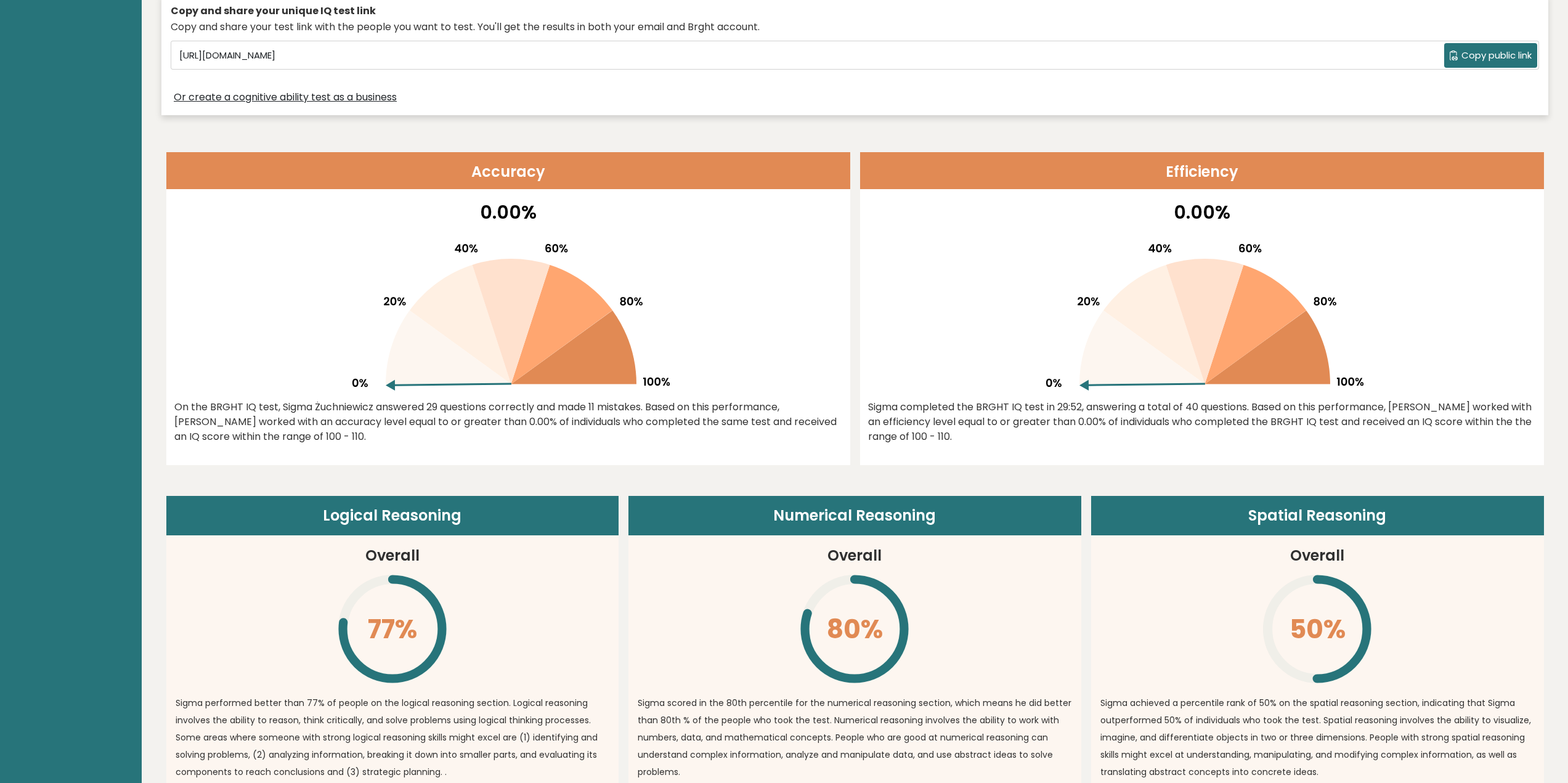
scroll to position [458, 0]
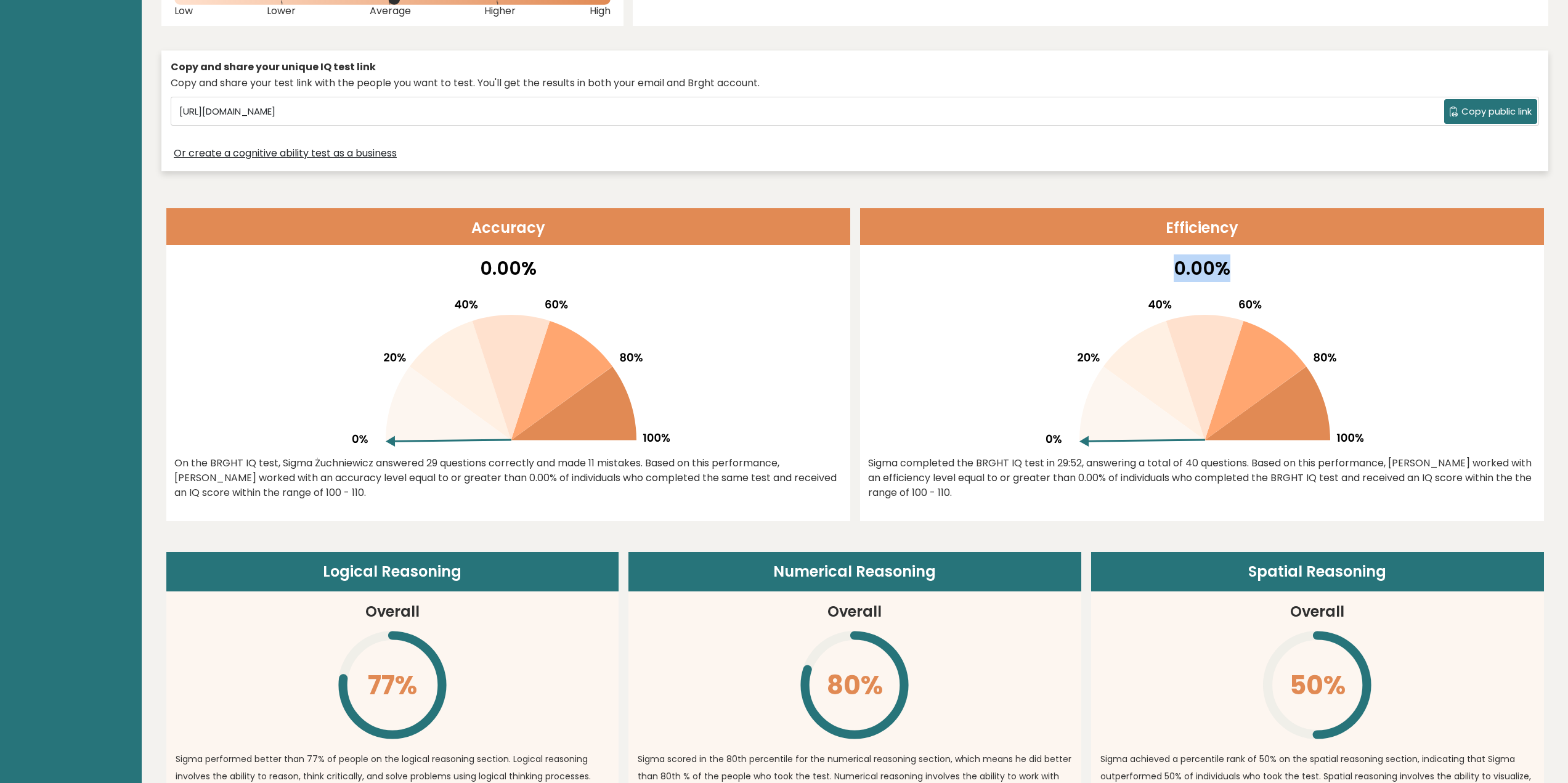
drag, startPoint x: 1192, startPoint y: 266, endPoint x: 1244, endPoint y: 266, distance: 52.0
click at [1244, 266] on p "0.00%" at bounding box center [1201, 268] width 668 height 28
click at [1269, 270] on p "0.00%" at bounding box center [1201, 268] width 668 height 28
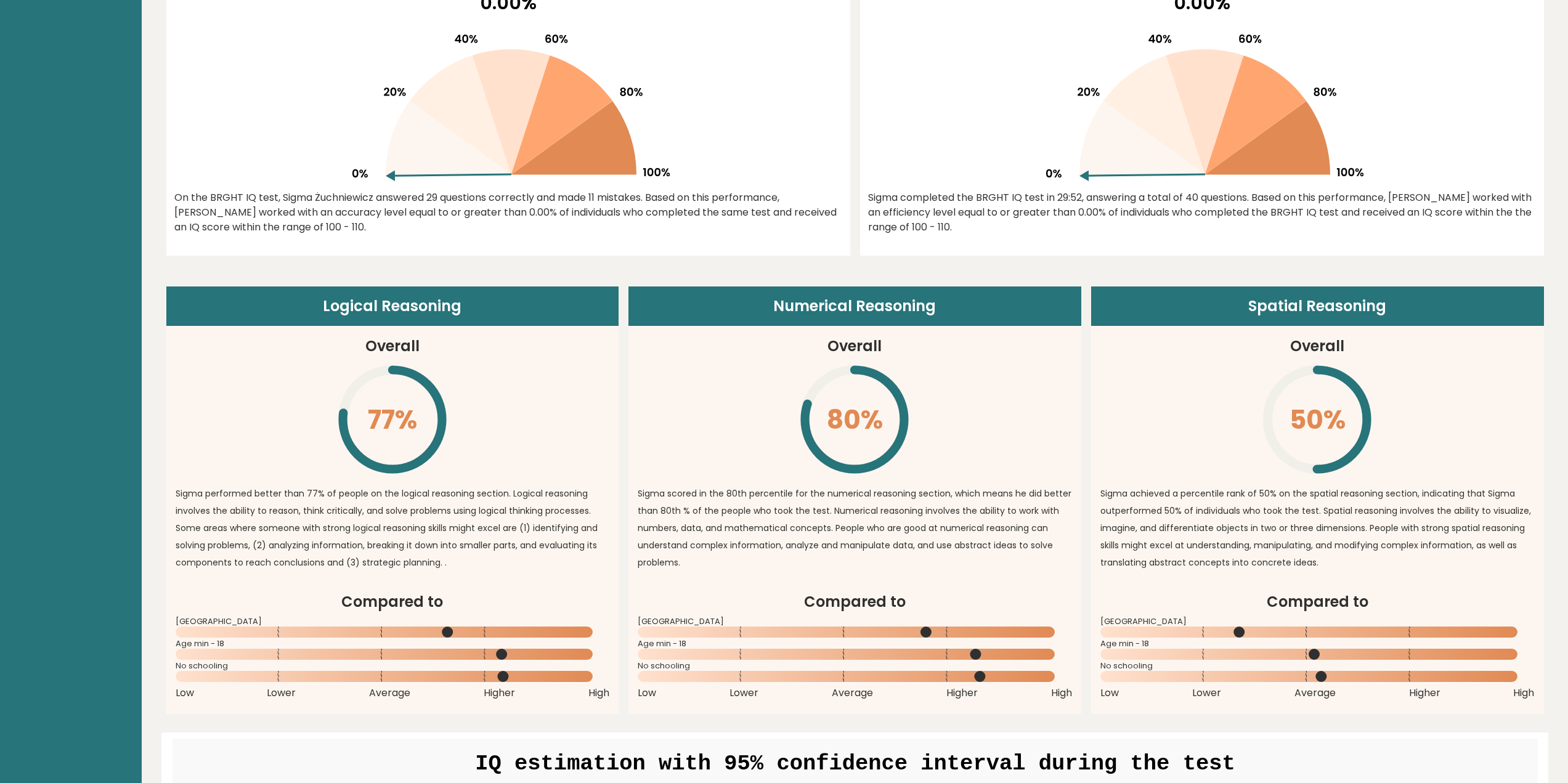
scroll to position [924, 0]
